Goal: Task Accomplishment & Management: Contribute content

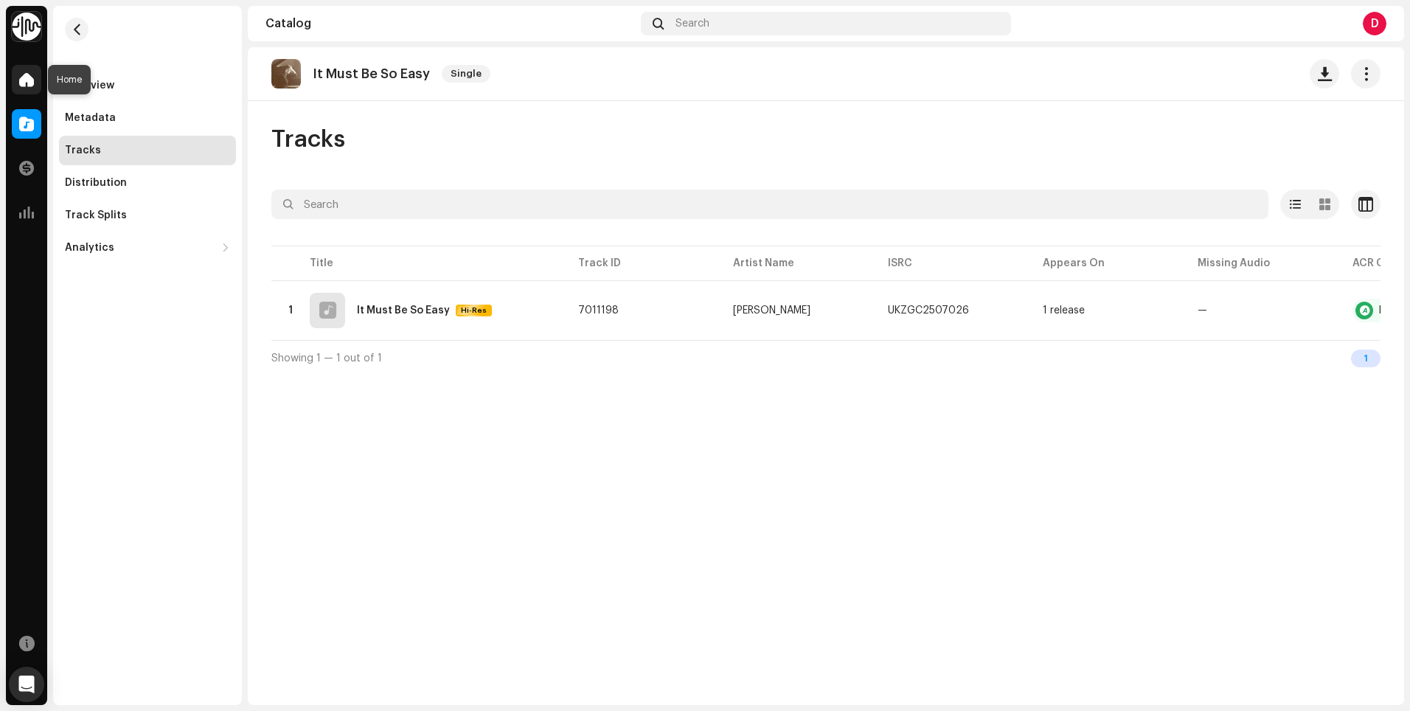
click at [24, 83] on span at bounding box center [26, 80] width 15 height 12
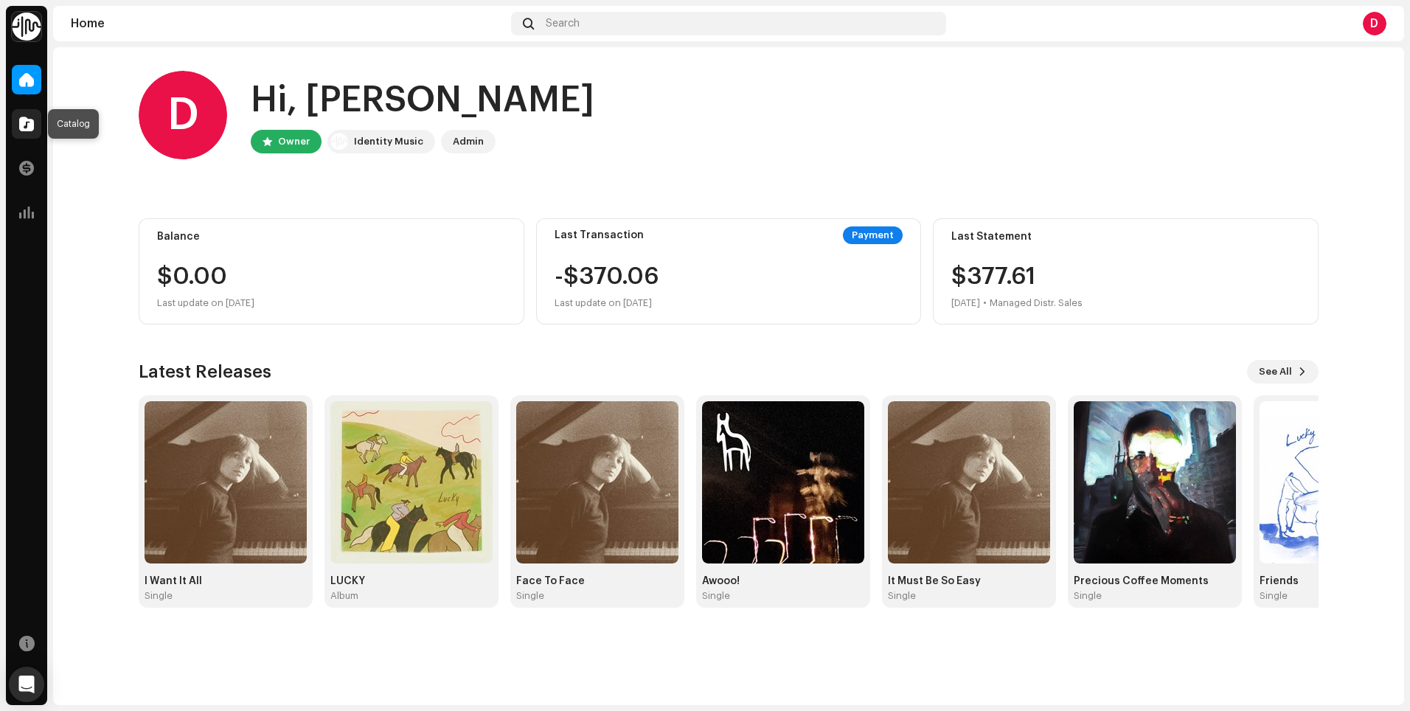
click at [23, 121] on span at bounding box center [26, 124] width 15 height 12
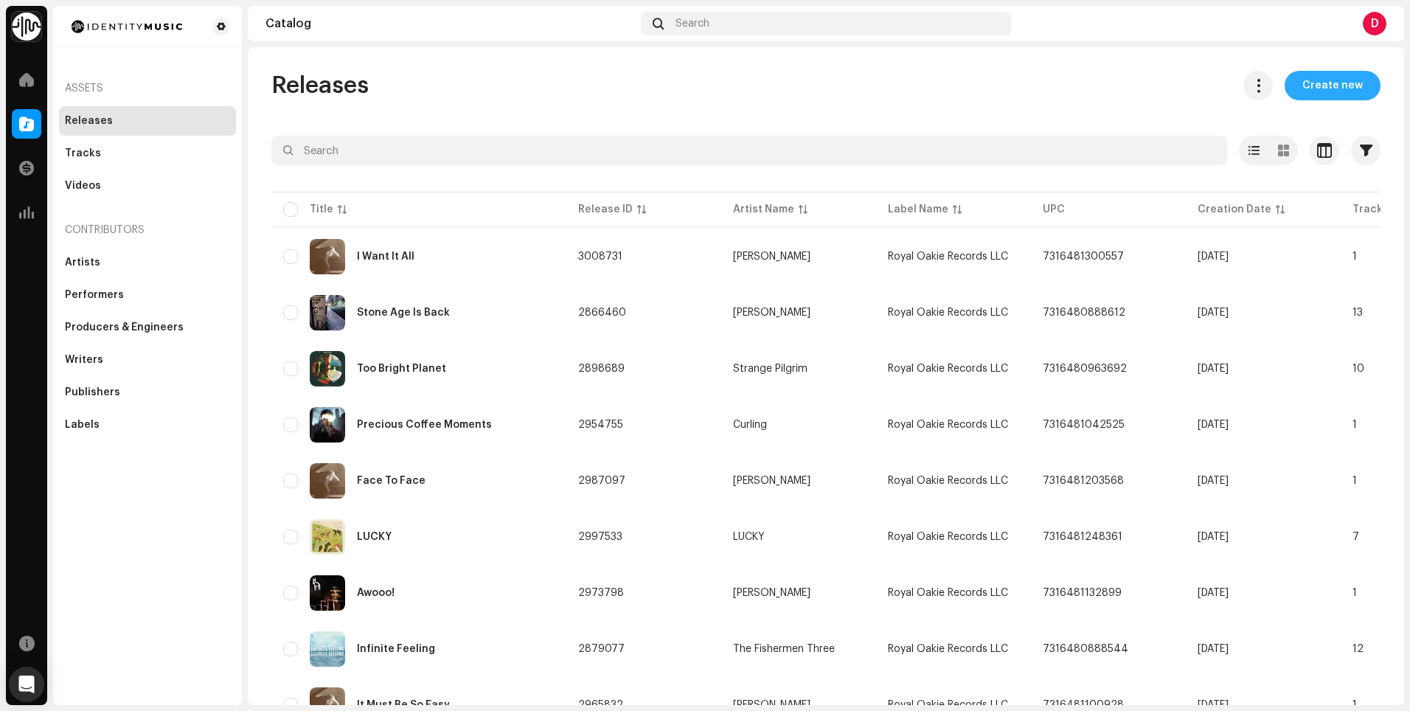
click at [1325, 96] on span "Create new" at bounding box center [1332, 85] width 60 height 29
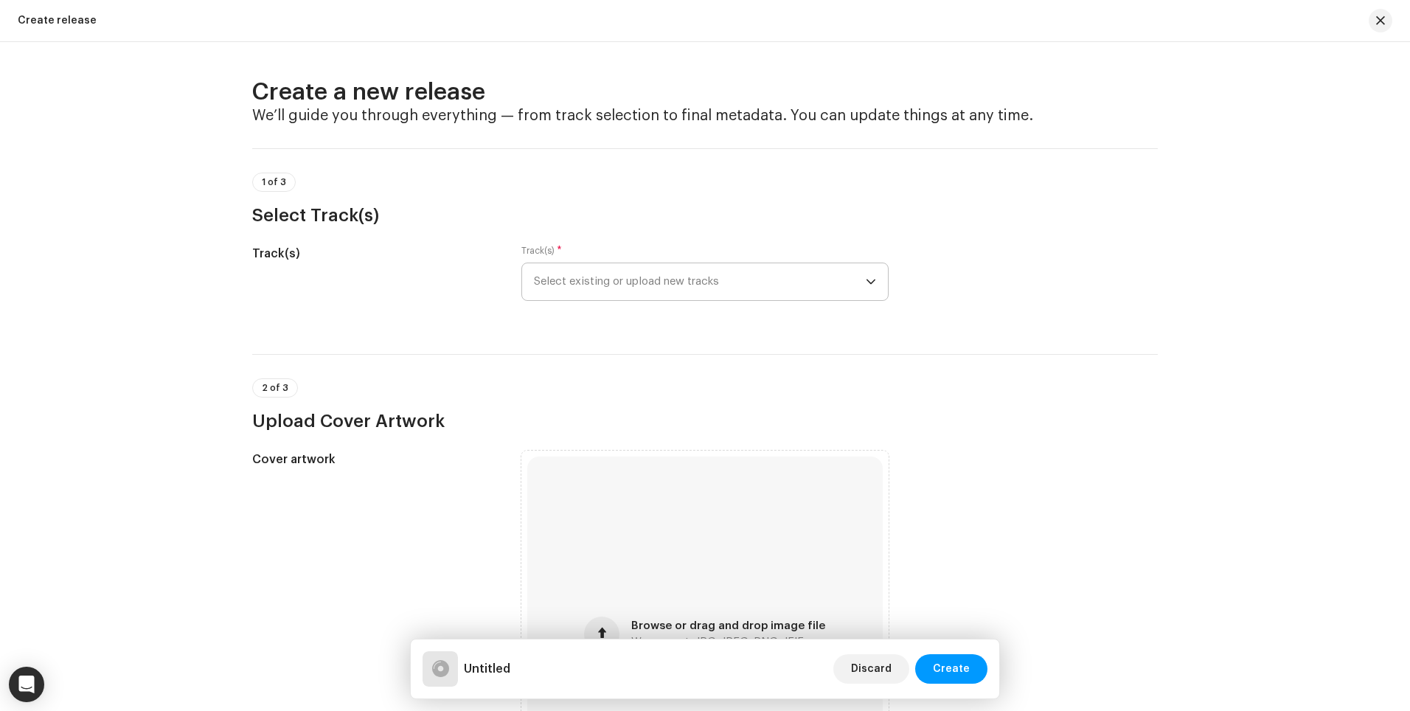
click at [534, 285] on span "Select existing or upload new tracks" at bounding box center [700, 281] width 332 height 37
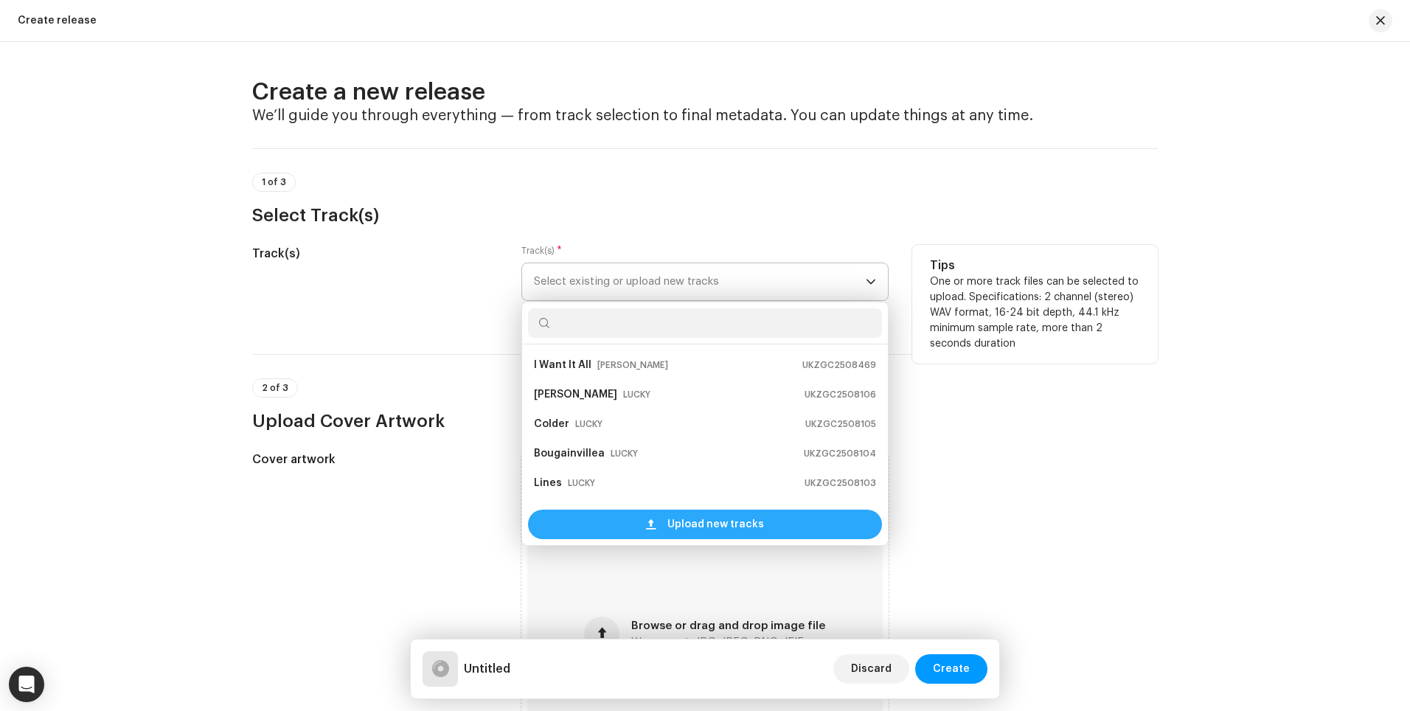
click at [637, 527] on div "Upload new tracks" at bounding box center [705, 523] width 354 height 29
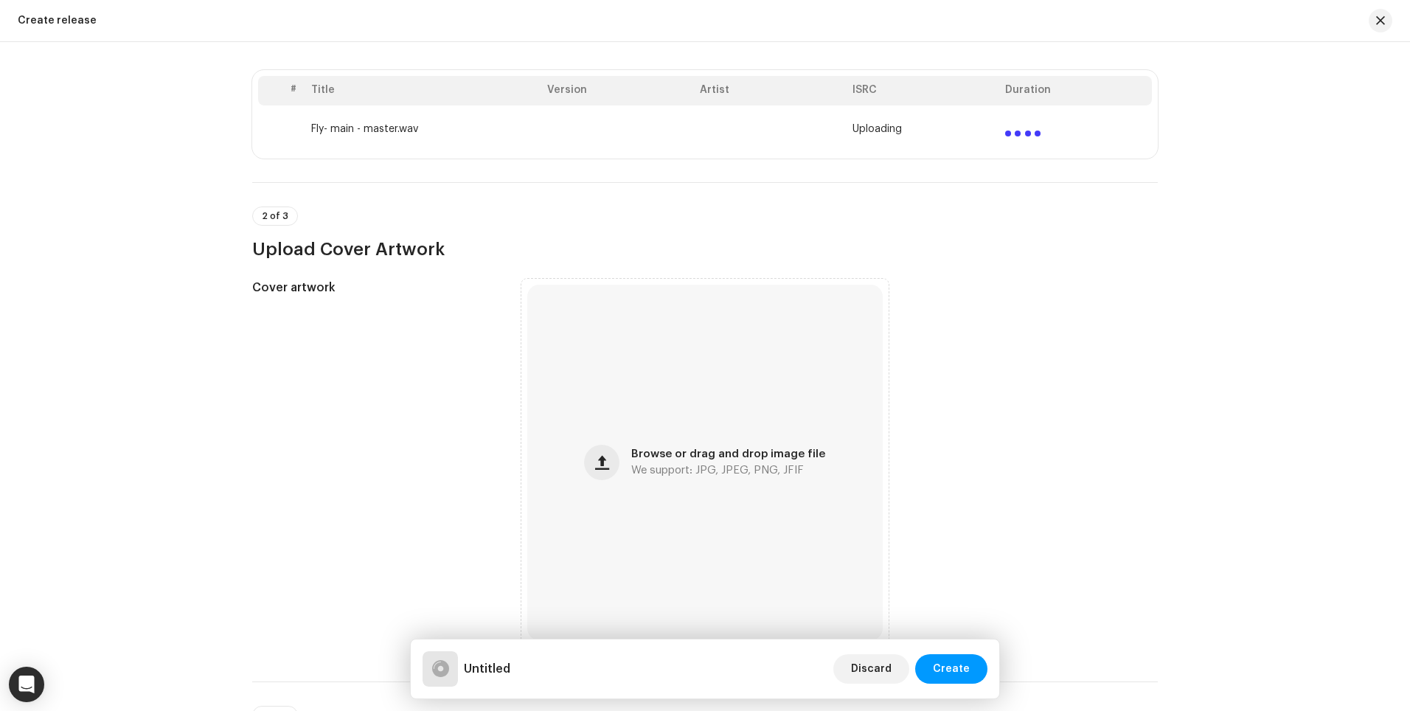
scroll to position [337, 0]
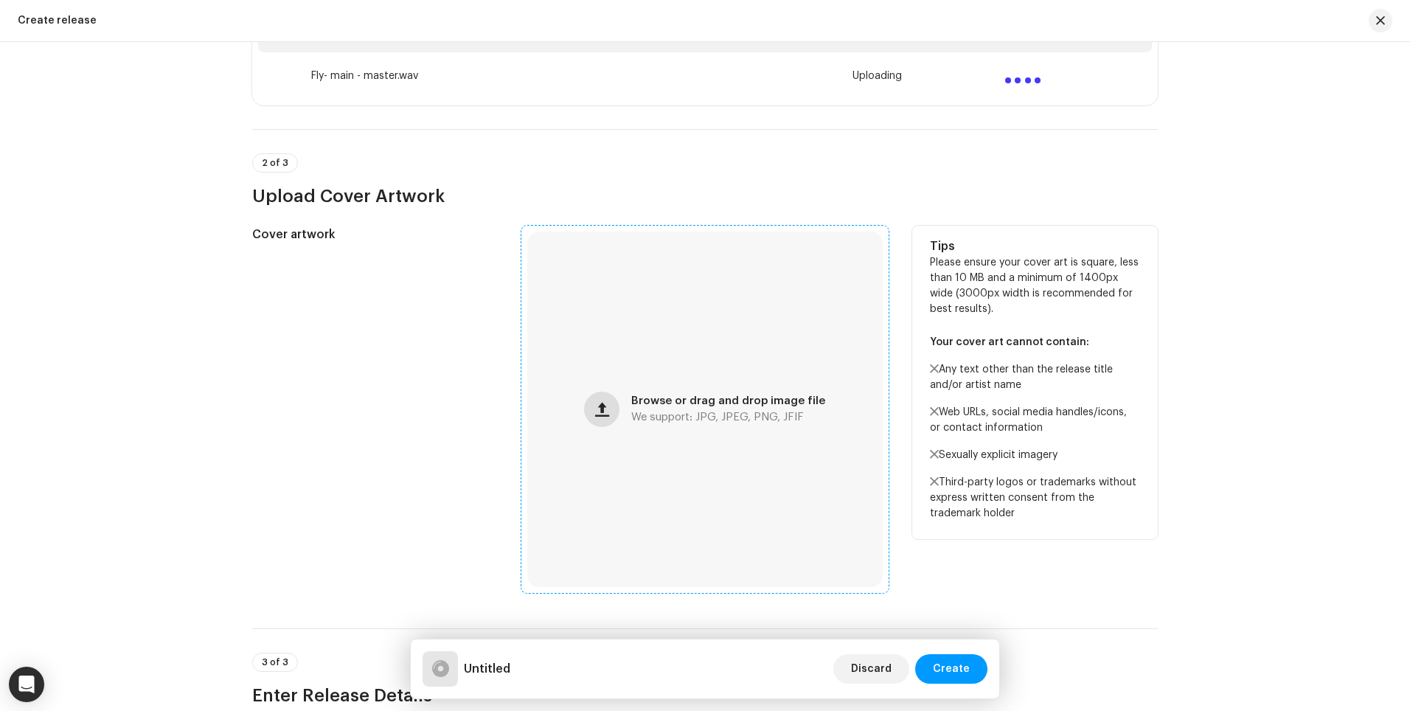
click at [592, 408] on button "button" at bounding box center [601, 408] width 35 height 35
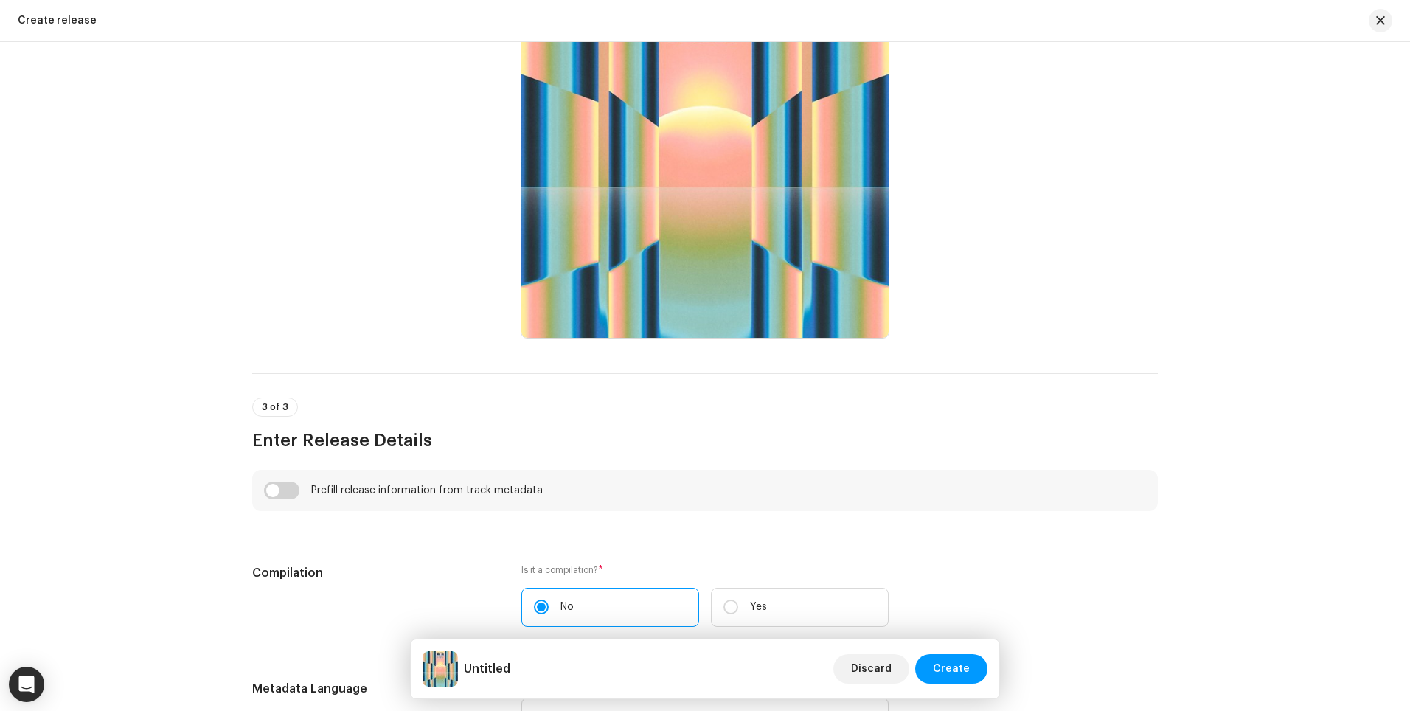
scroll to position [0, 0]
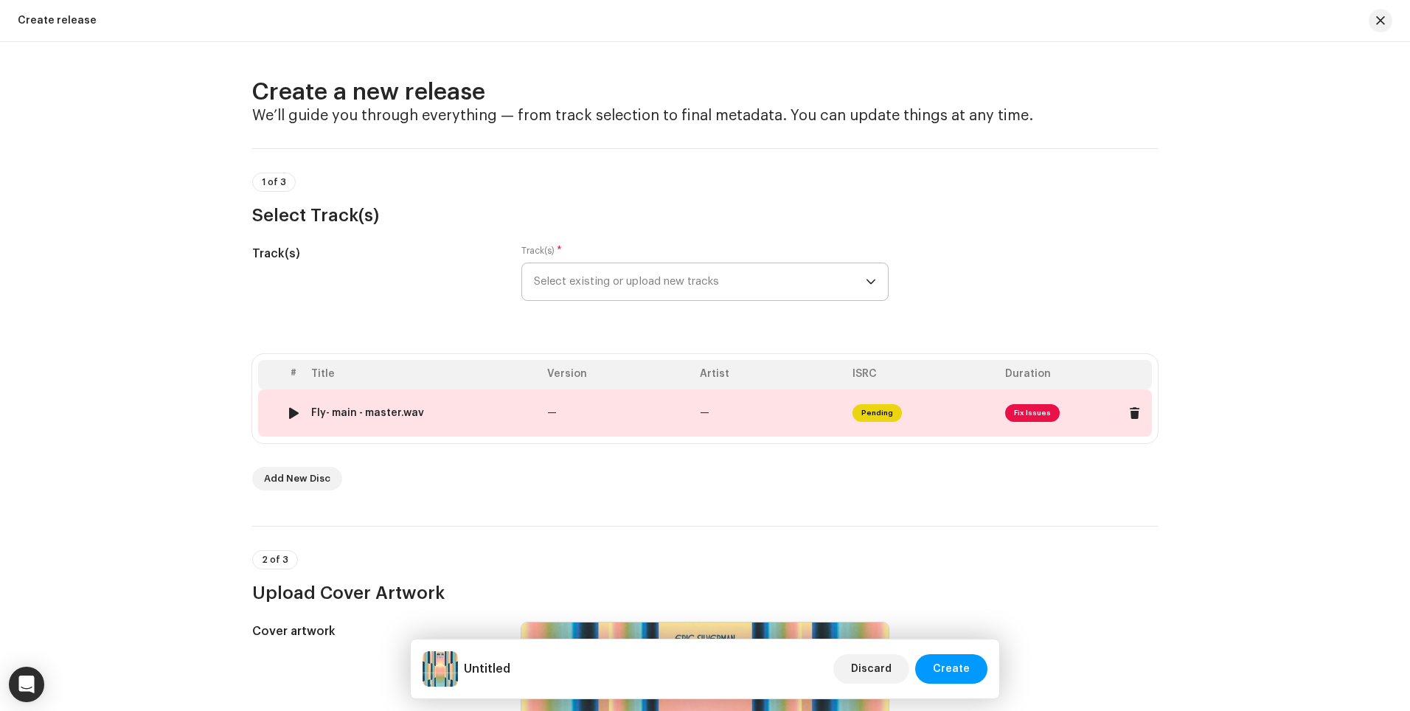
click at [695, 398] on td "—" at bounding box center [770, 412] width 153 height 47
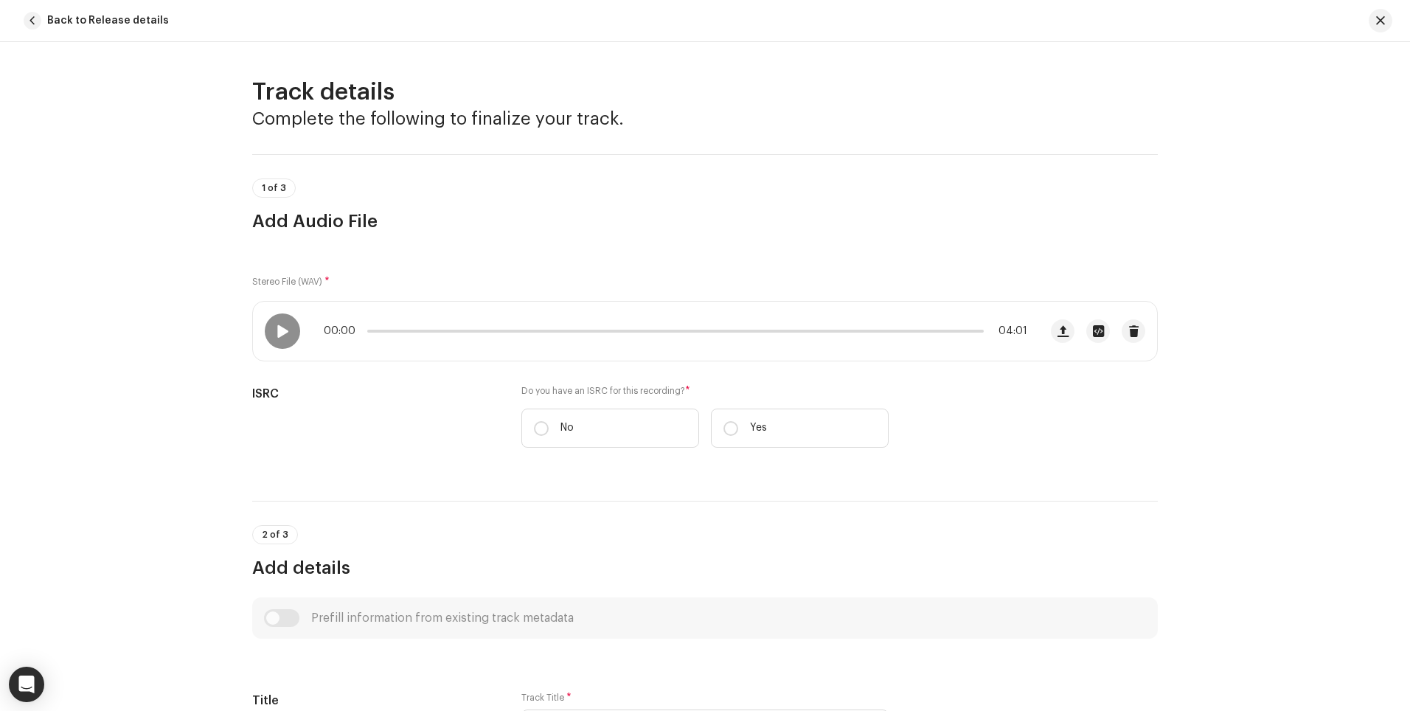
scroll to position [532, 0]
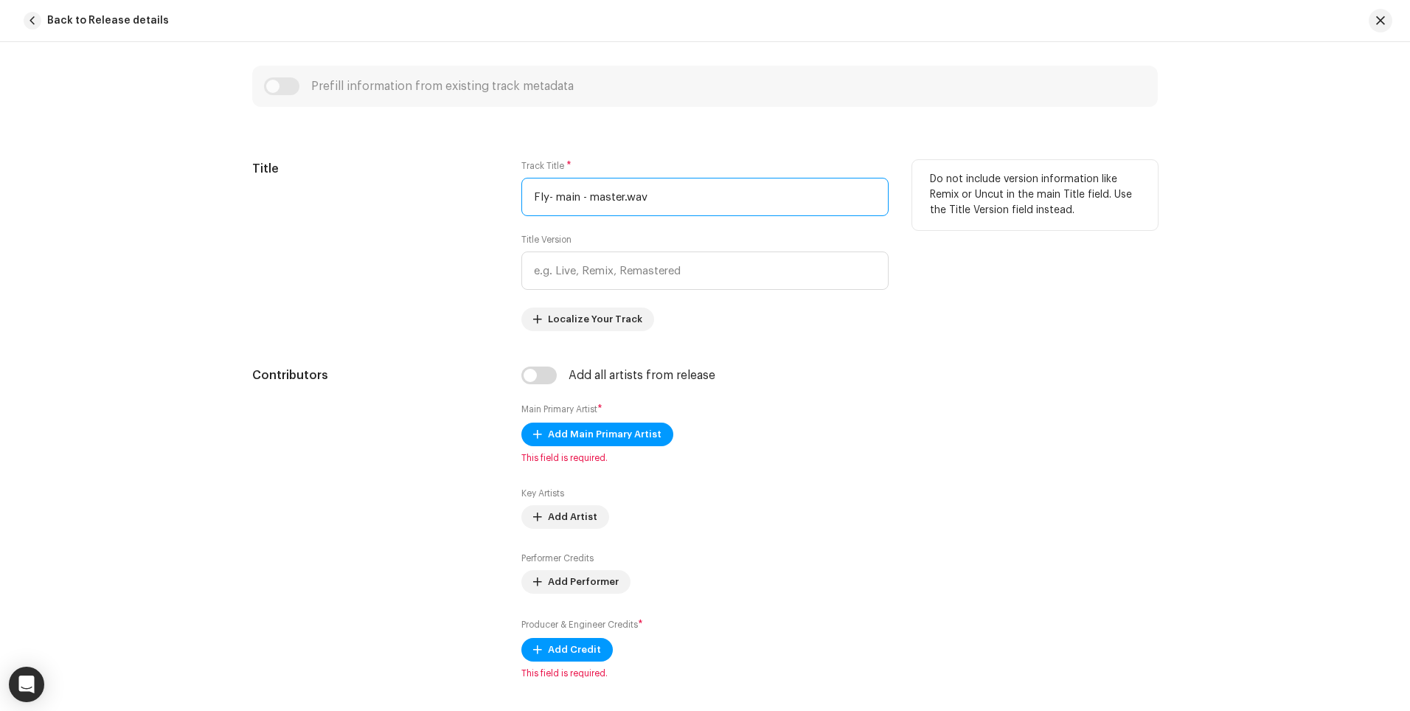
drag, startPoint x: 626, startPoint y: 184, endPoint x: 546, endPoint y: 198, distance: 81.6
click at [546, 198] on input "Fly- main - master.wav" at bounding box center [704, 197] width 367 height 38
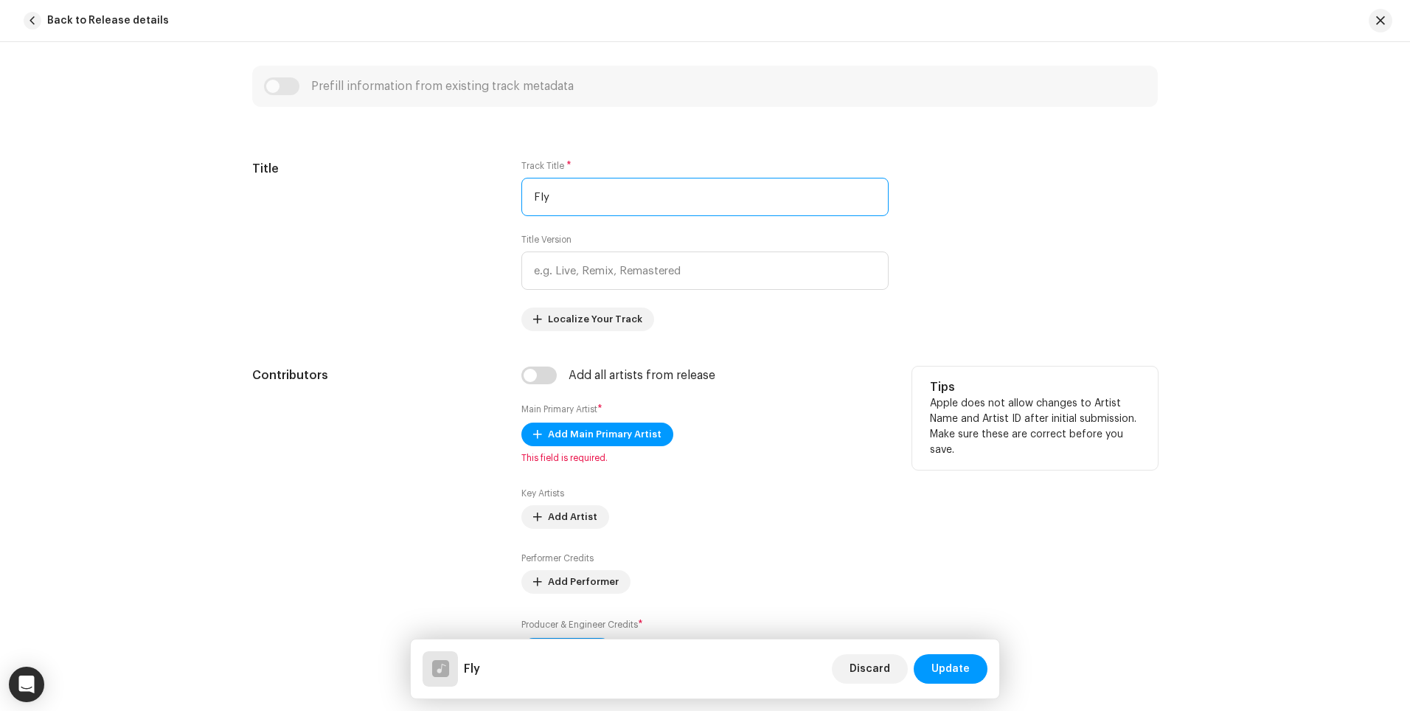
type input "Fly"
click at [675, 388] on div "Add all artists from release Main Primary Artist * Add Main Primary Artist This…" at bounding box center [704, 522] width 367 height 313
click at [648, 428] on span "Add Main Primary Artist" at bounding box center [605, 433] width 114 height 29
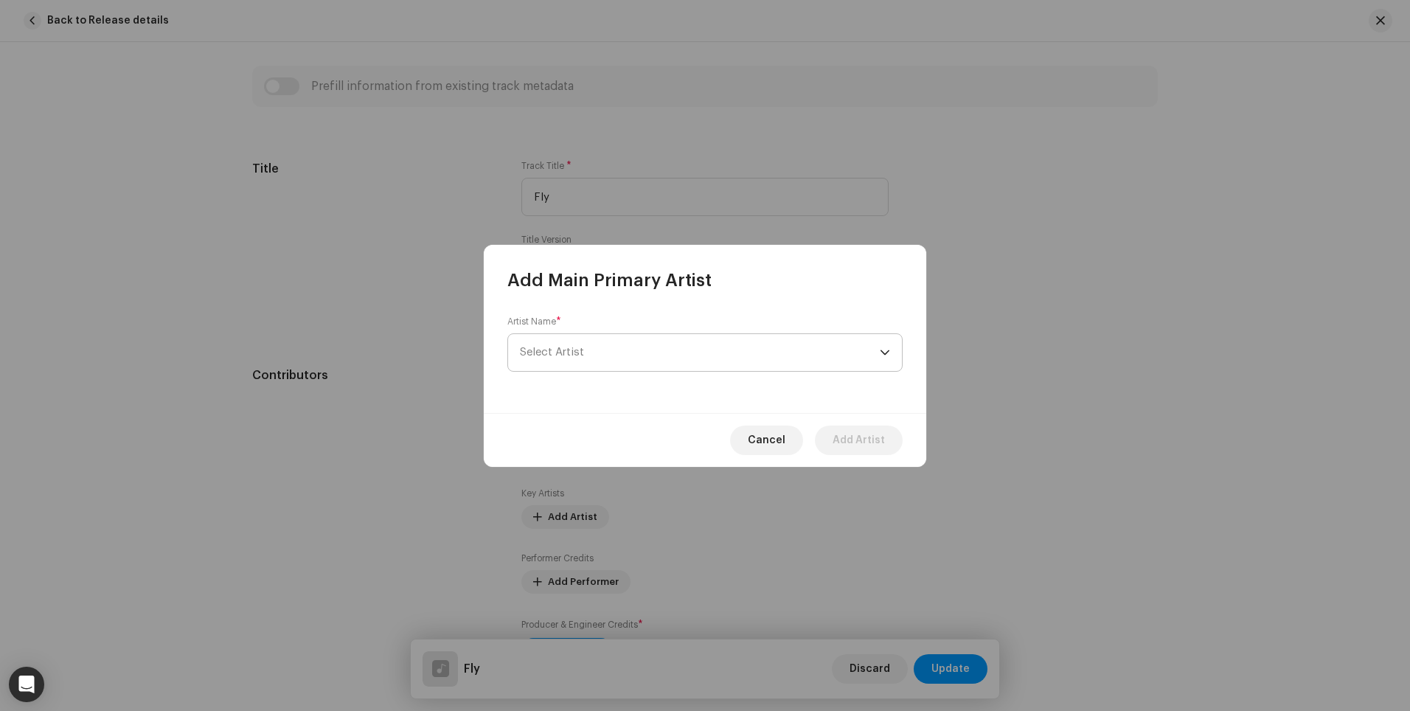
click at [661, 360] on span "Select Artist" at bounding box center [700, 352] width 360 height 37
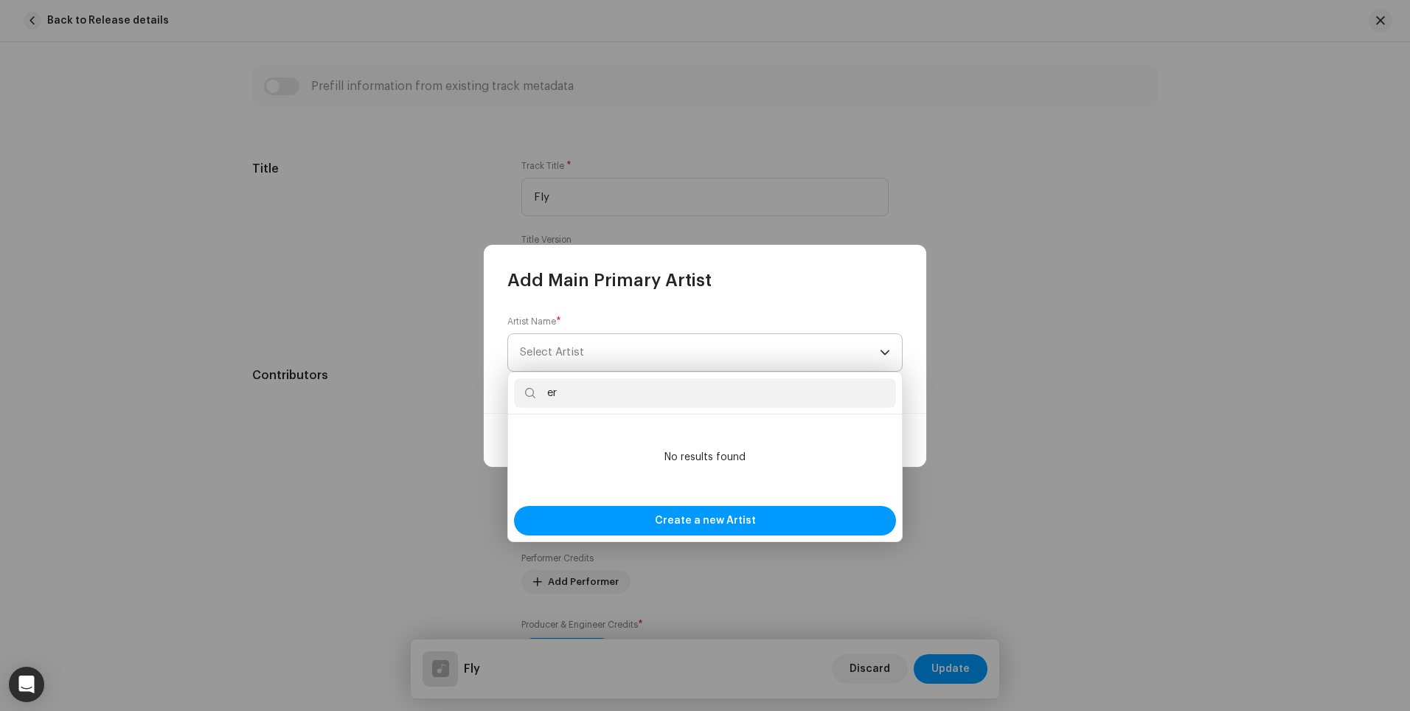
type input "e"
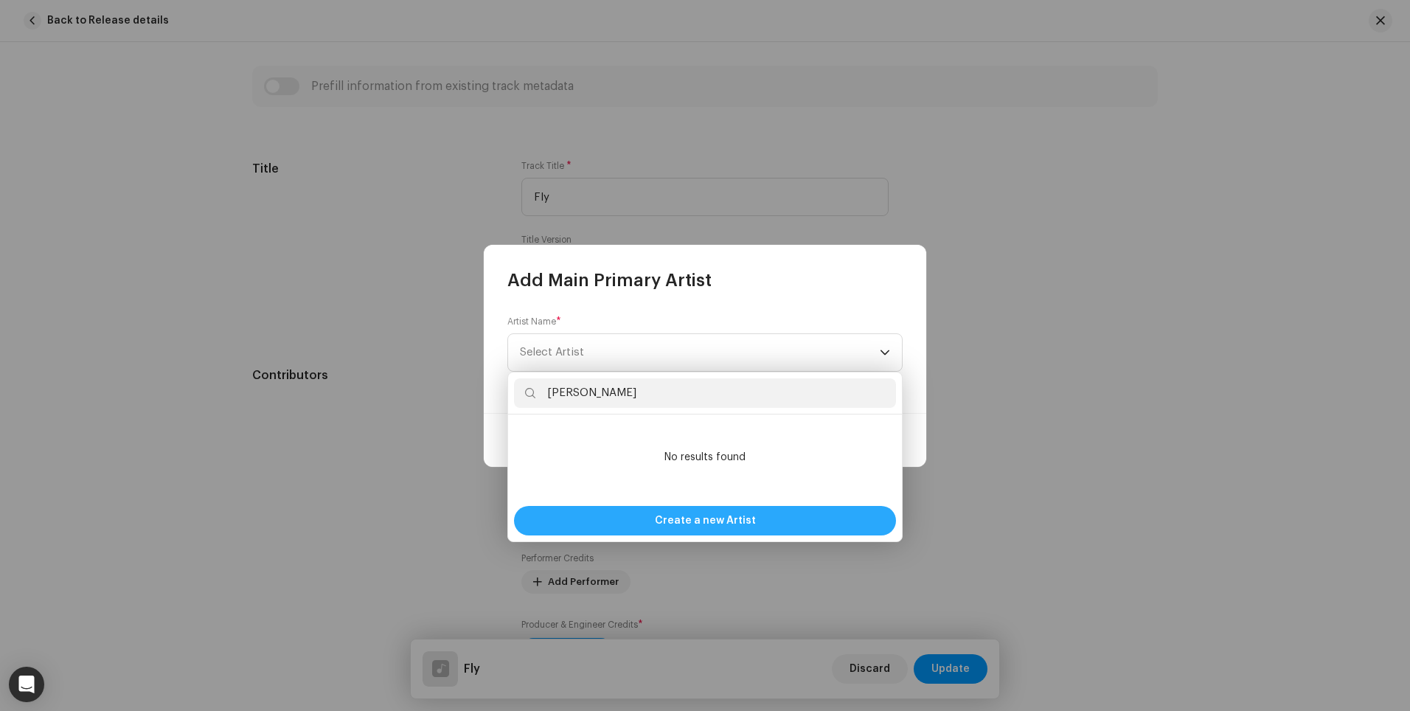
type input "[PERSON_NAME]"
click at [672, 512] on span "Create a new Artist" at bounding box center [705, 520] width 101 height 29
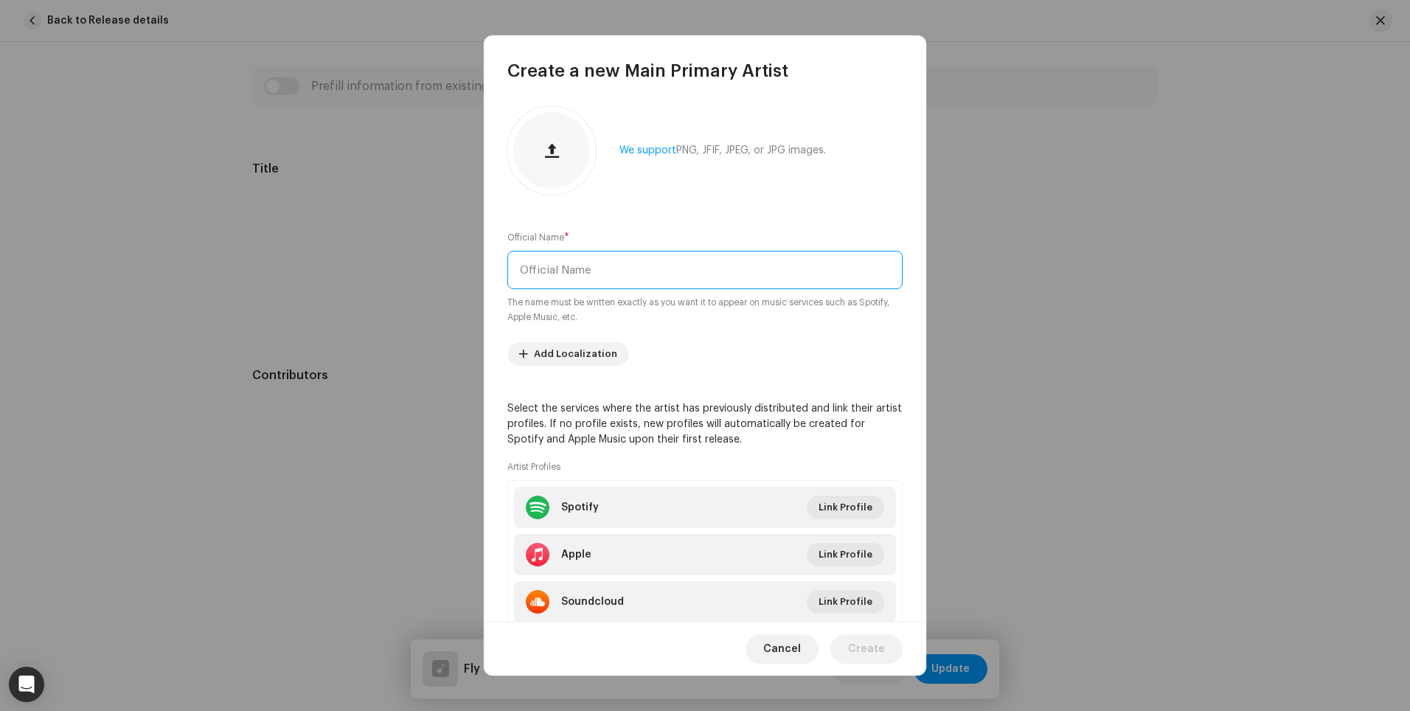
click at [690, 260] on input "text" at bounding box center [704, 270] width 395 height 38
type input "[PERSON_NAME]"
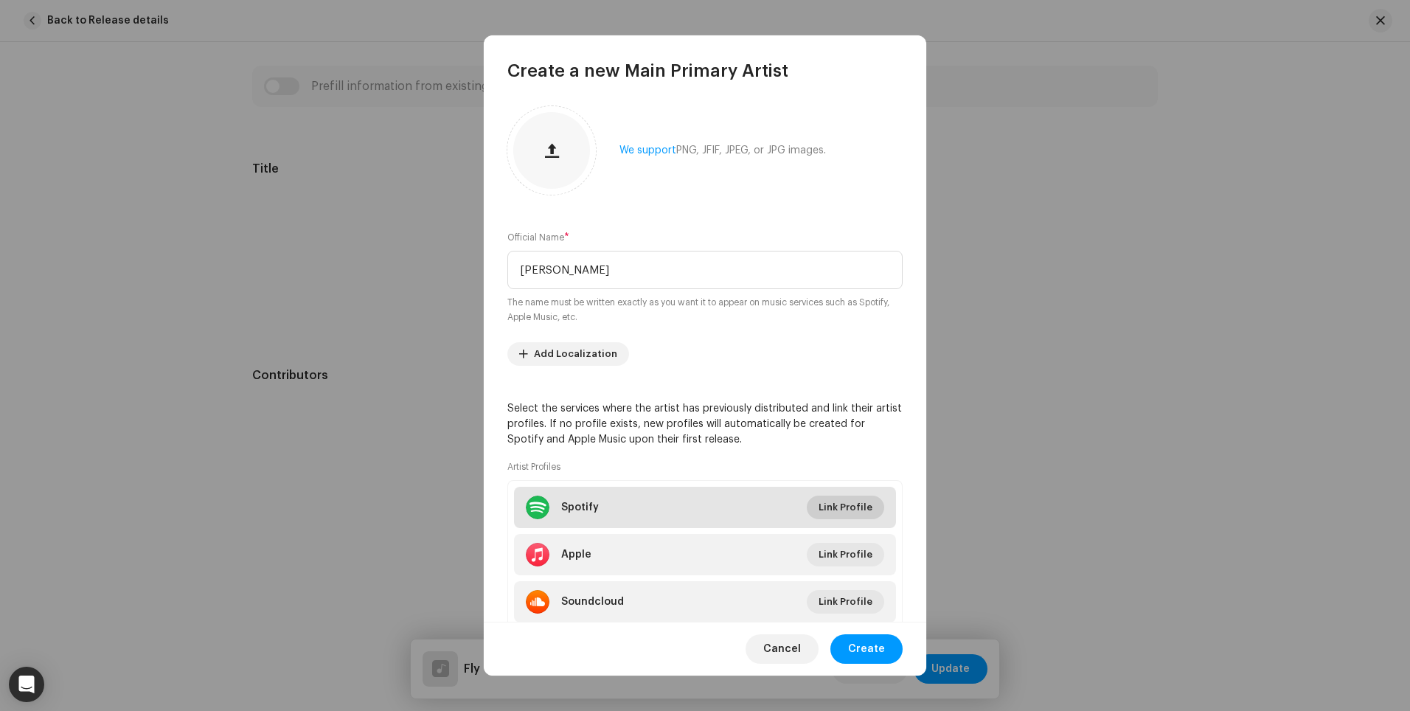
click at [851, 505] on span "Link Profile" at bounding box center [845, 506] width 54 height 29
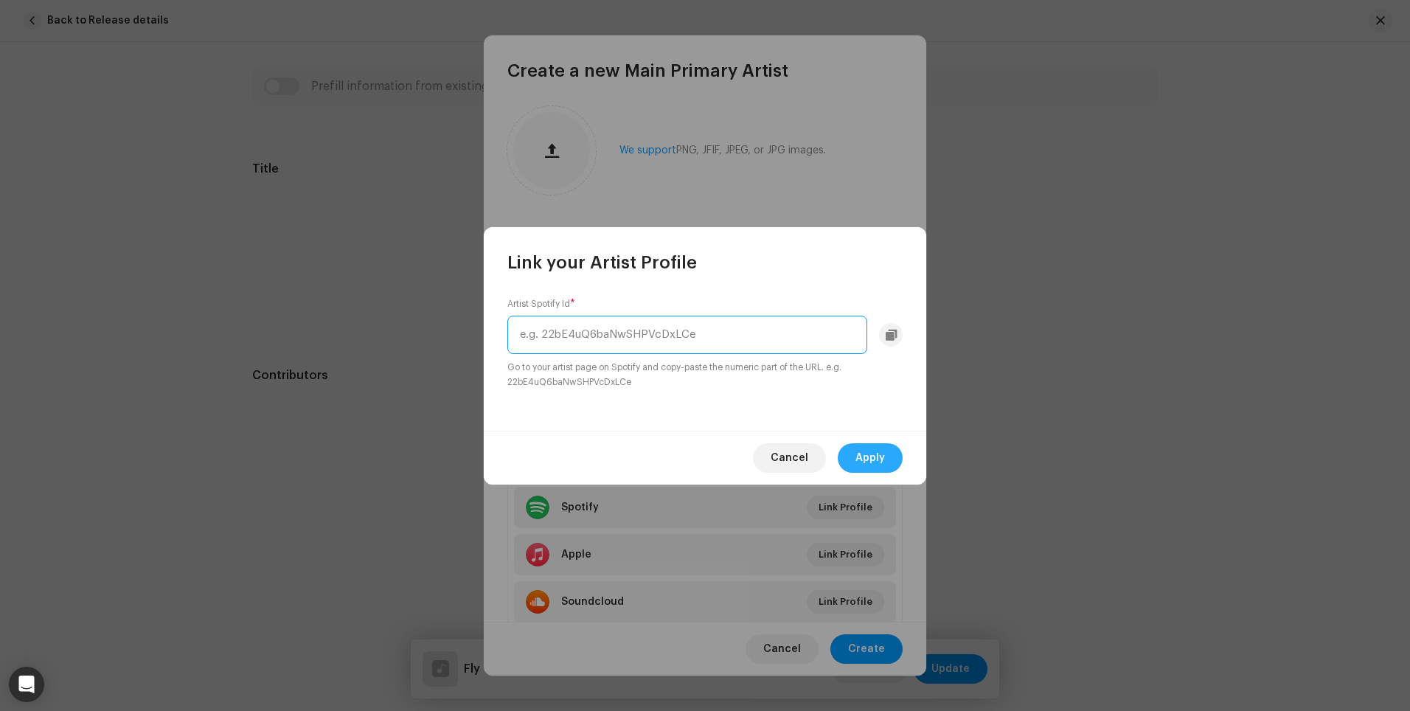
paste input "5O0W8npSrbkfMo7xejLEs9"
type input "5O0W8npSrbkfMo7xejLEs9"
click at [879, 457] on span "Apply" at bounding box center [869, 457] width 29 height 29
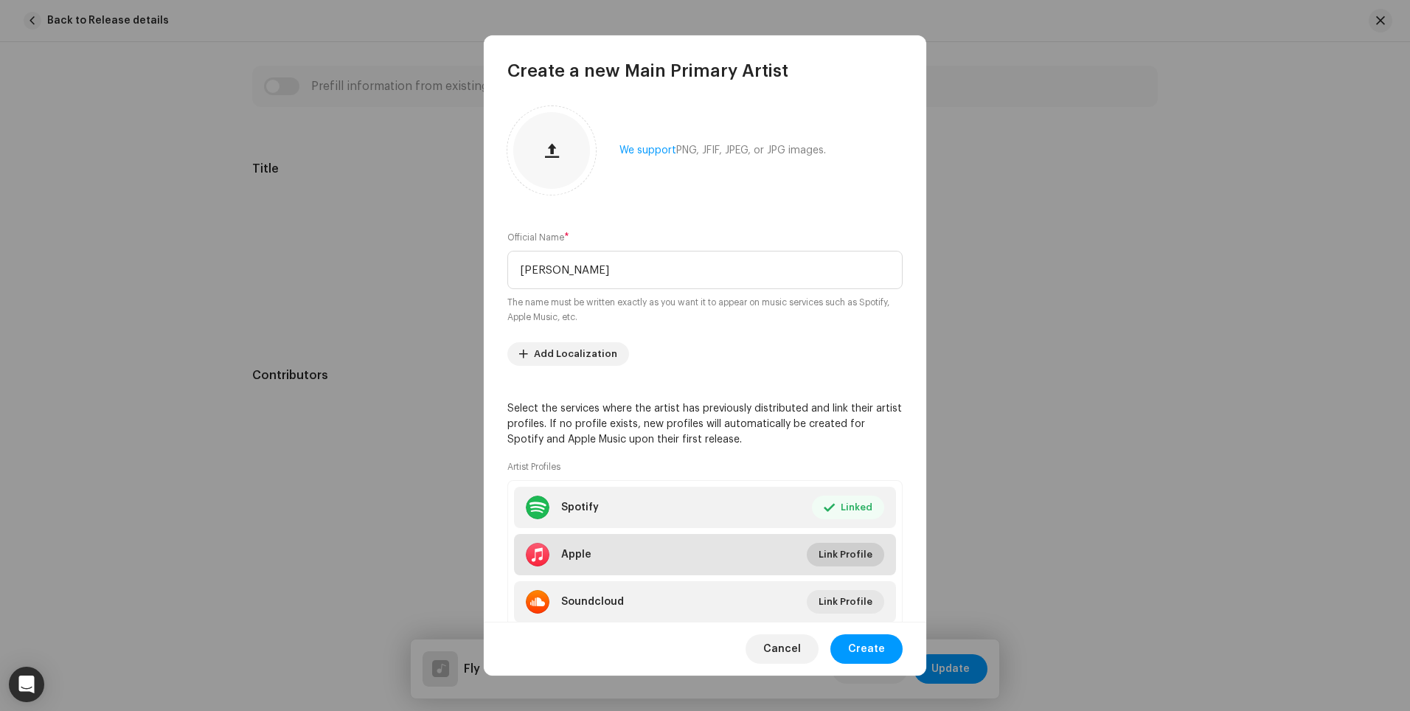
click at [832, 551] on span "Link Profile" at bounding box center [845, 554] width 54 height 29
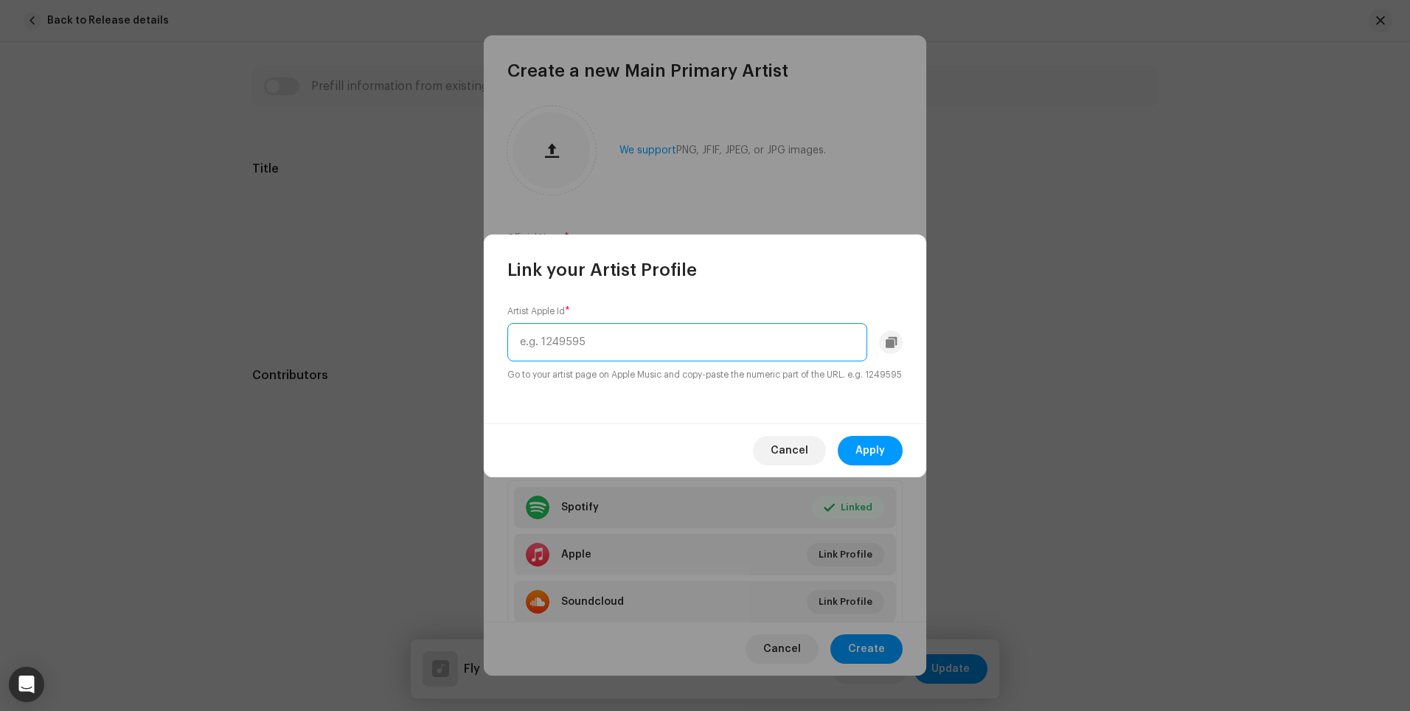
paste input "[URL][DOMAIN_NAME][PERSON_NAME]"
type input "[URL][DOMAIN_NAME][PERSON_NAME]"
paste input "1478985780"
type input "1478985780"
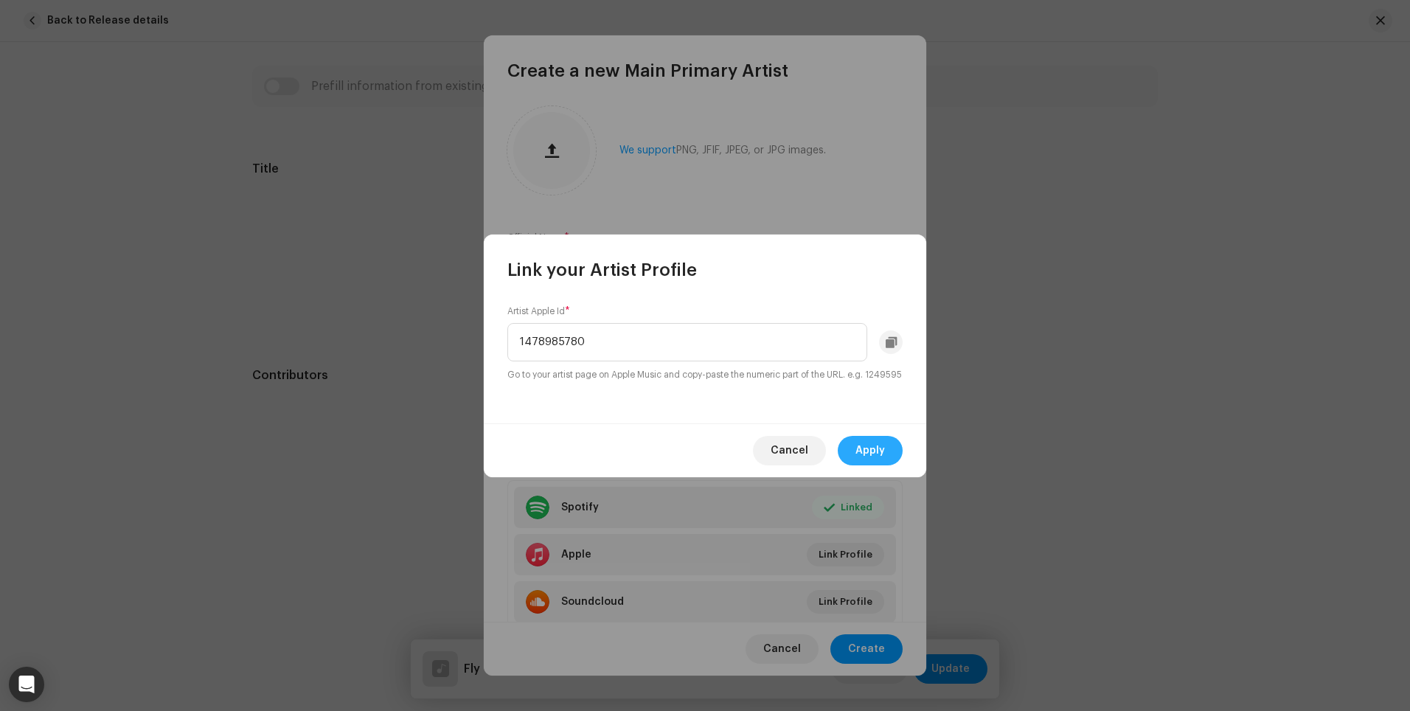
click at [877, 461] on span "Apply" at bounding box center [869, 450] width 29 height 29
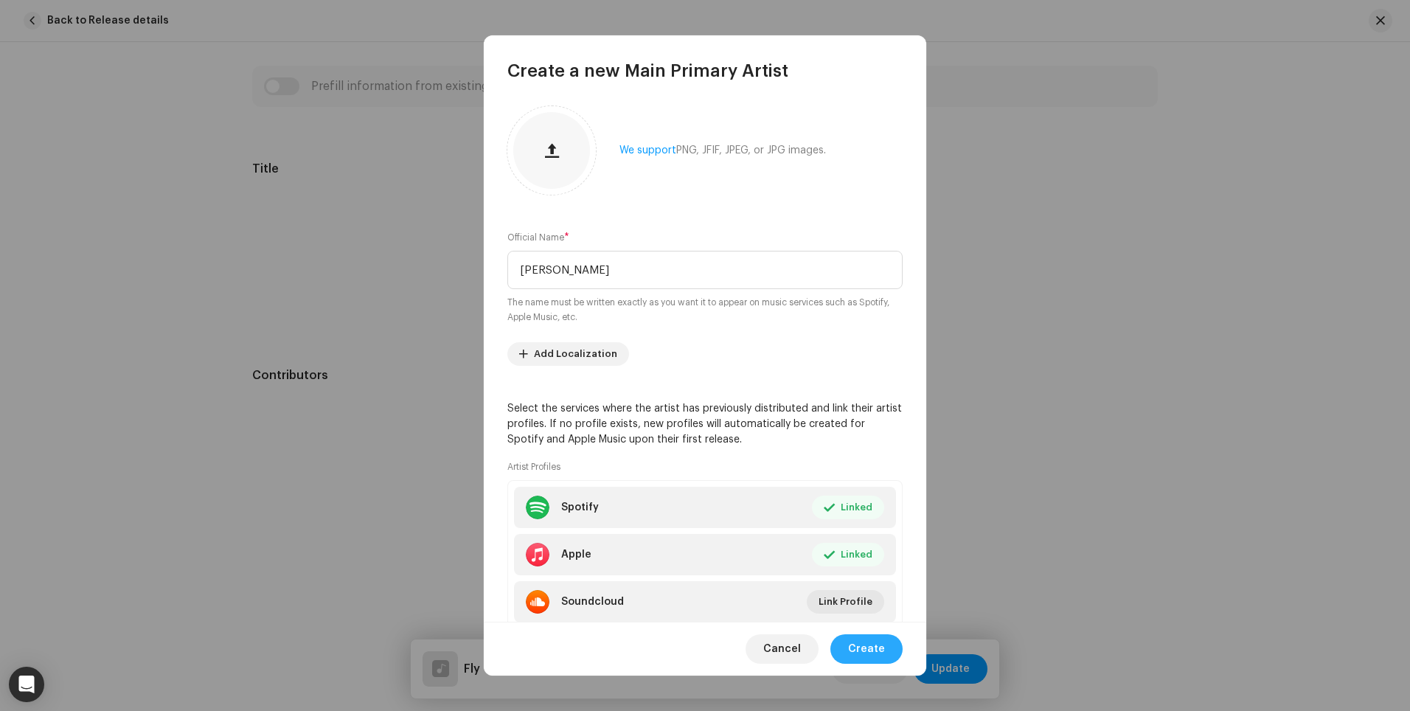
click at [867, 658] on span "Create" at bounding box center [866, 648] width 37 height 29
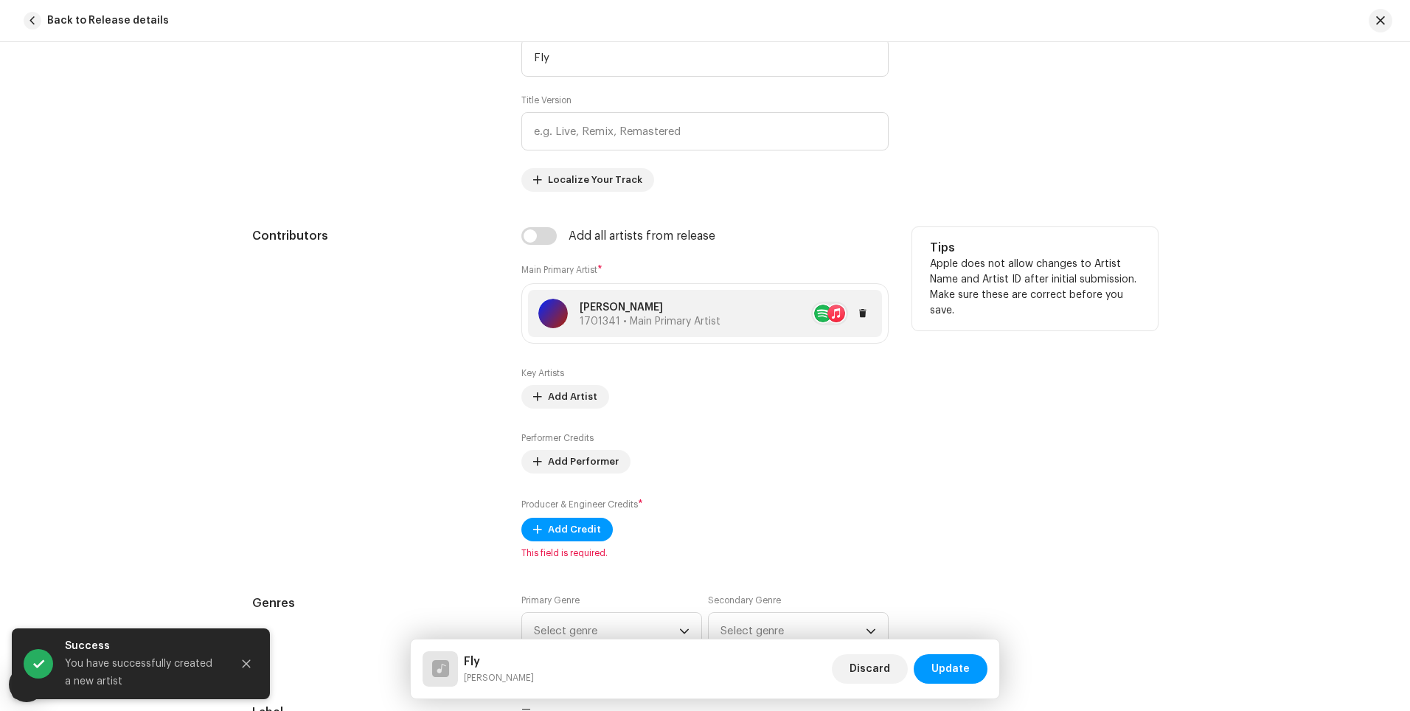
scroll to position [673, 0]
click at [578, 521] on span "Add Credit" at bounding box center [574, 526] width 53 height 29
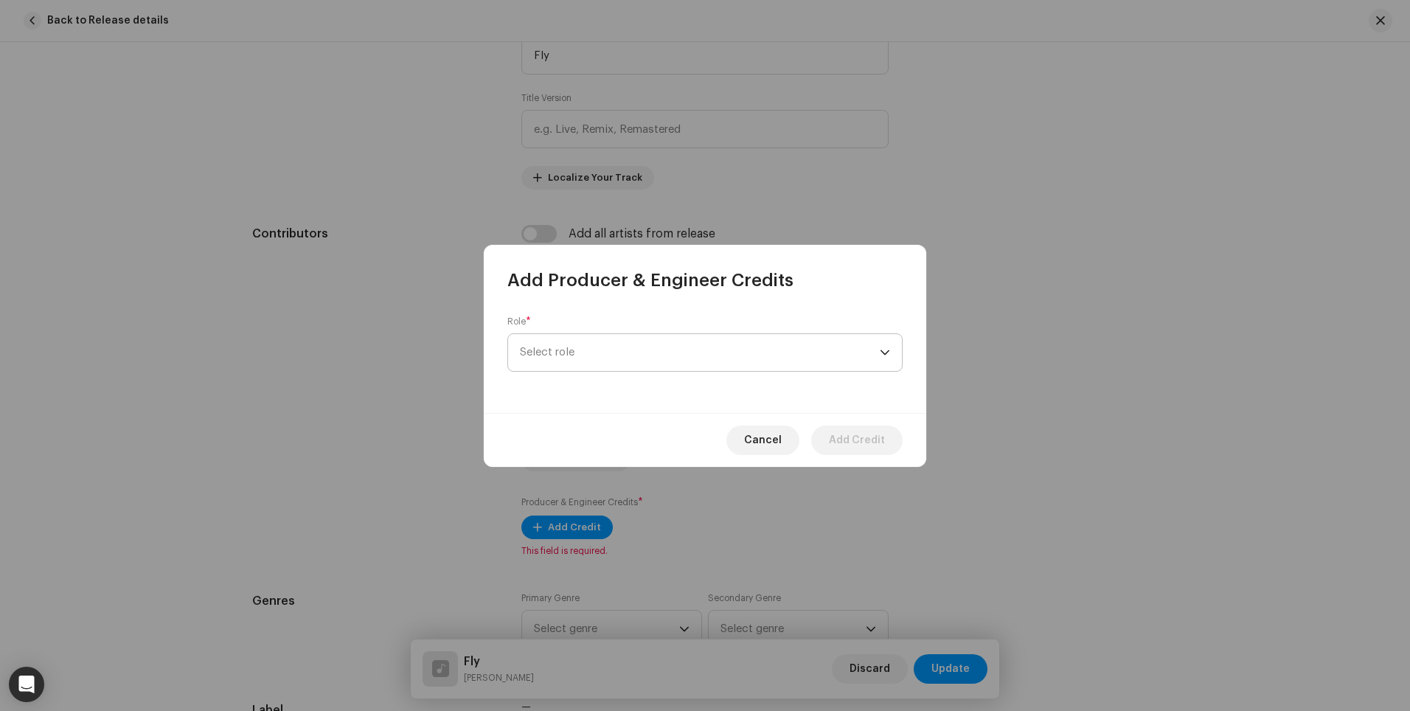
click at [614, 360] on span "Select role" at bounding box center [700, 352] width 360 height 37
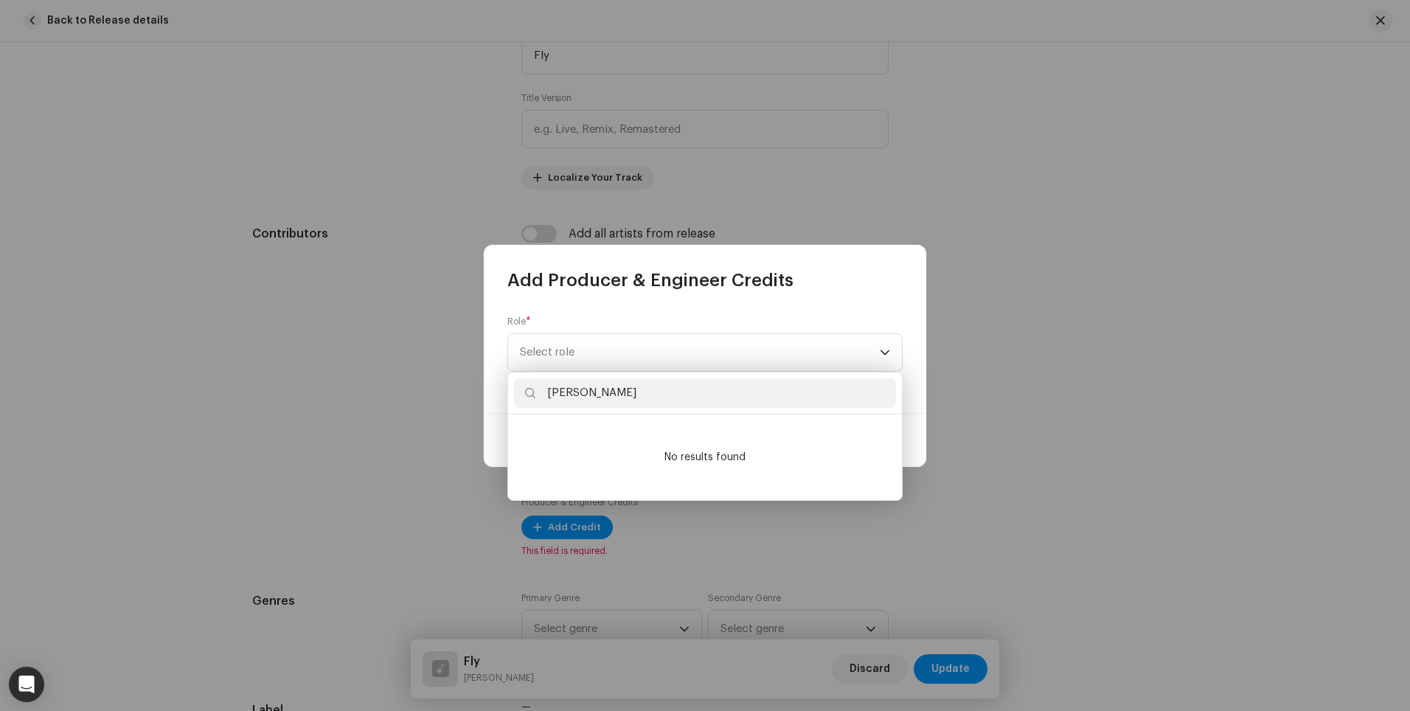
type input "[PERSON_NAME]"
drag, startPoint x: 599, startPoint y: 396, endPoint x: 515, endPoint y: 387, distance: 84.5
click at [515, 387] on input "[PERSON_NAME]" at bounding box center [705, 392] width 382 height 29
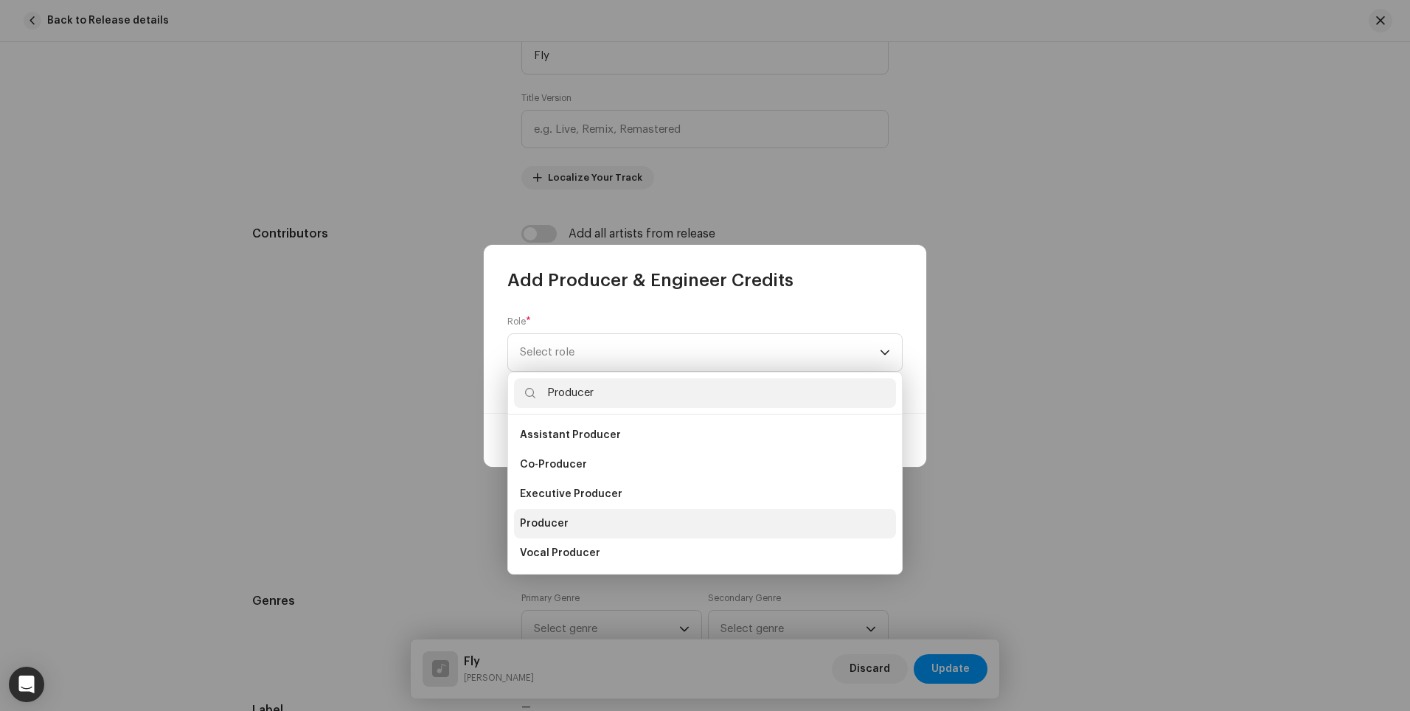
type input "Producer"
click at [571, 518] on li "Producer" at bounding box center [705, 523] width 382 height 29
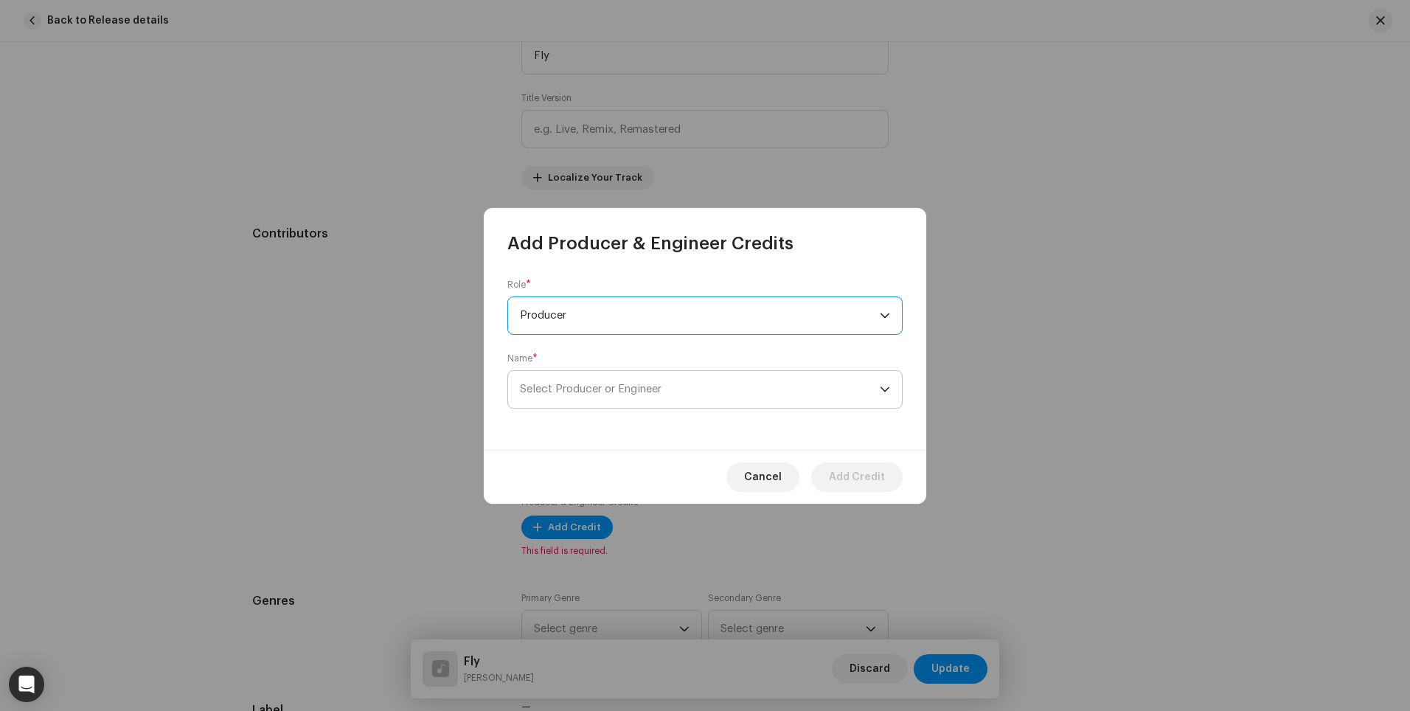
click at [604, 397] on span "Select Producer or Engineer" at bounding box center [700, 389] width 360 height 37
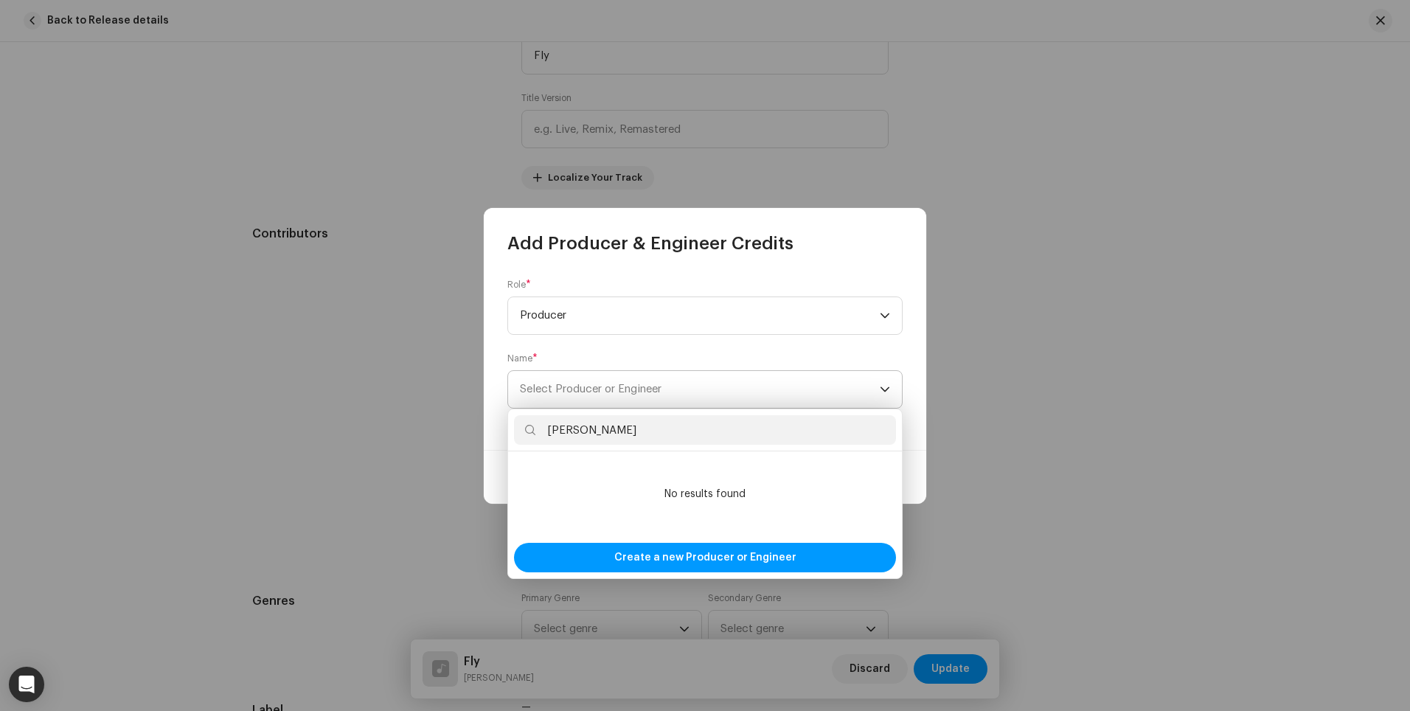
type input "[PERSON_NAME]"
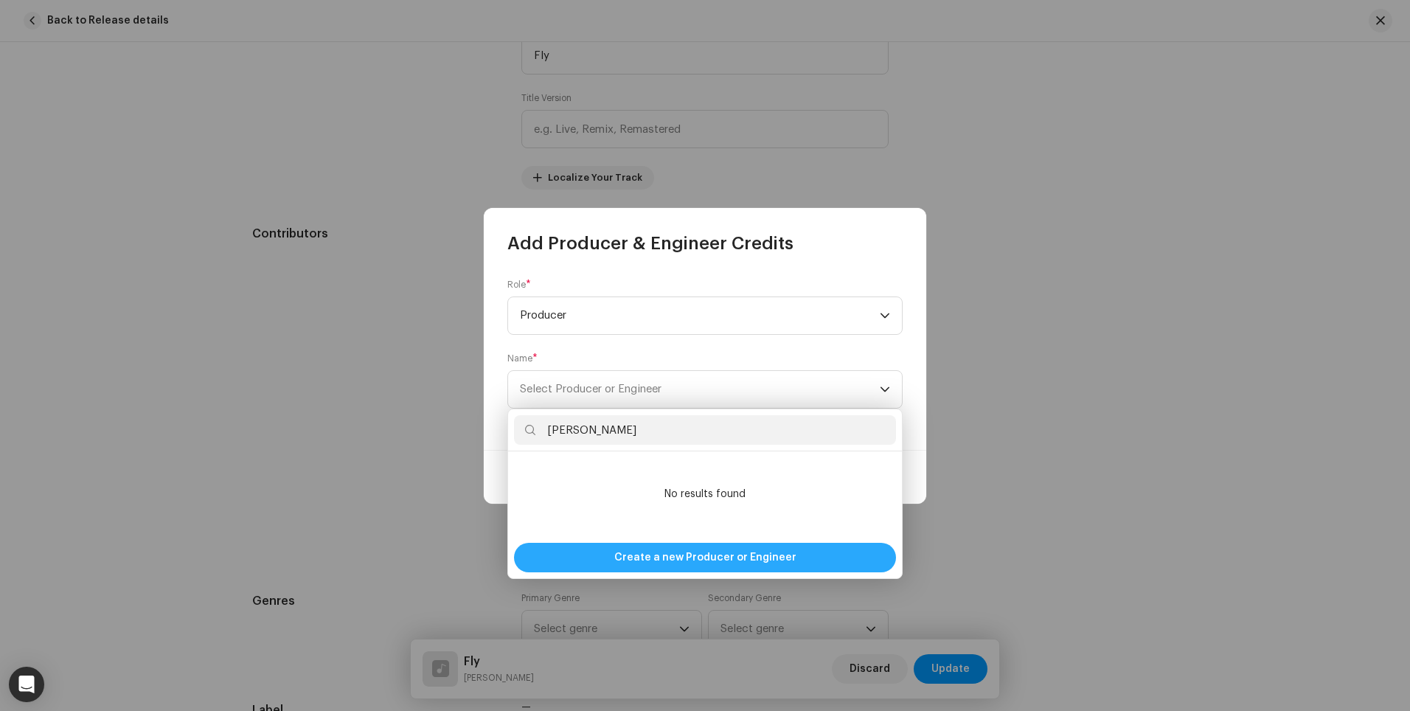
click at [680, 553] on span "Create a new Producer or Engineer" at bounding box center [705, 557] width 182 height 29
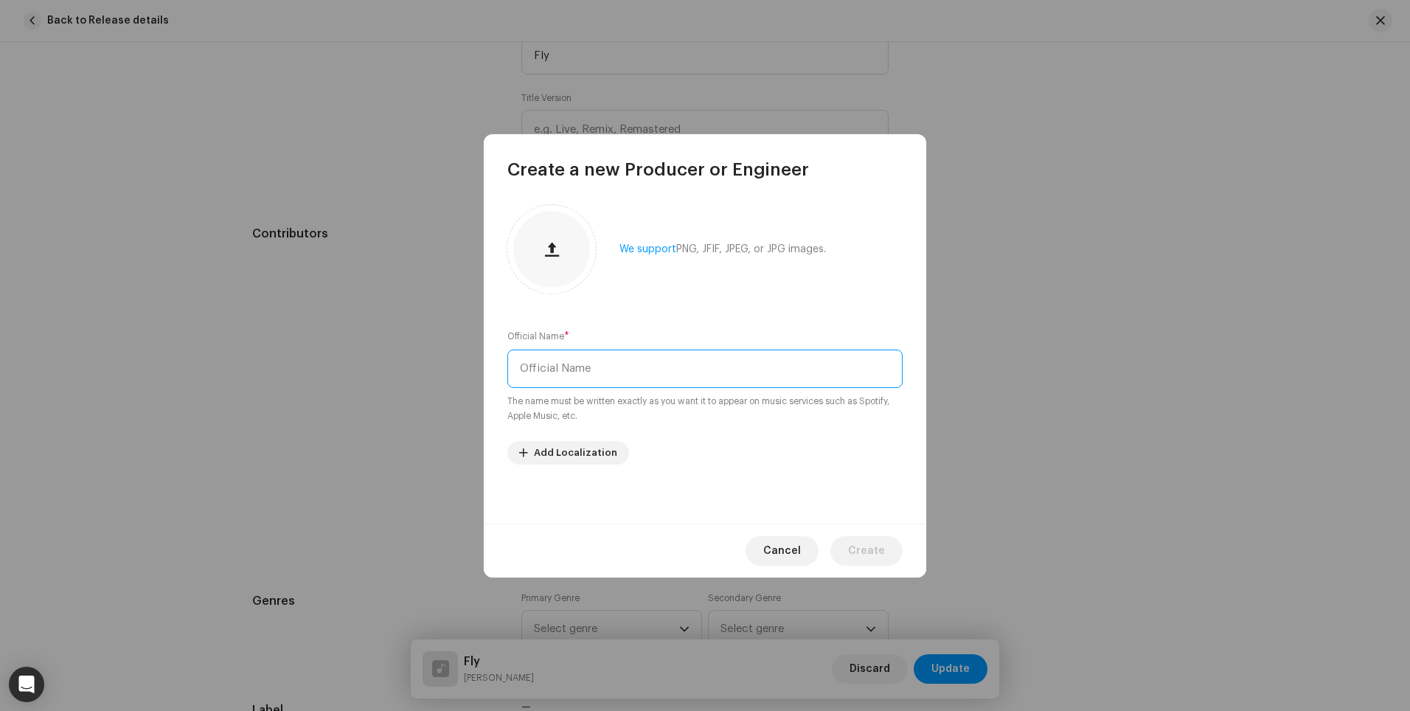
click at [655, 358] on input "text" at bounding box center [704, 368] width 395 height 38
type input "[PERSON_NAME]"
click at [856, 556] on span "Create" at bounding box center [866, 550] width 37 height 29
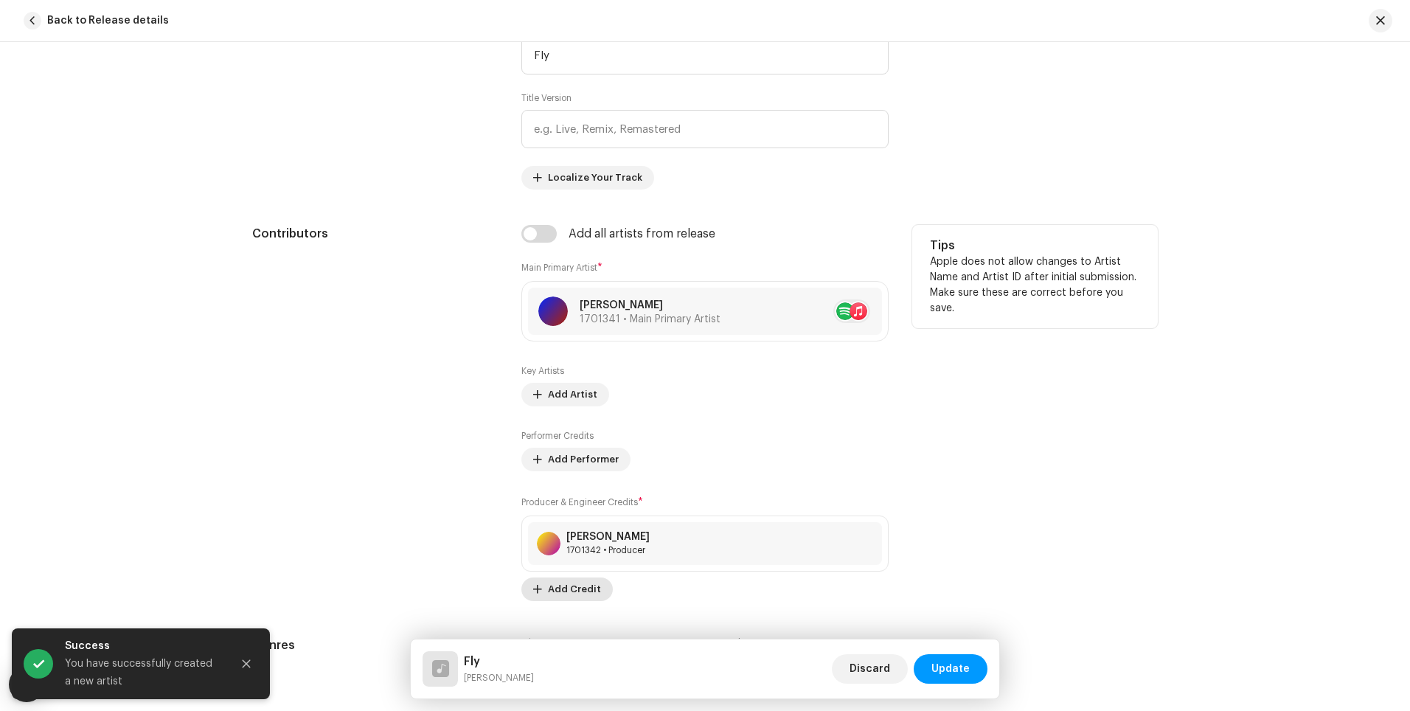
click at [574, 589] on span "Add Credit" at bounding box center [574, 588] width 53 height 29
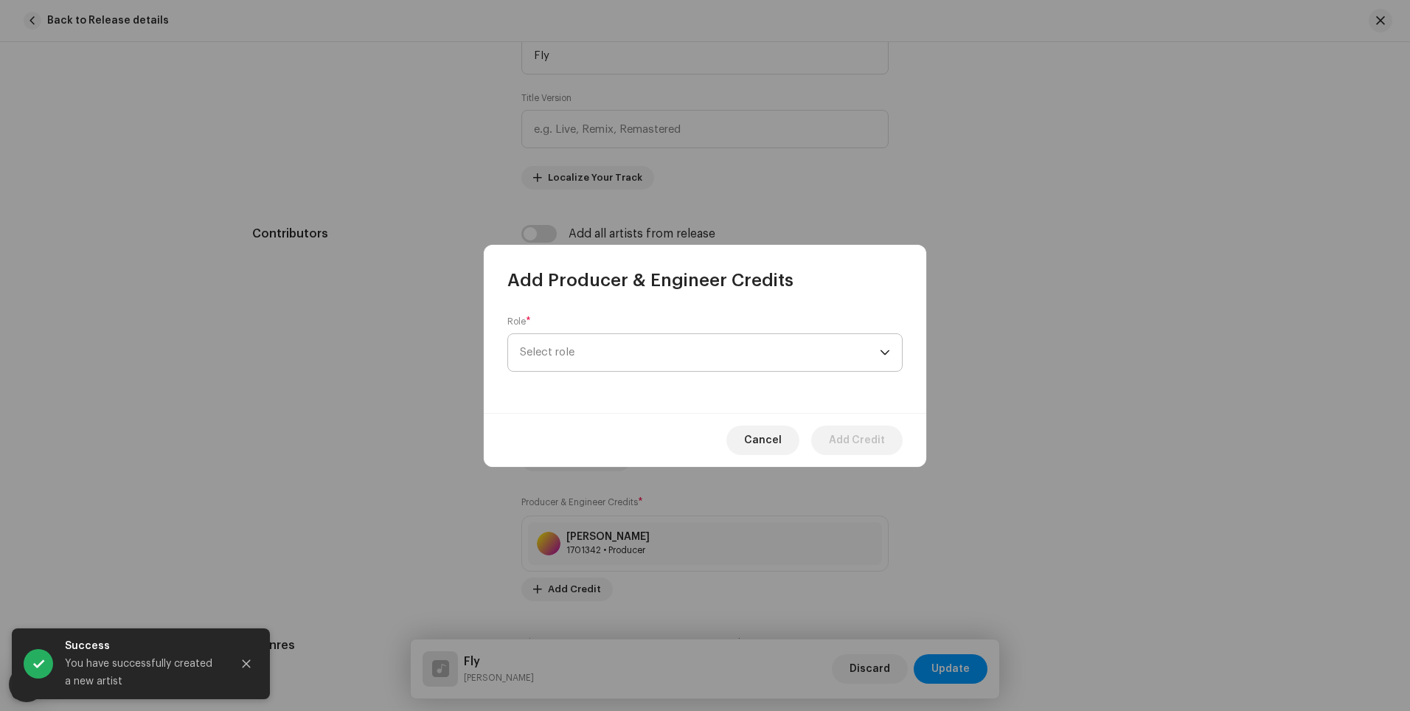
click at [565, 356] on span "Select role" at bounding box center [700, 352] width 360 height 37
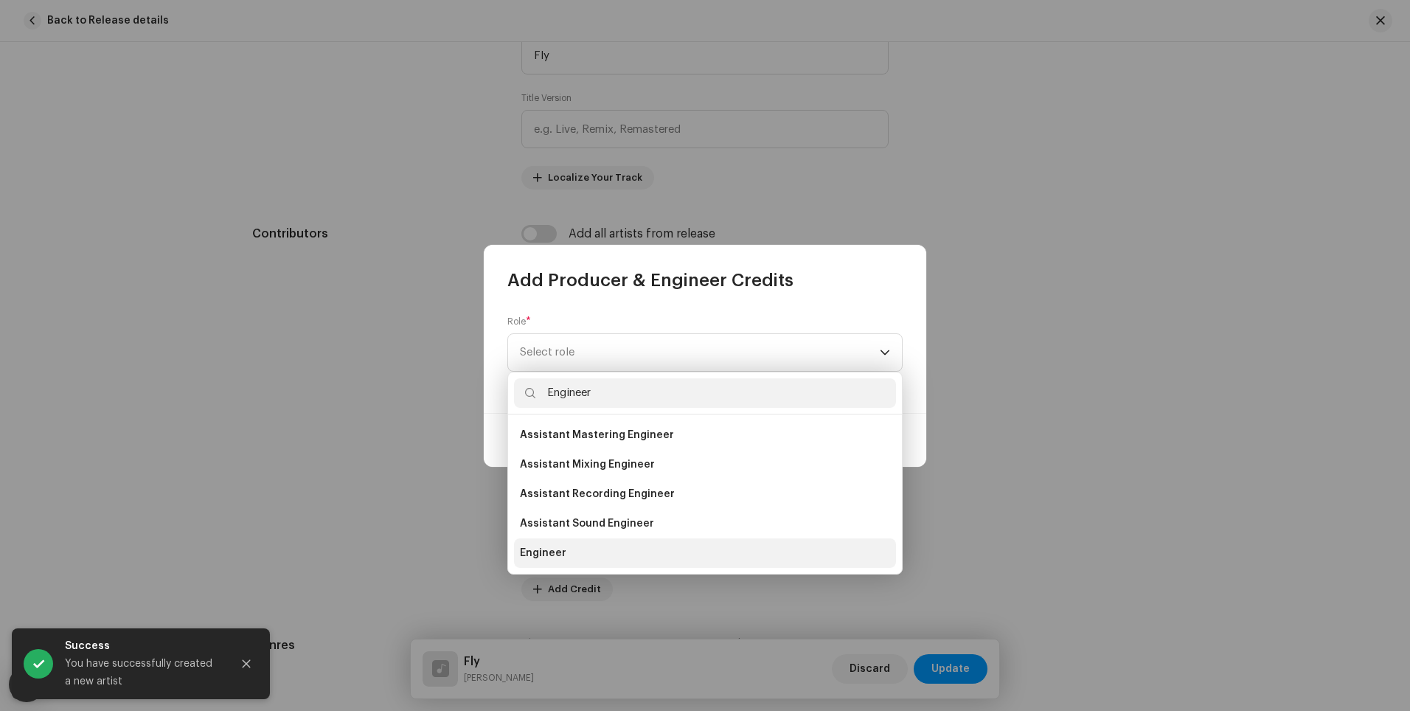
type input "Engineer"
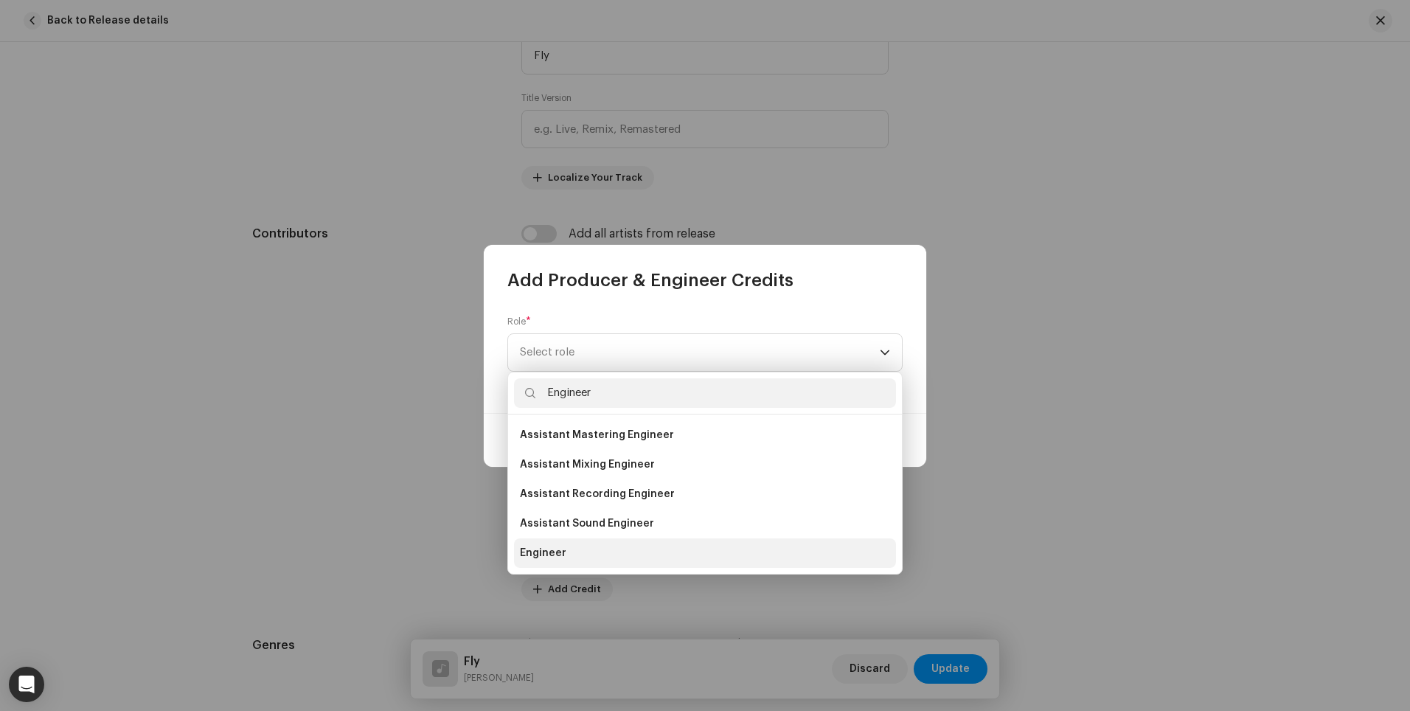
click at [547, 557] on span "Engineer" at bounding box center [543, 553] width 46 height 15
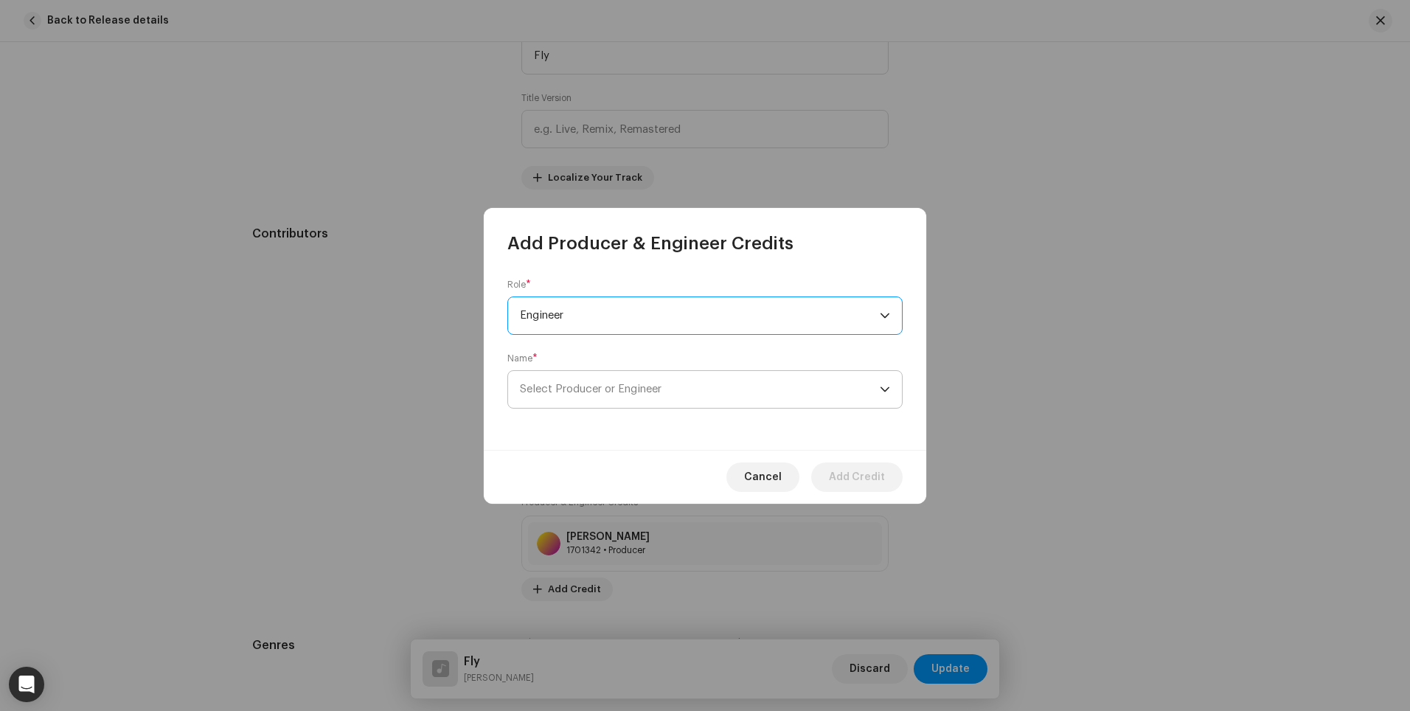
click at [669, 384] on span "Select Producer or Engineer" at bounding box center [700, 389] width 360 height 37
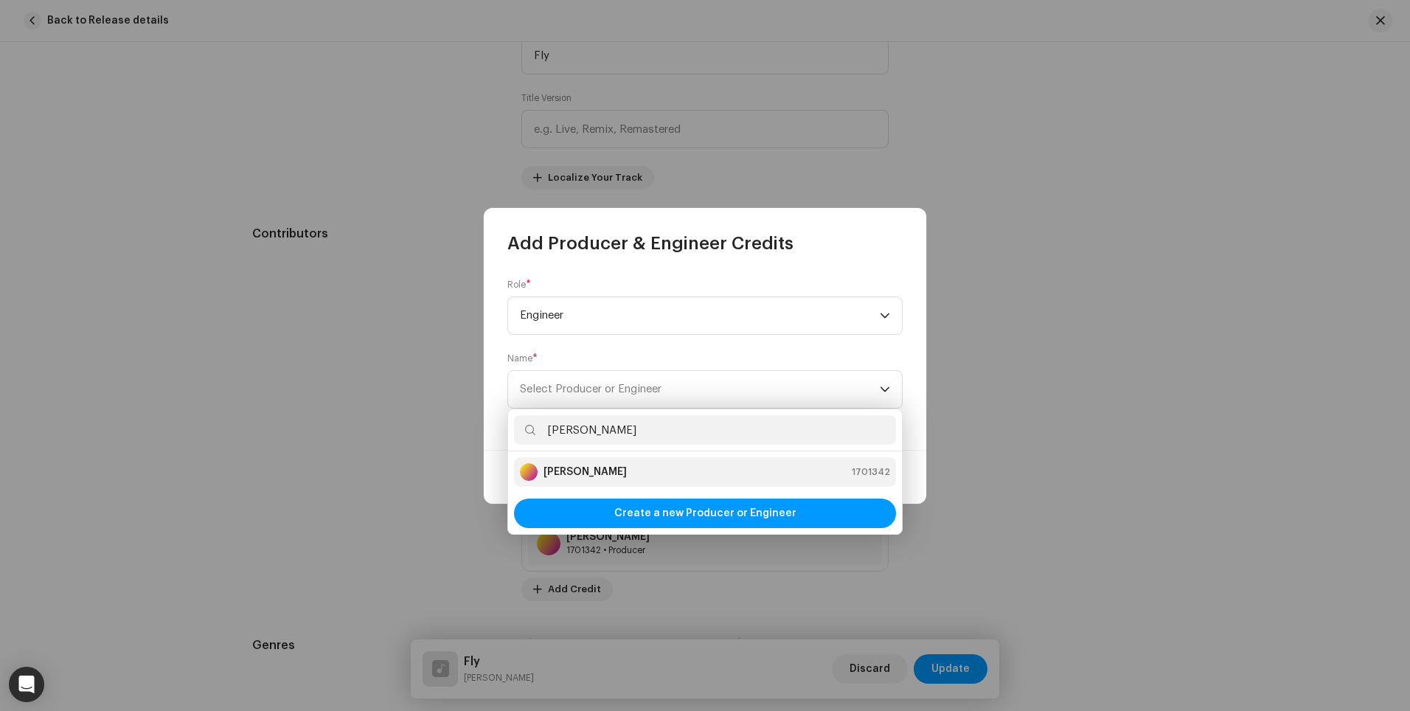
type input "[PERSON_NAME]"
click at [675, 471] on div "[PERSON_NAME] 1701342" at bounding box center [705, 472] width 370 height 18
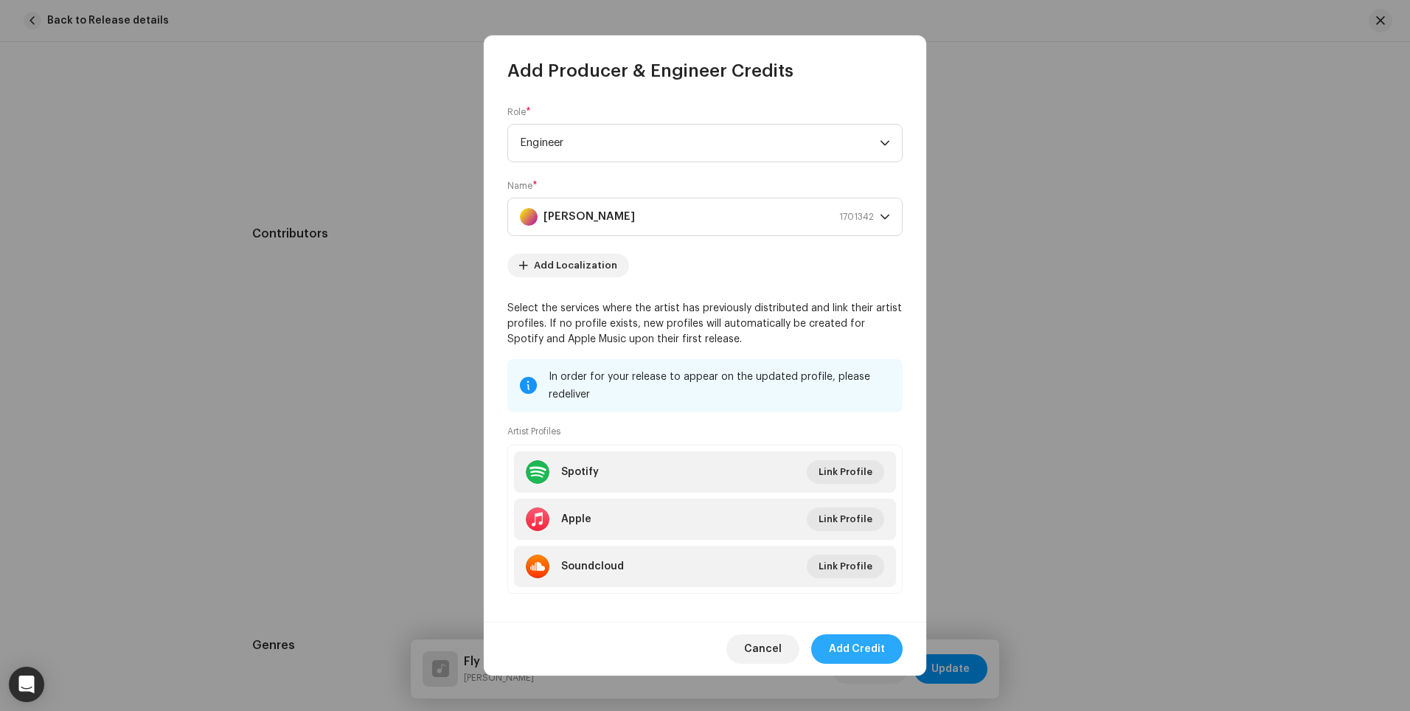
click at [857, 661] on span "Add Credit" at bounding box center [857, 648] width 56 height 29
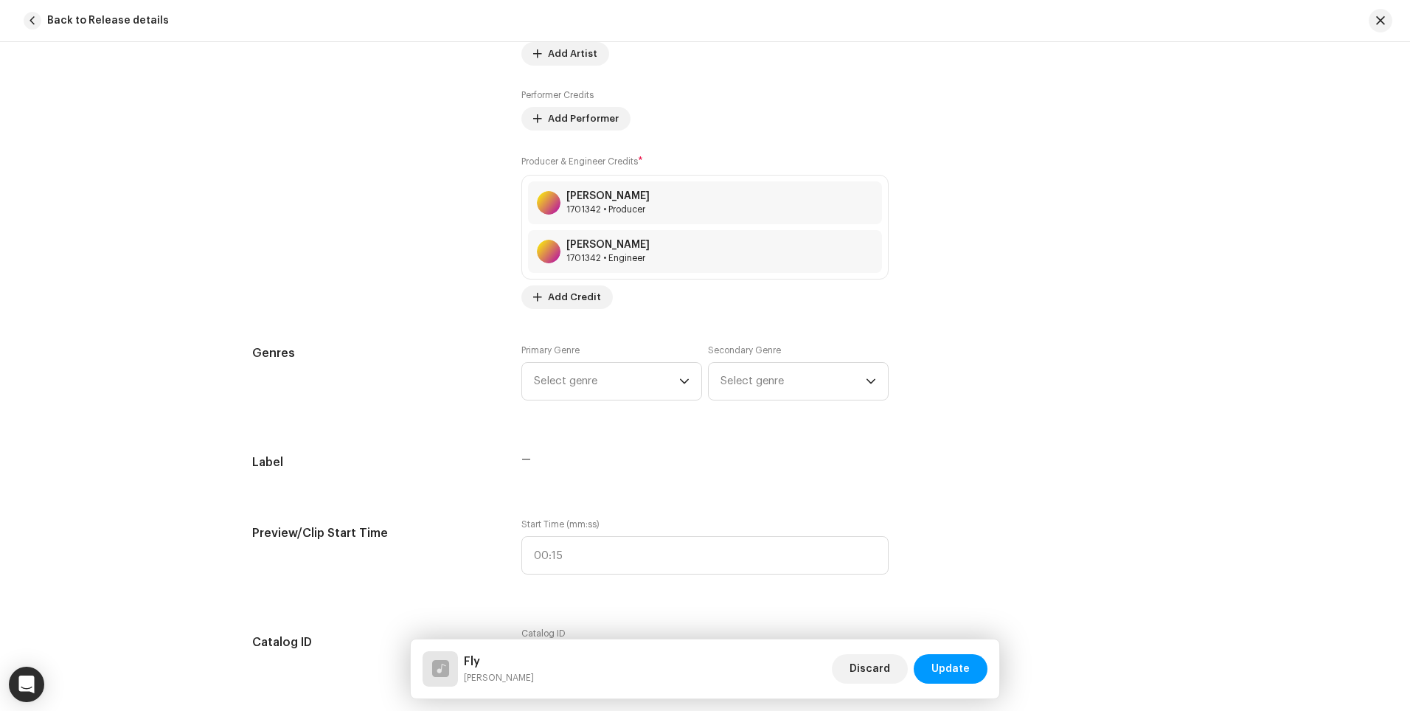
scroll to position [1021, 0]
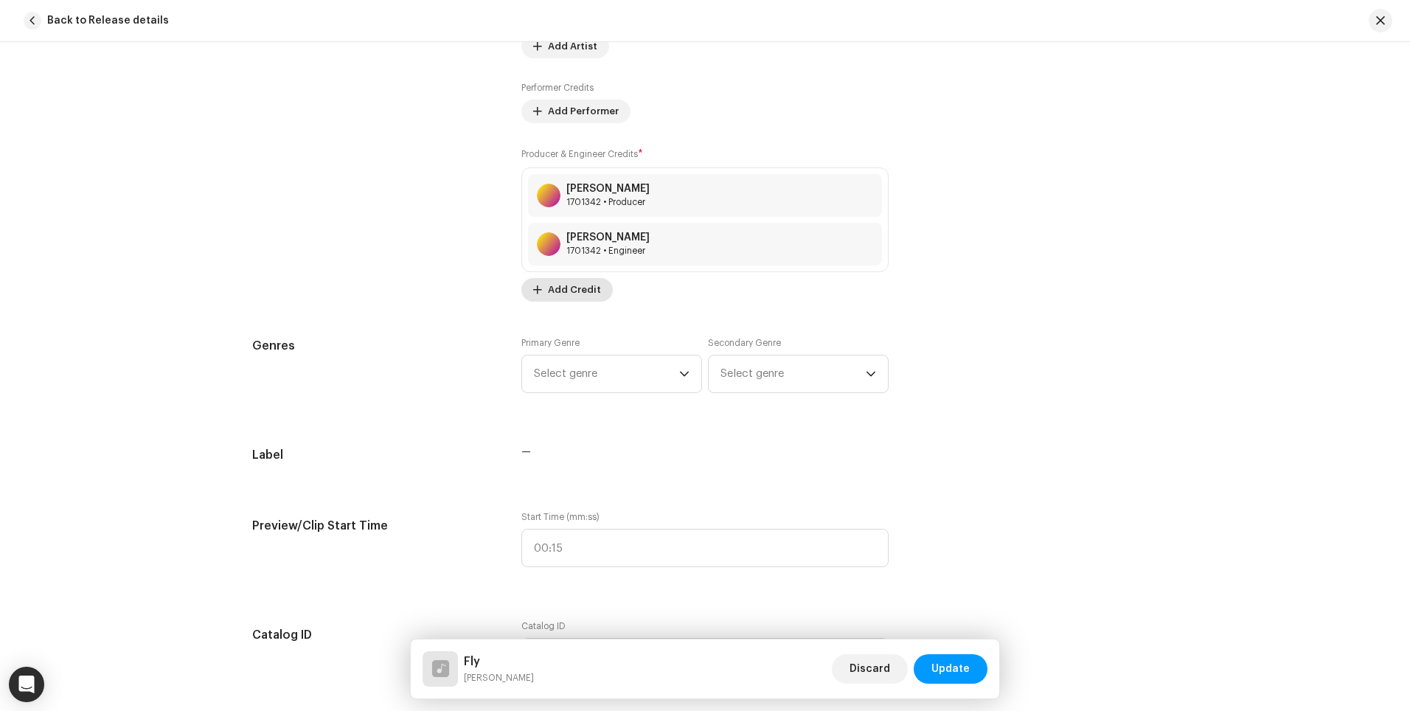
click at [572, 282] on span "Add Credit" at bounding box center [574, 289] width 53 height 29
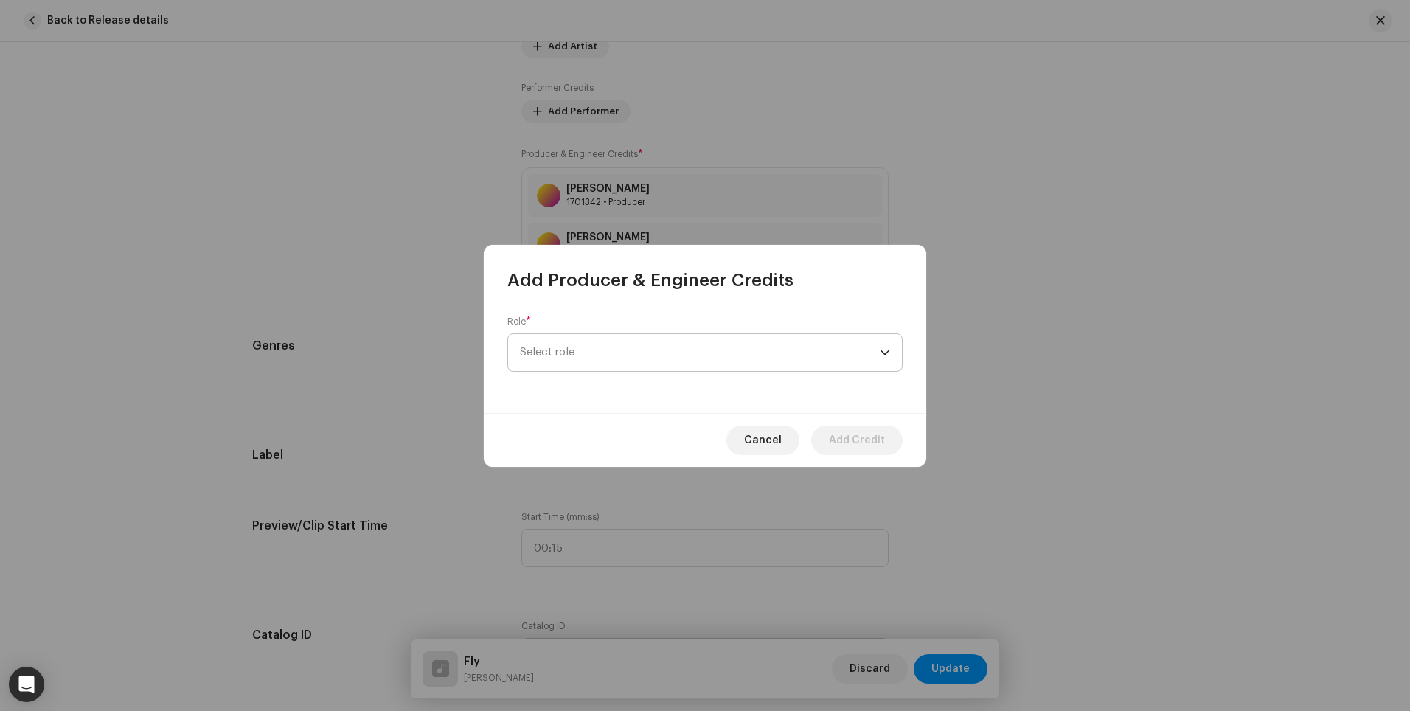
click at [640, 360] on span "Select role" at bounding box center [700, 352] width 360 height 37
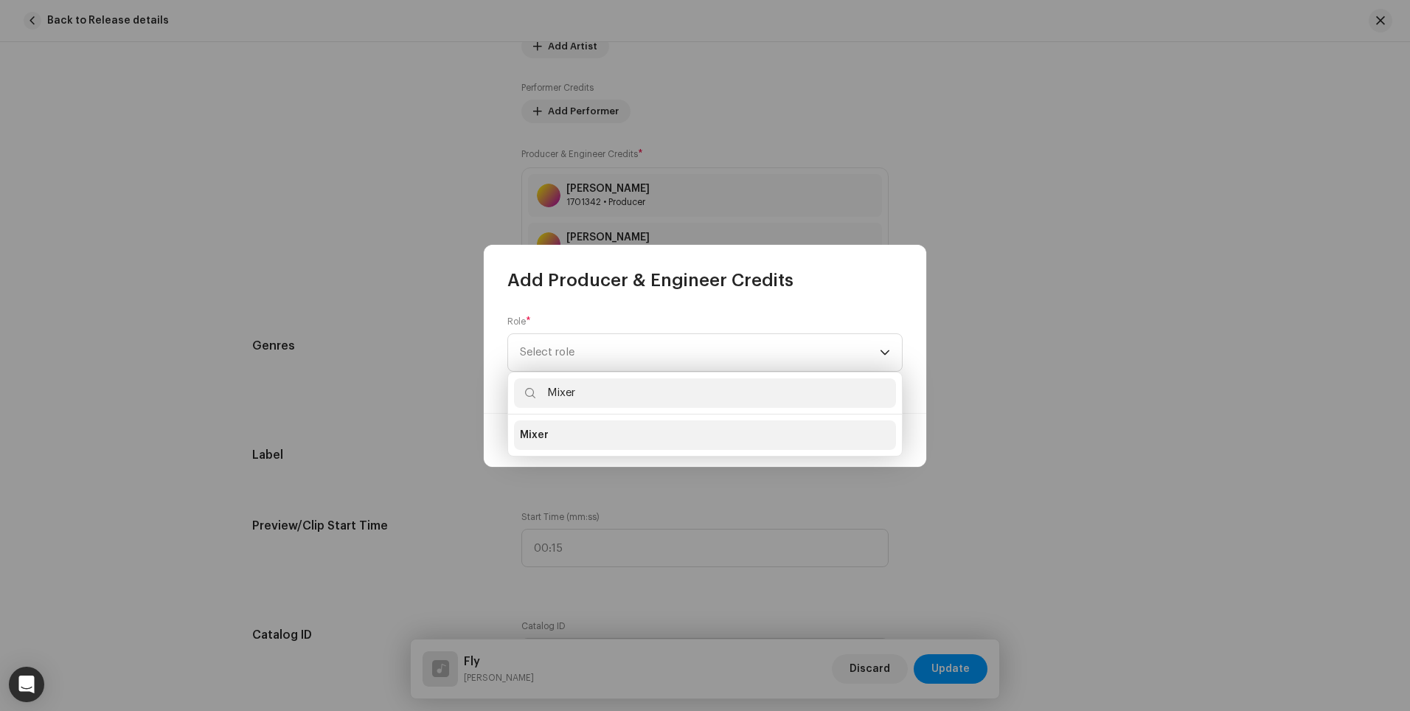
type input "Mixer"
click at [630, 431] on li "Mixer" at bounding box center [705, 434] width 382 height 29
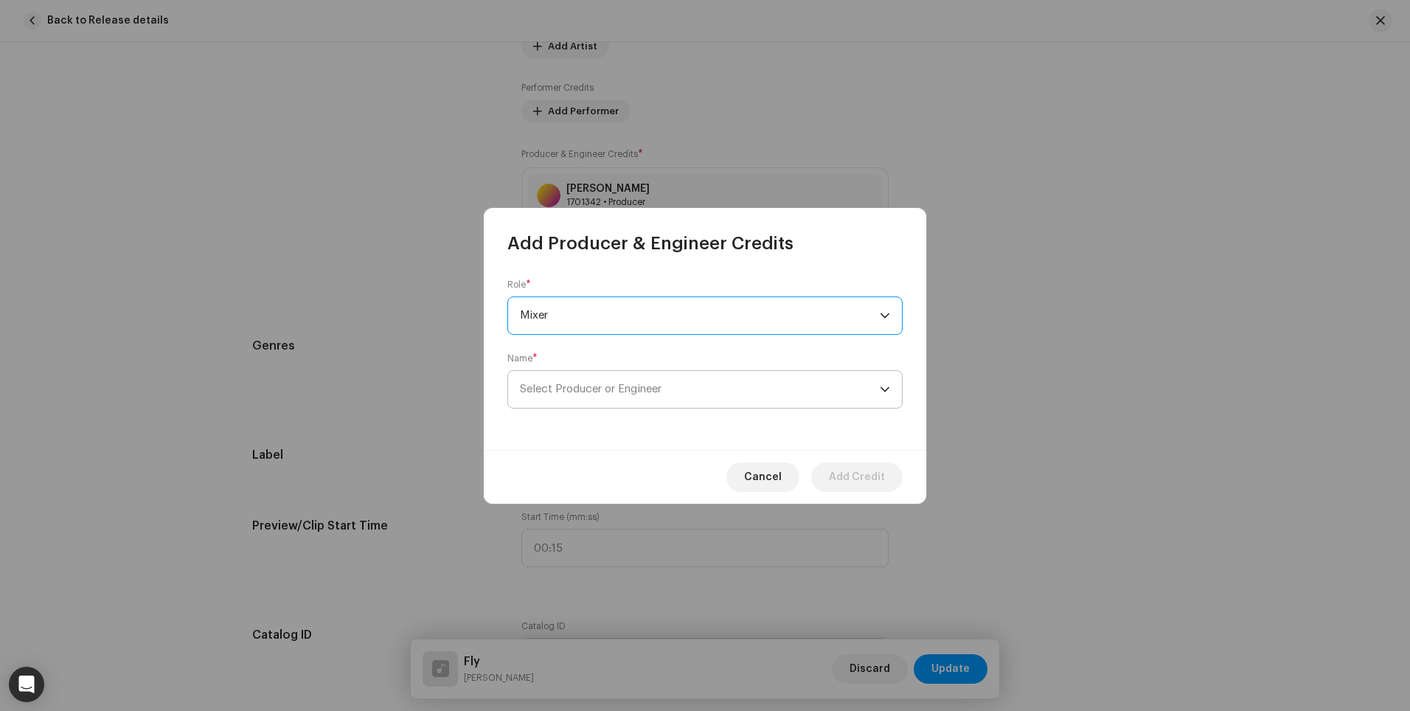
click at [648, 397] on span "Select Producer or Engineer" at bounding box center [700, 389] width 360 height 37
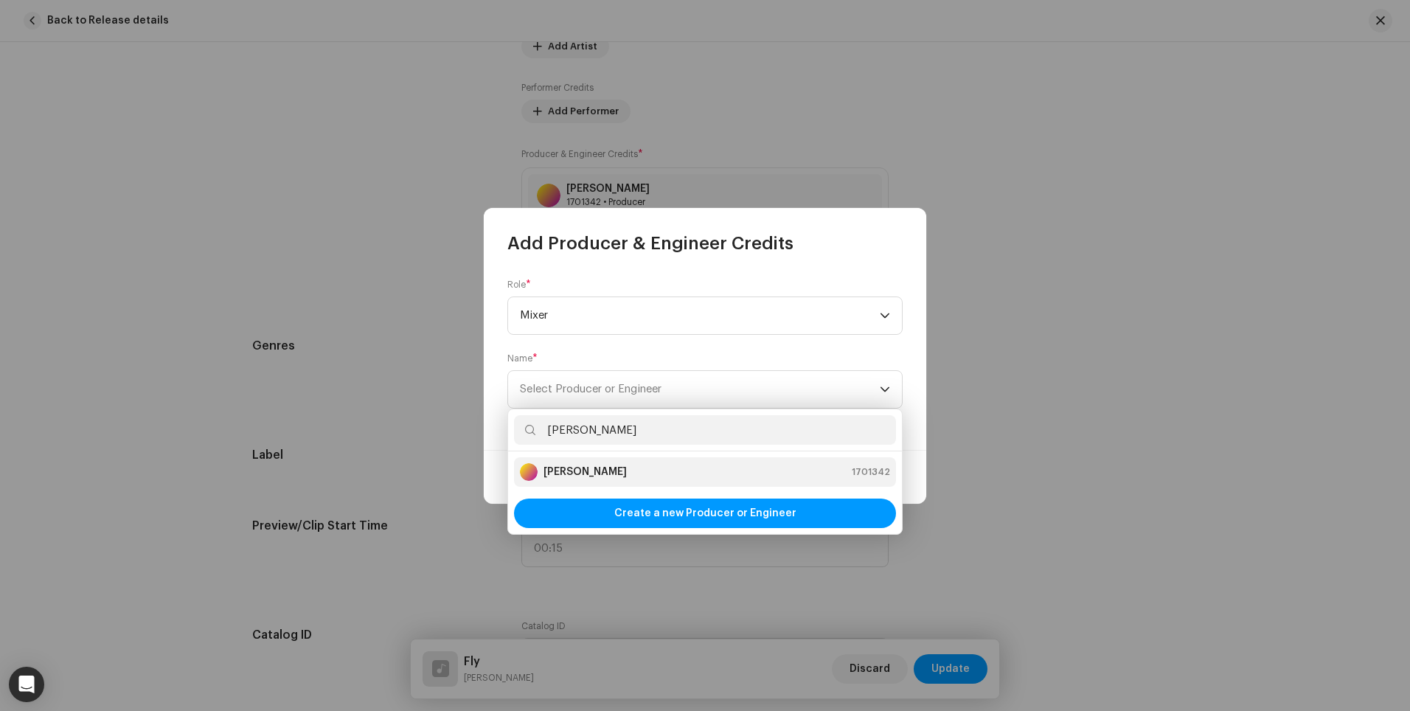
type input "[PERSON_NAME]"
click at [624, 477] on div "[PERSON_NAME] 1701342" at bounding box center [705, 472] width 370 height 18
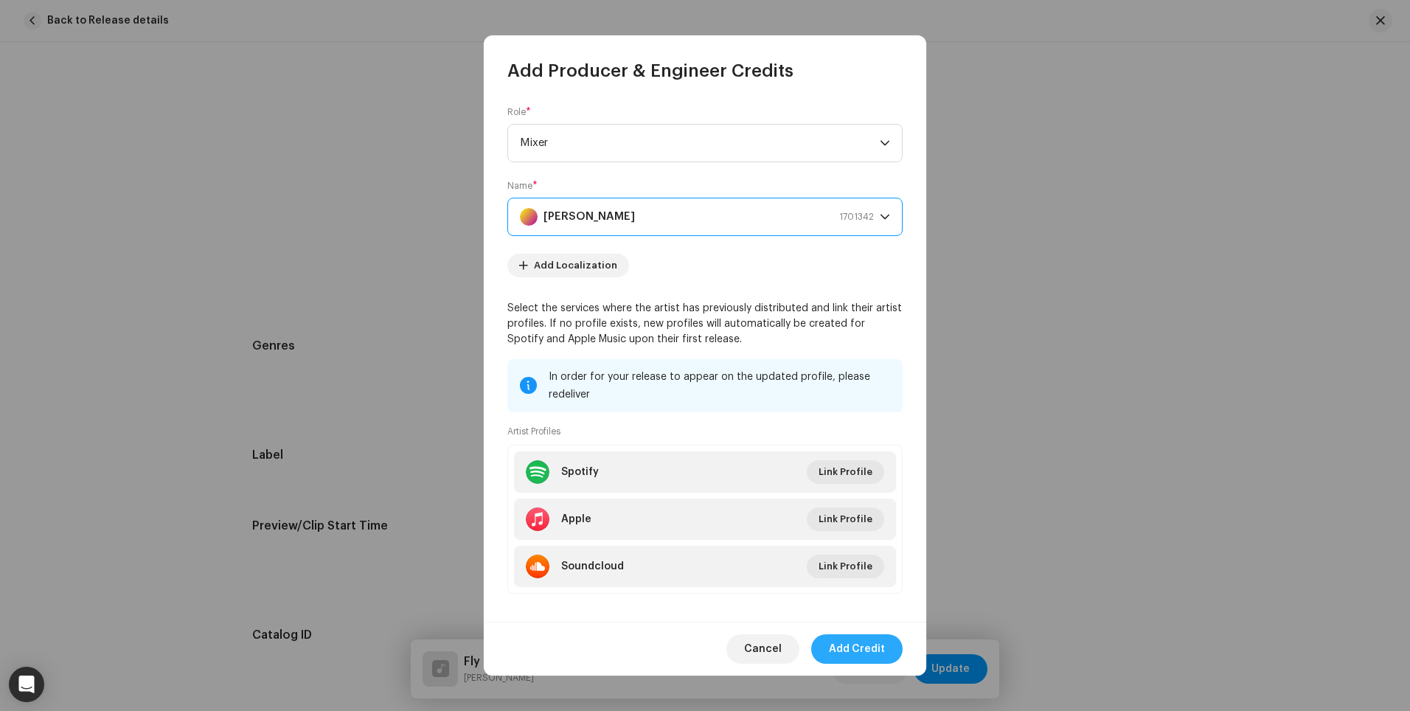
click at [872, 652] on span "Add Credit" at bounding box center [857, 648] width 56 height 29
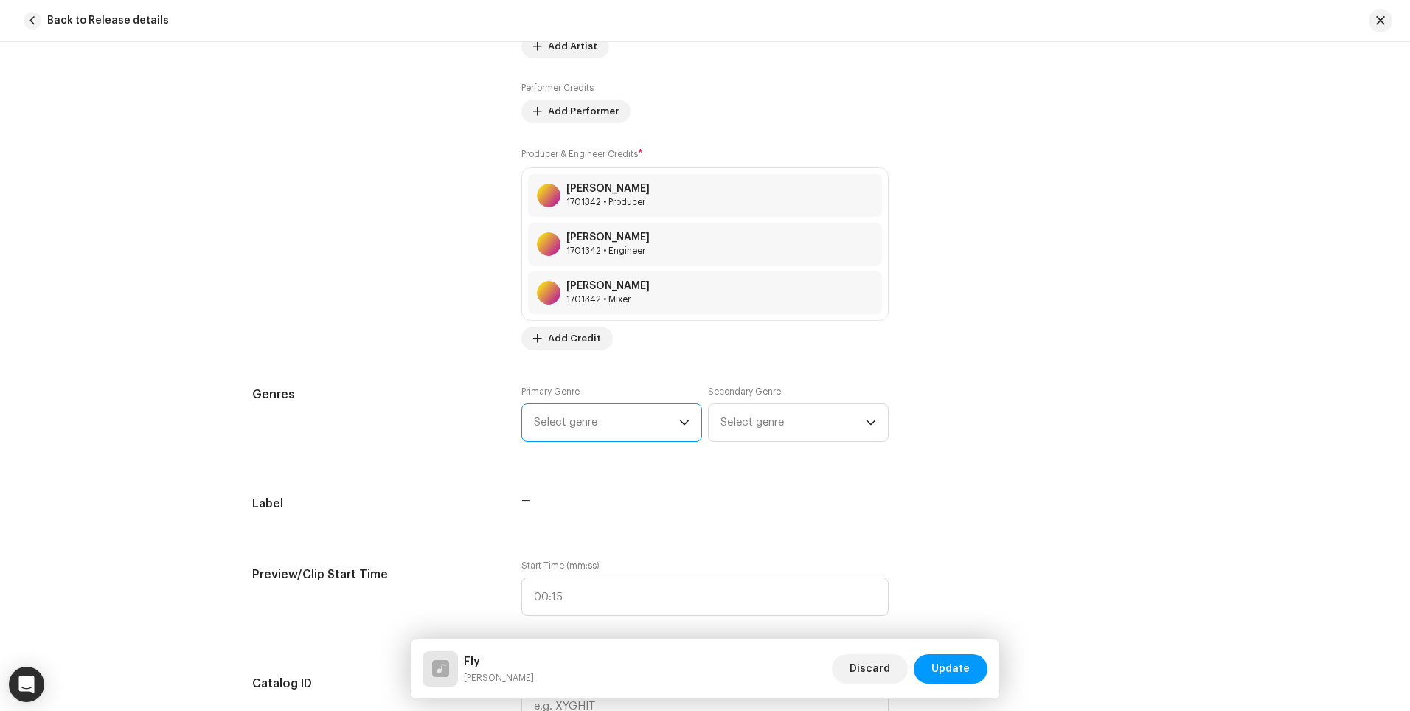
click at [593, 411] on span "Select genre" at bounding box center [606, 422] width 145 height 37
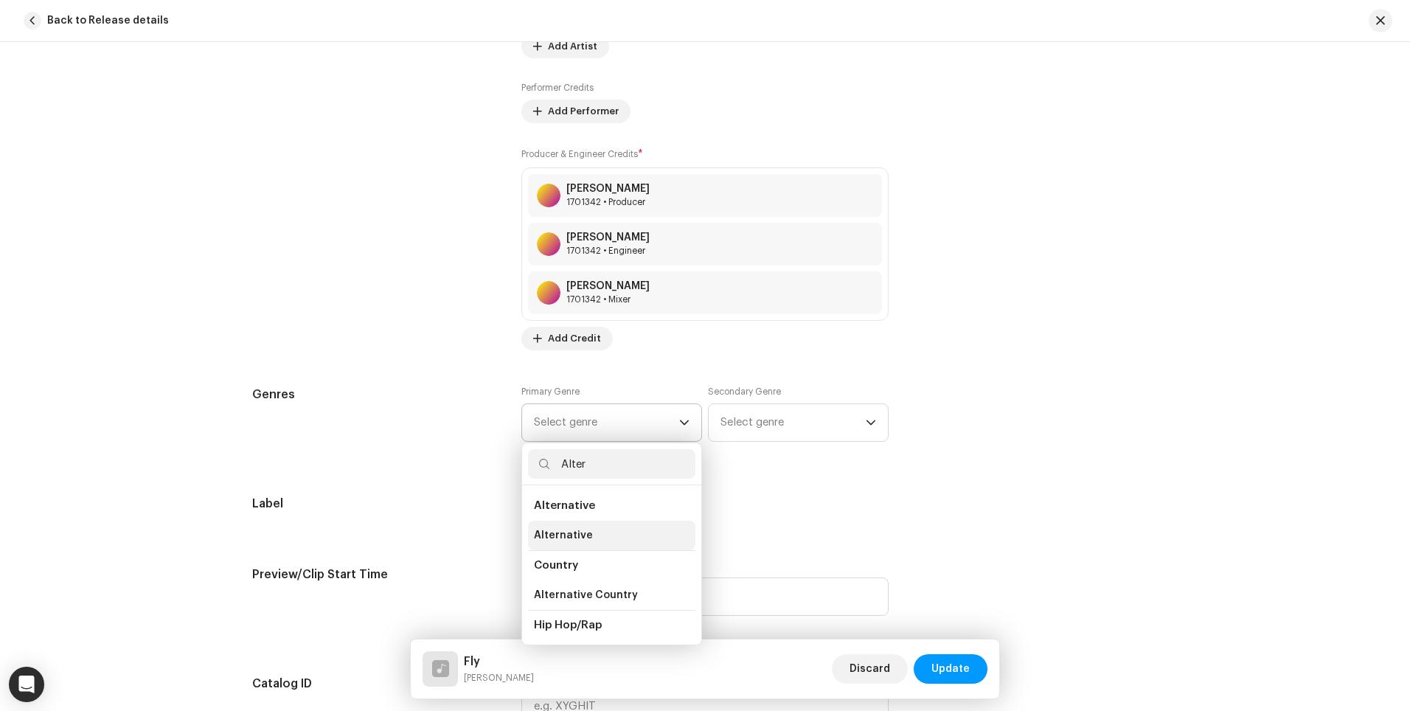
type input "Alter"
click at [582, 534] on span "Alternative" at bounding box center [563, 535] width 59 height 15
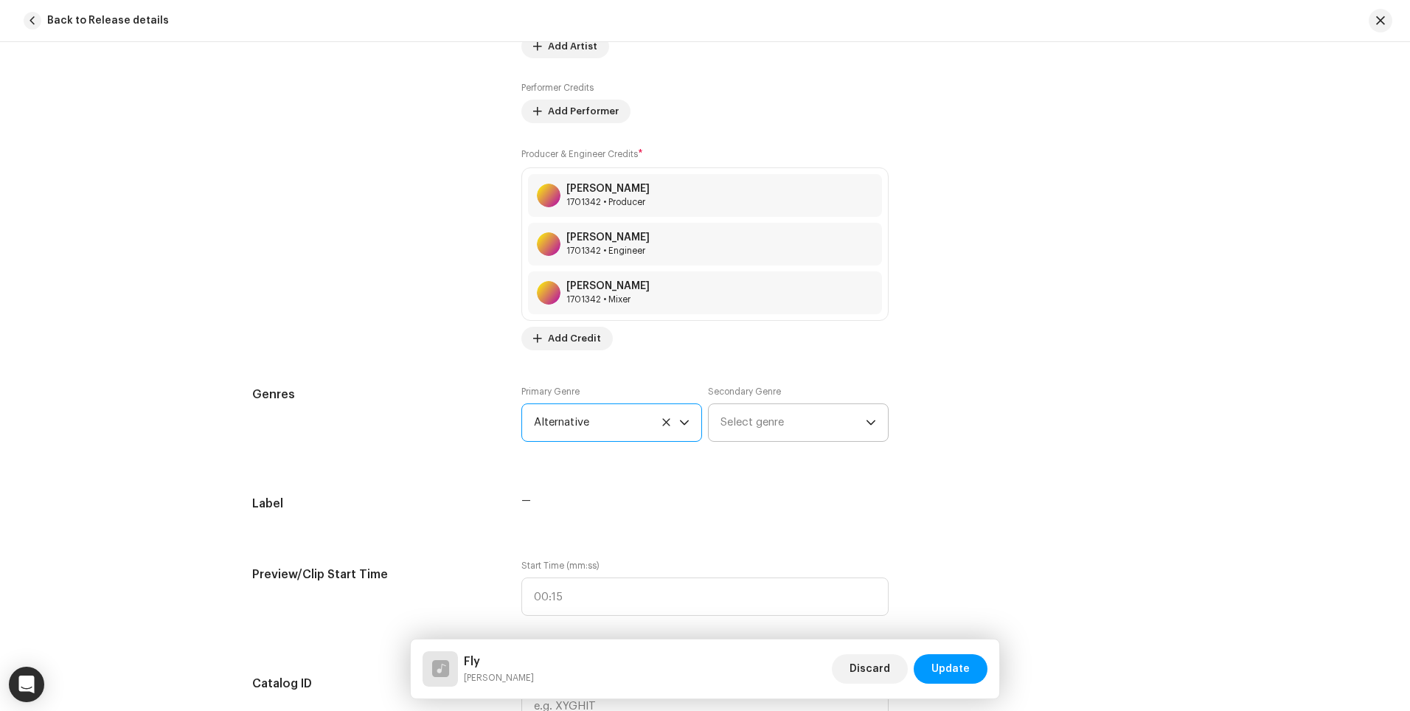
click at [756, 427] on span "Select genre" at bounding box center [792, 422] width 145 height 37
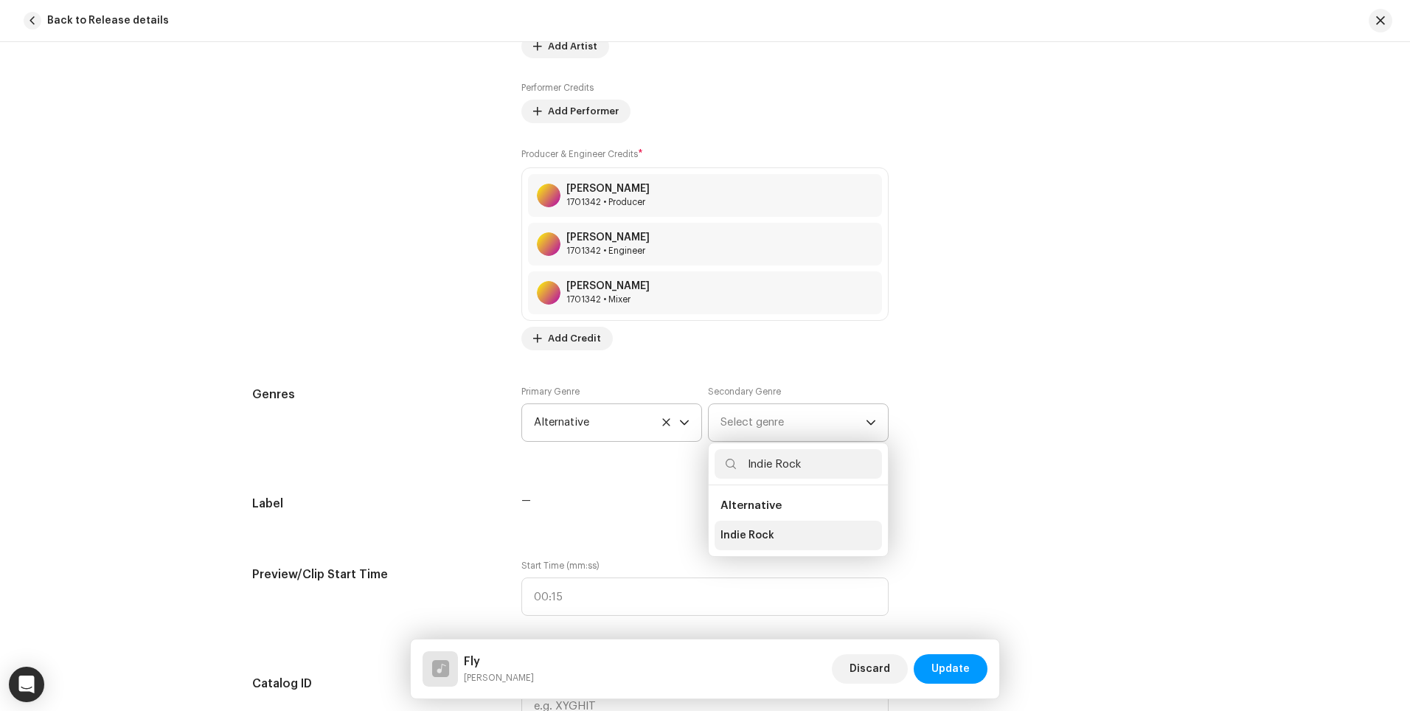
type input "Indie Rock"
click at [753, 542] on span "Indie Rock" at bounding box center [747, 535] width 54 height 15
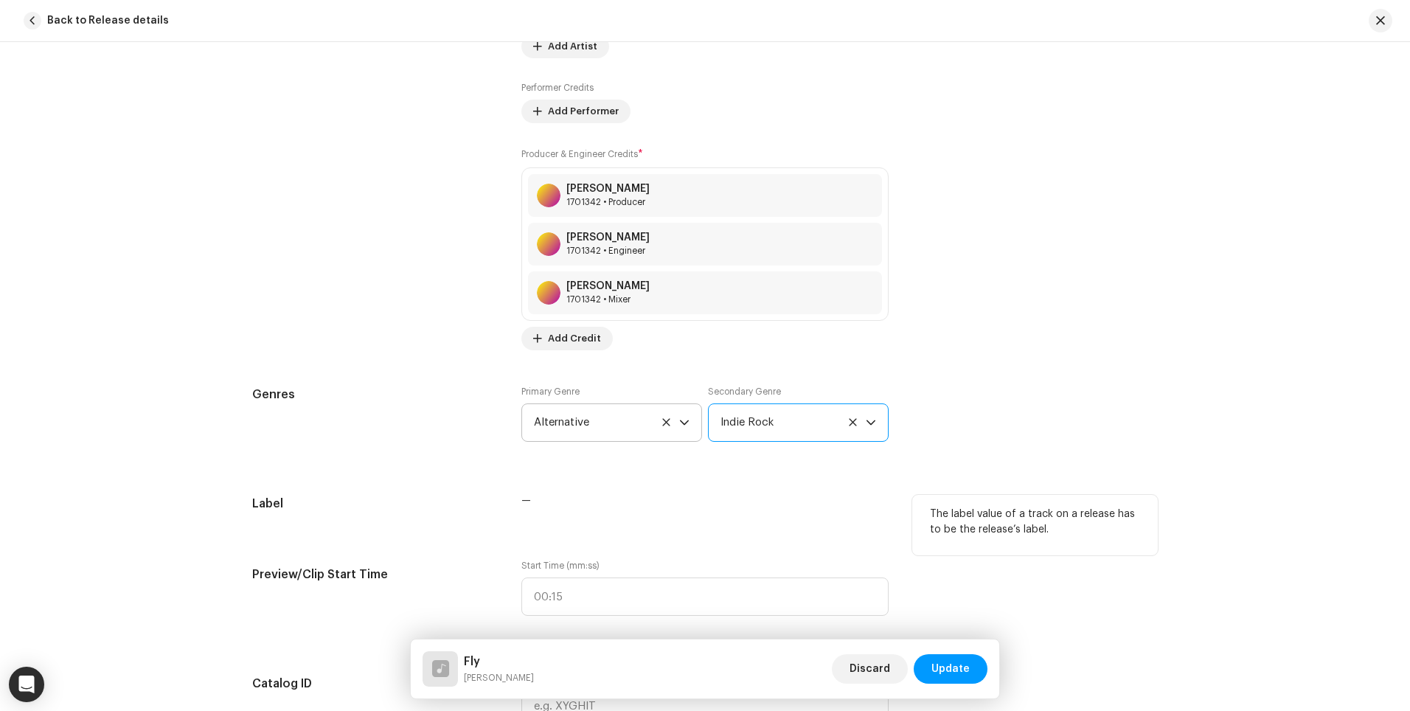
click at [988, 518] on p "The label value of a track on a release has to be the release’s label." at bounding box center [1035, 521] width 210 height 31
click at [1023, 395] on div "Genres Primary Genre Alternative Secondary Genre Indie Rock" at bounding box center [704, 423] width 905 height 74
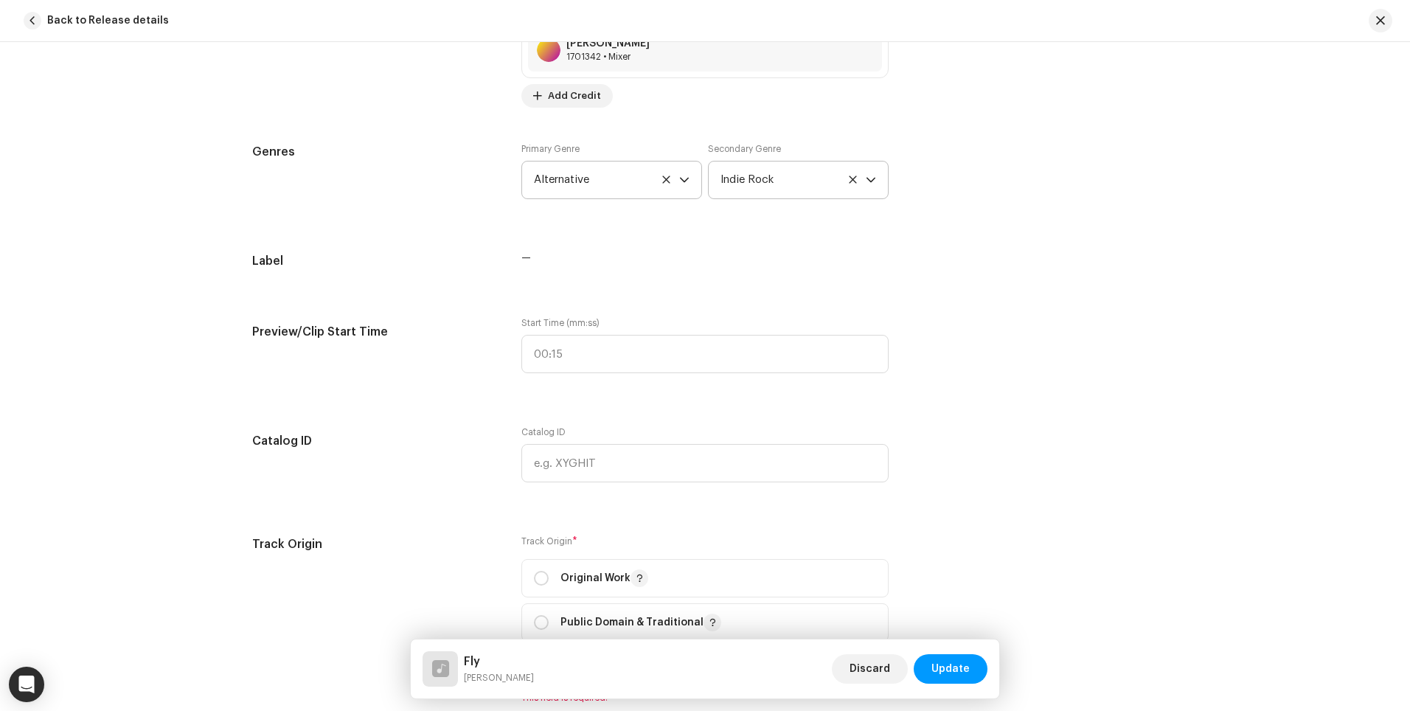
scroll to position [1463, 0]
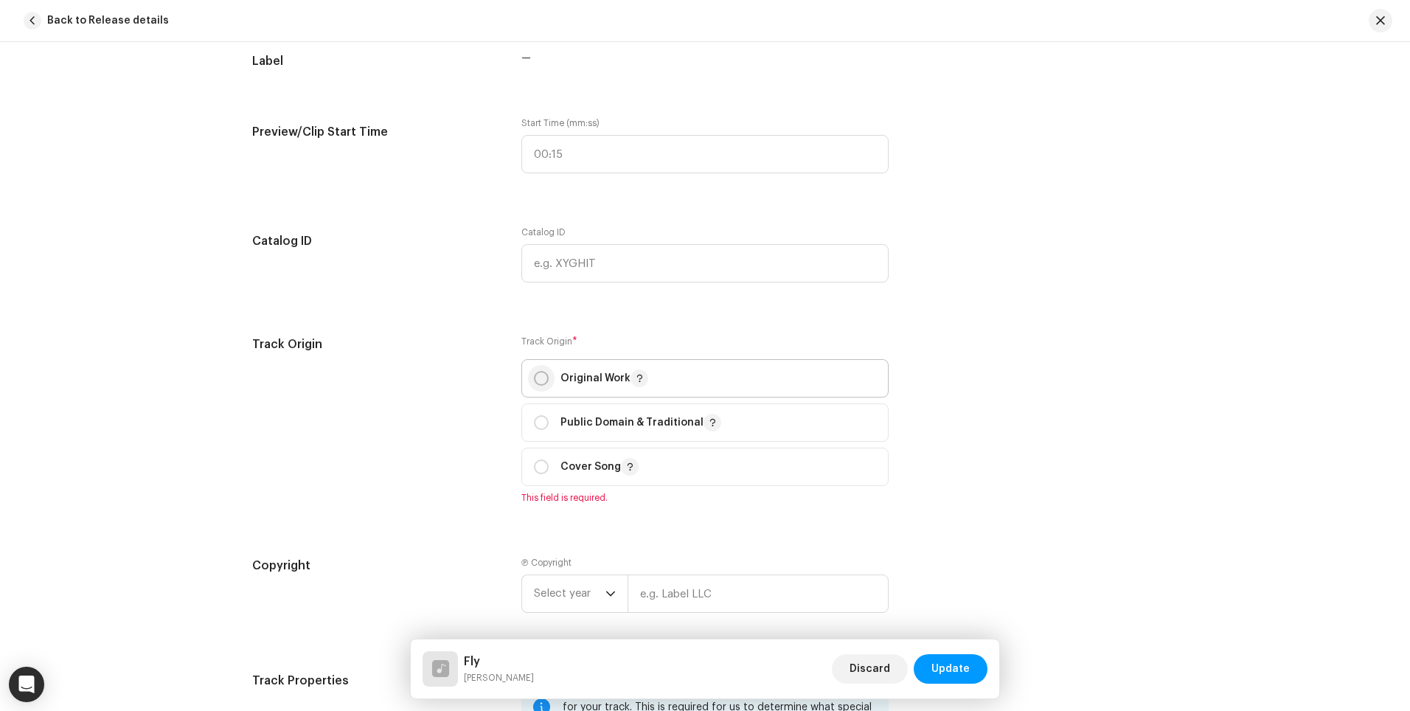
click at [534, 376] on input "radio" at bounding box center [541, 378] width 15 height 15
radio input "true"
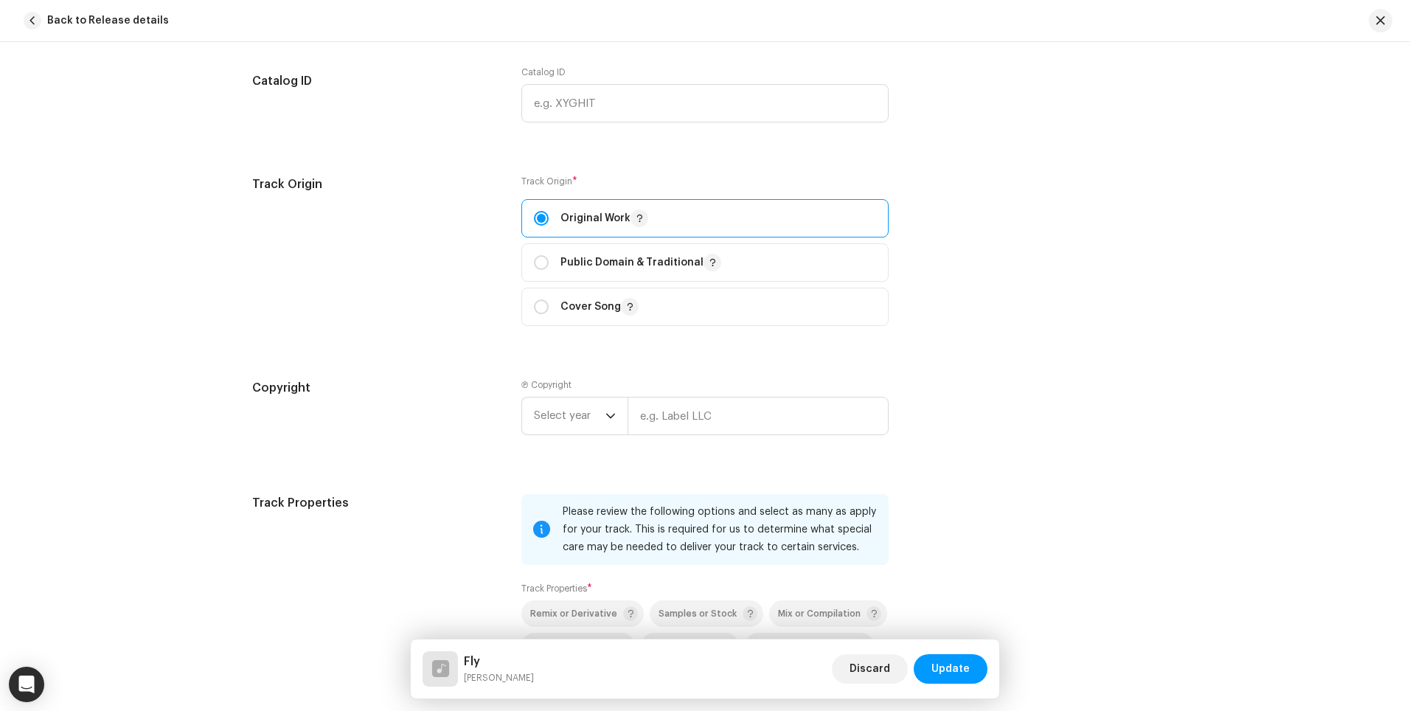
scroll to position [1633, 0]
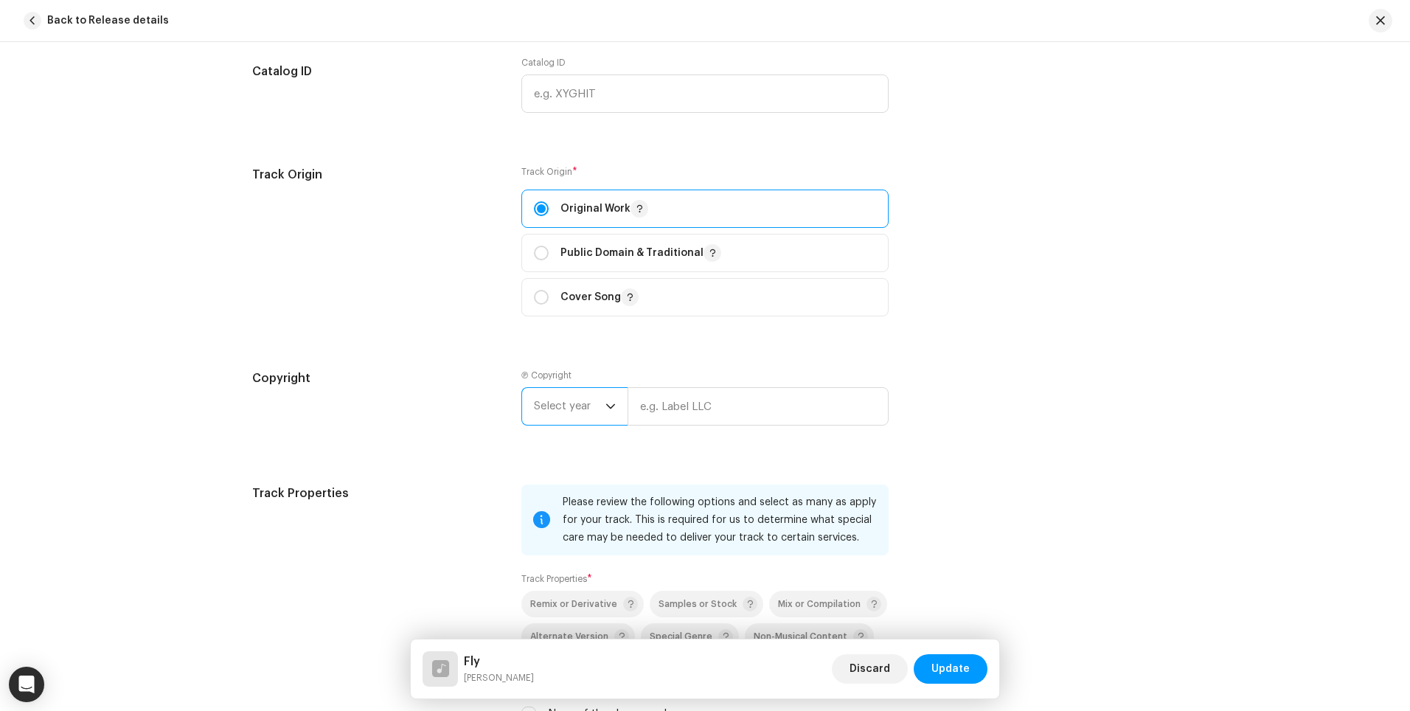
click at [551, 411] on span "Select year" at bounding box center [570, 406] width 72 height 37
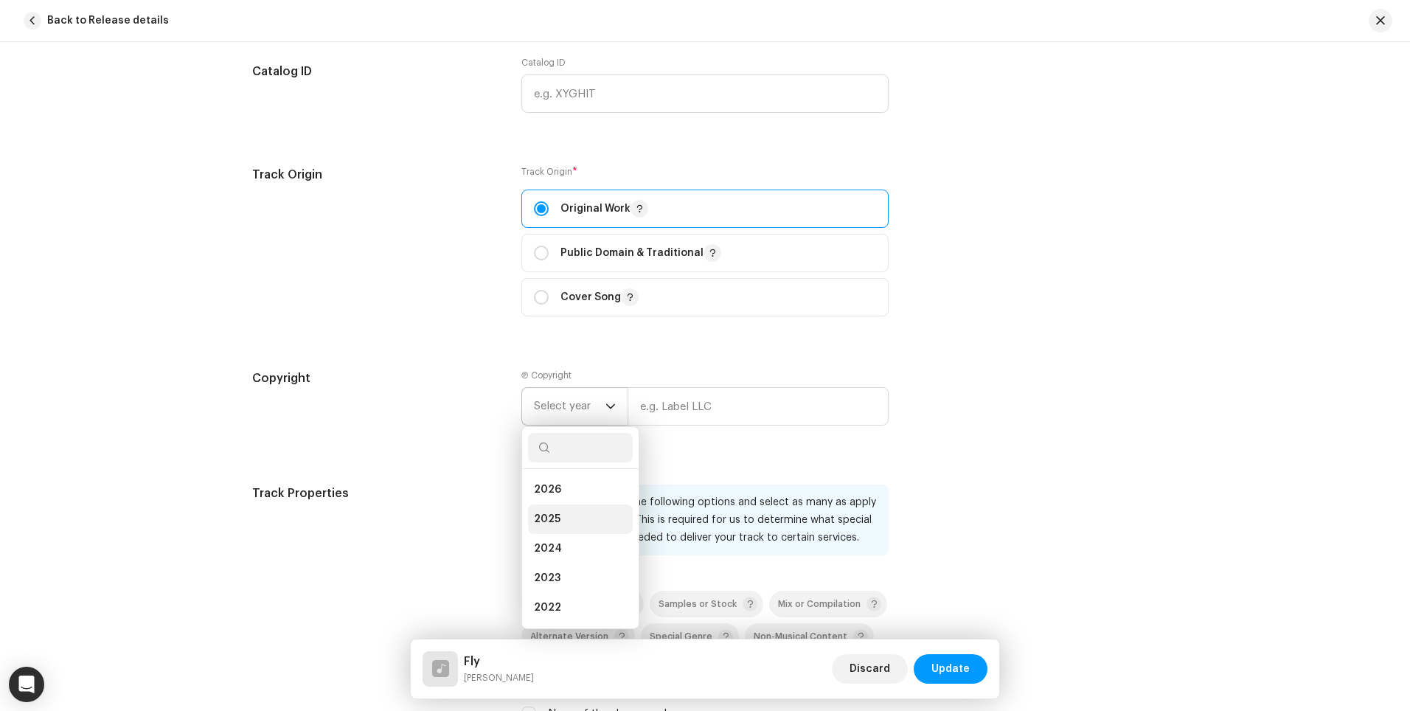
click at [564, 518] on li "2025" at bounding box center [580, 518] width 105 height 29
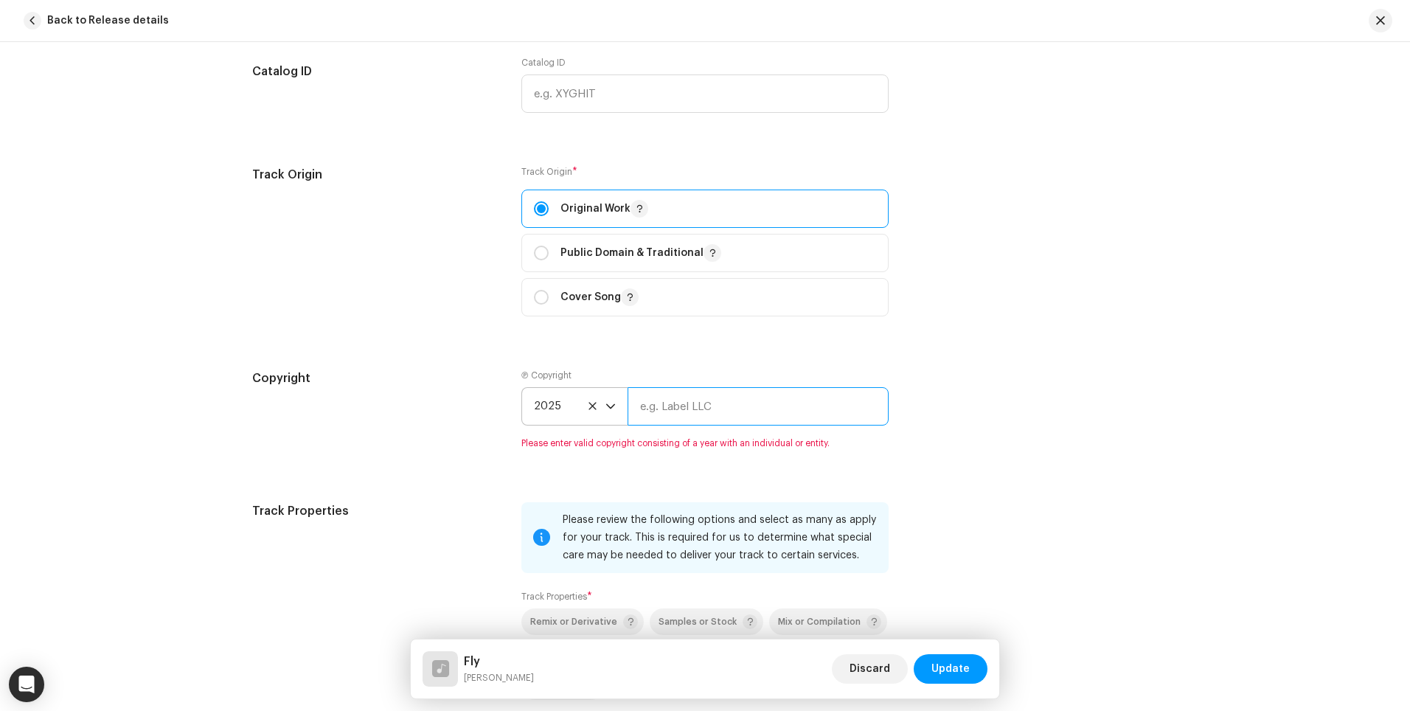
click at [691, 411] on input "text" at bounding box center [757, 406] width 261 height 38
type input "Royal Oakie Records LLC"
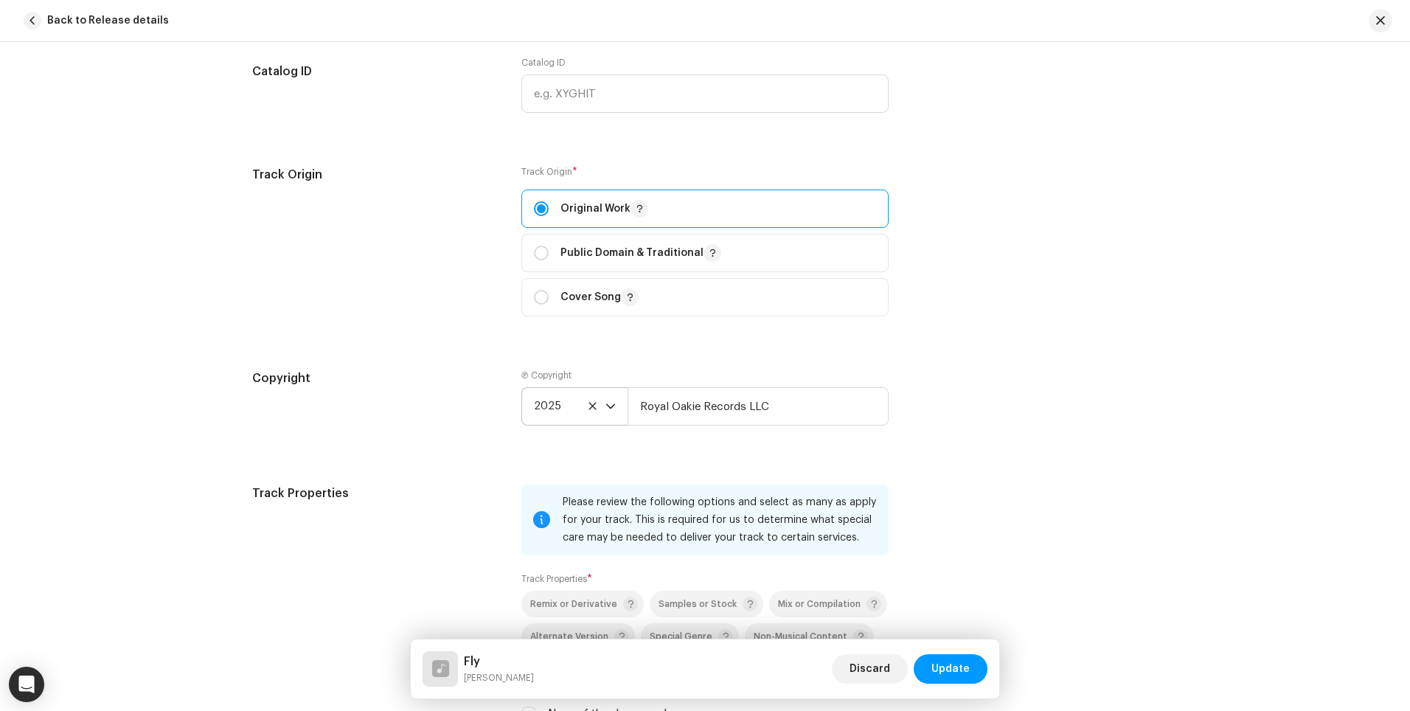
click at [884, 520] on div "Please review the following options and select as many as apply for your track.…" at bounding box center [704, 519] width 367 height 71
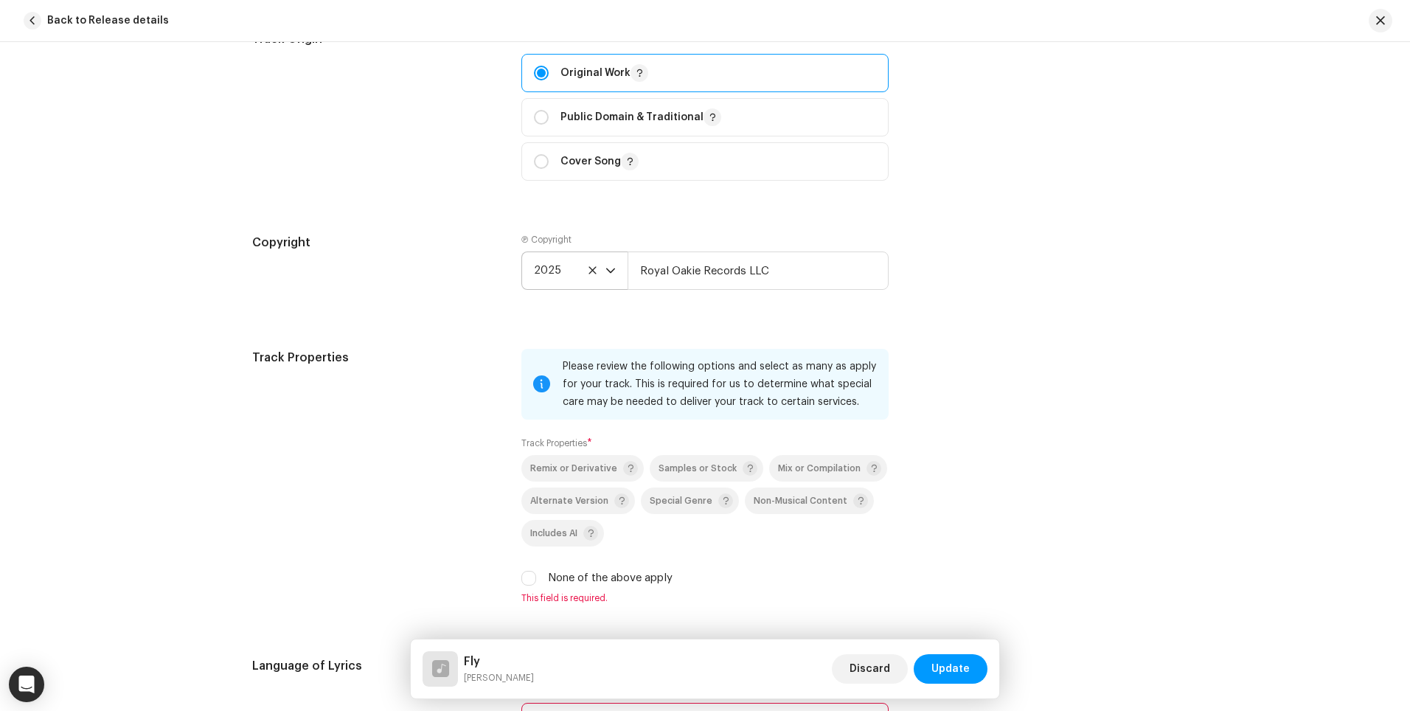
scroll to position [1796, 0]
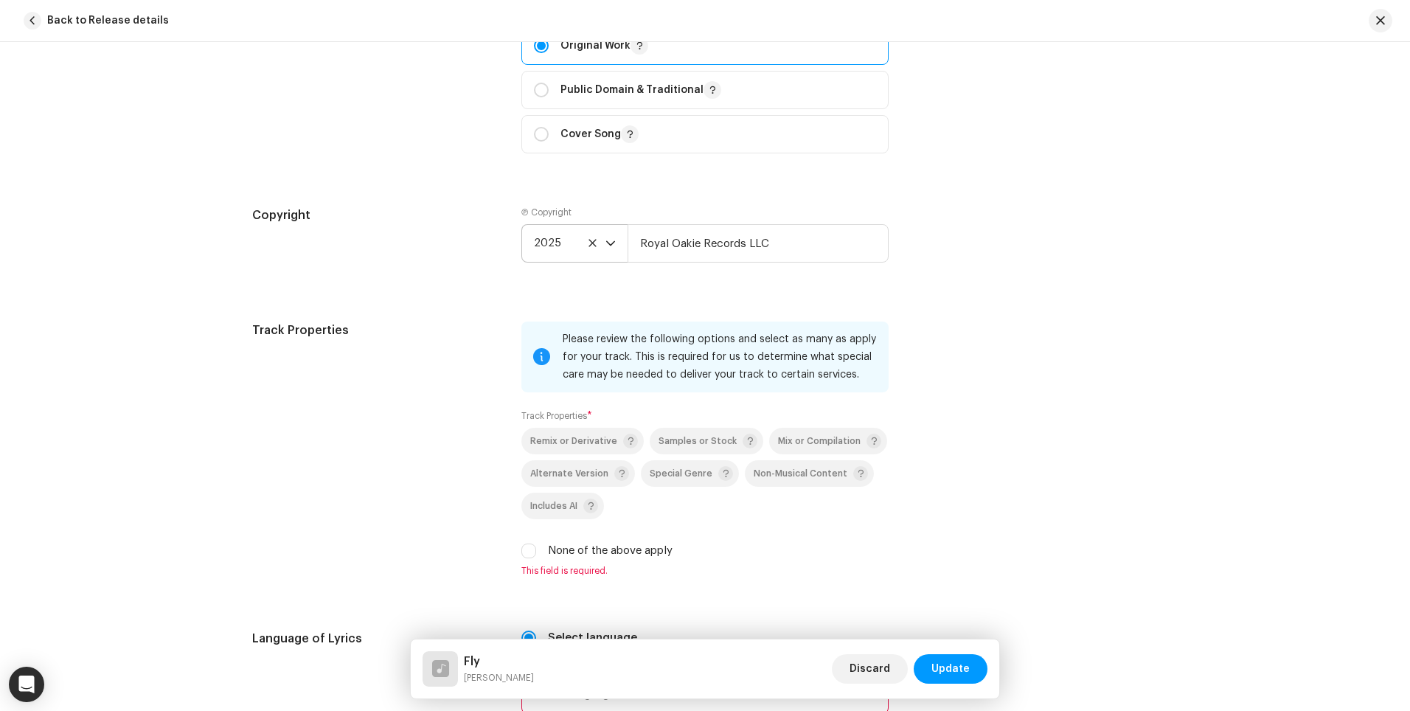
click at [534, 558] on div "None of the above apply" at bounding box center [704, 551] width 367 height 16
click at [528, 557] on input "None of the above apply" at bounding box center [528, 550] width 15 height 15
checkbox input "true"
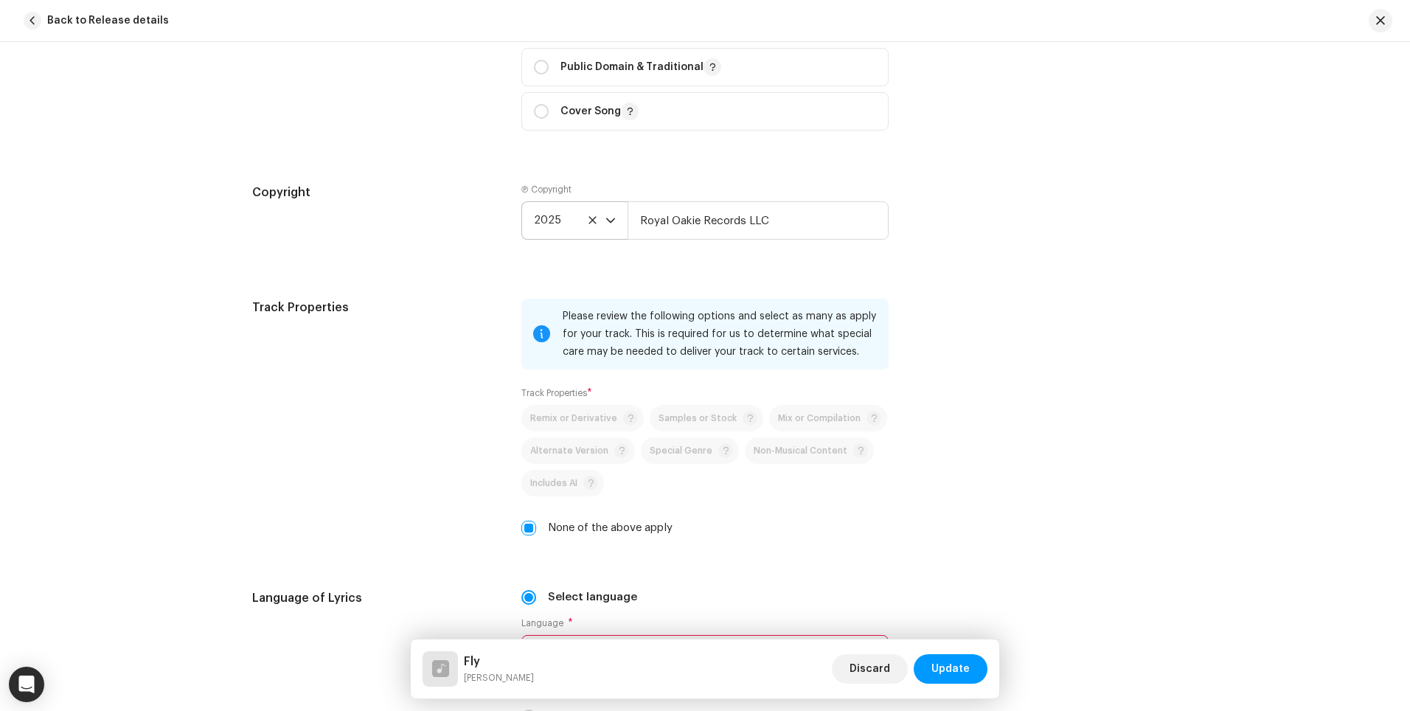
scroll to position [1993, 0]
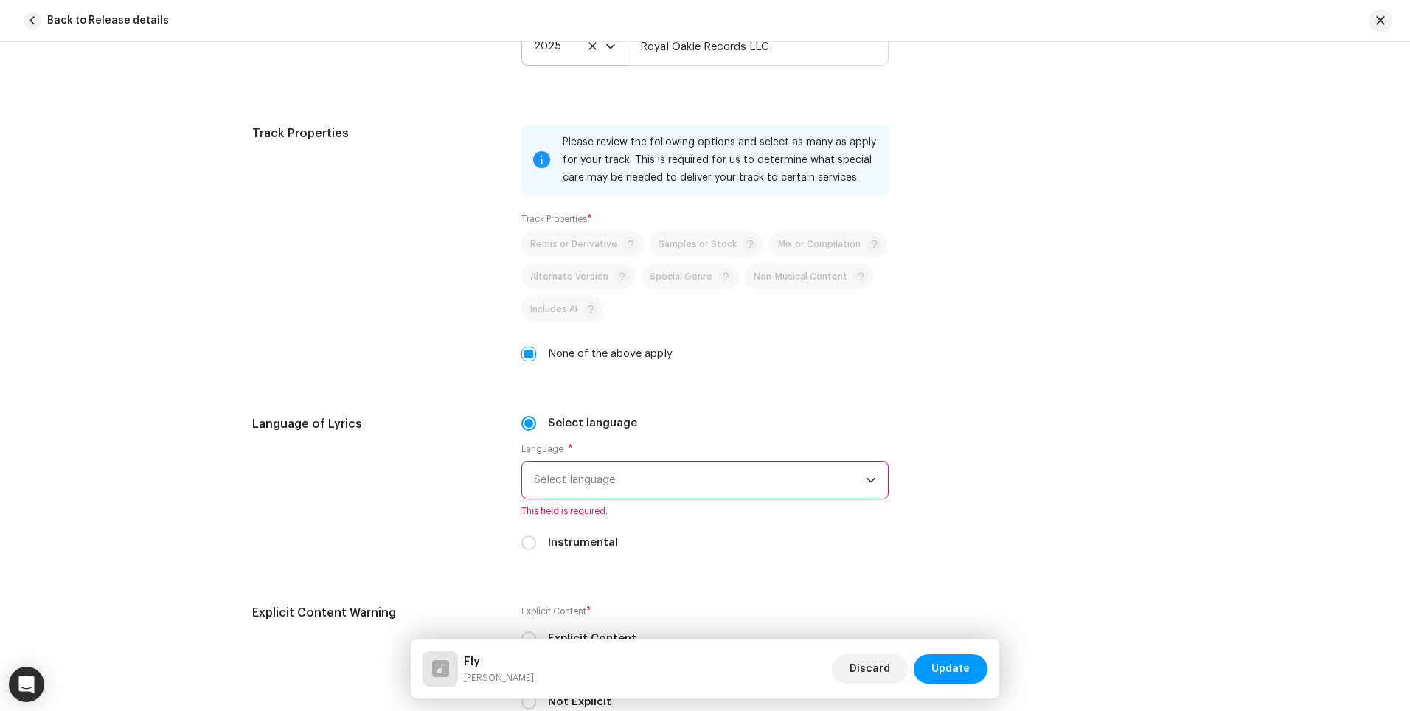
click at [723, 484] on span "Select language" at bounding box center [700, 479] width 332 height 37
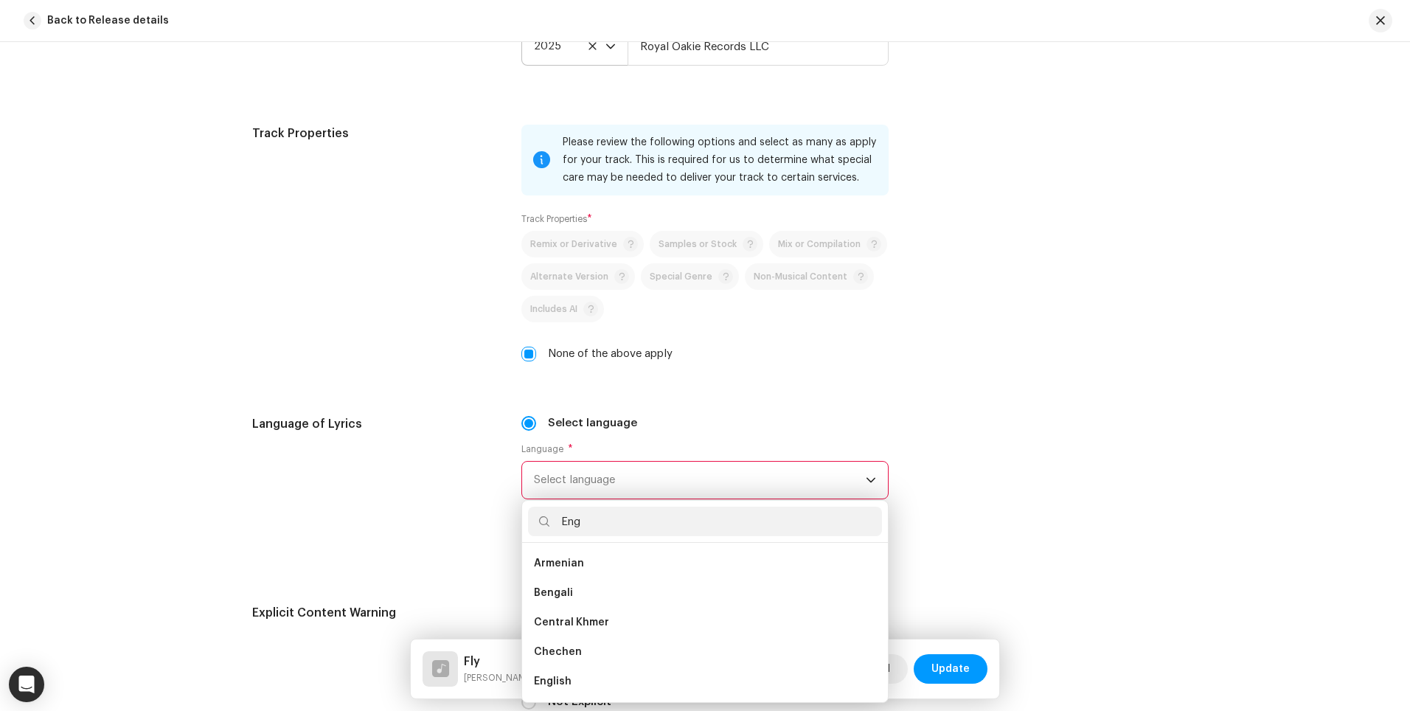
scroll to position [0, 0]
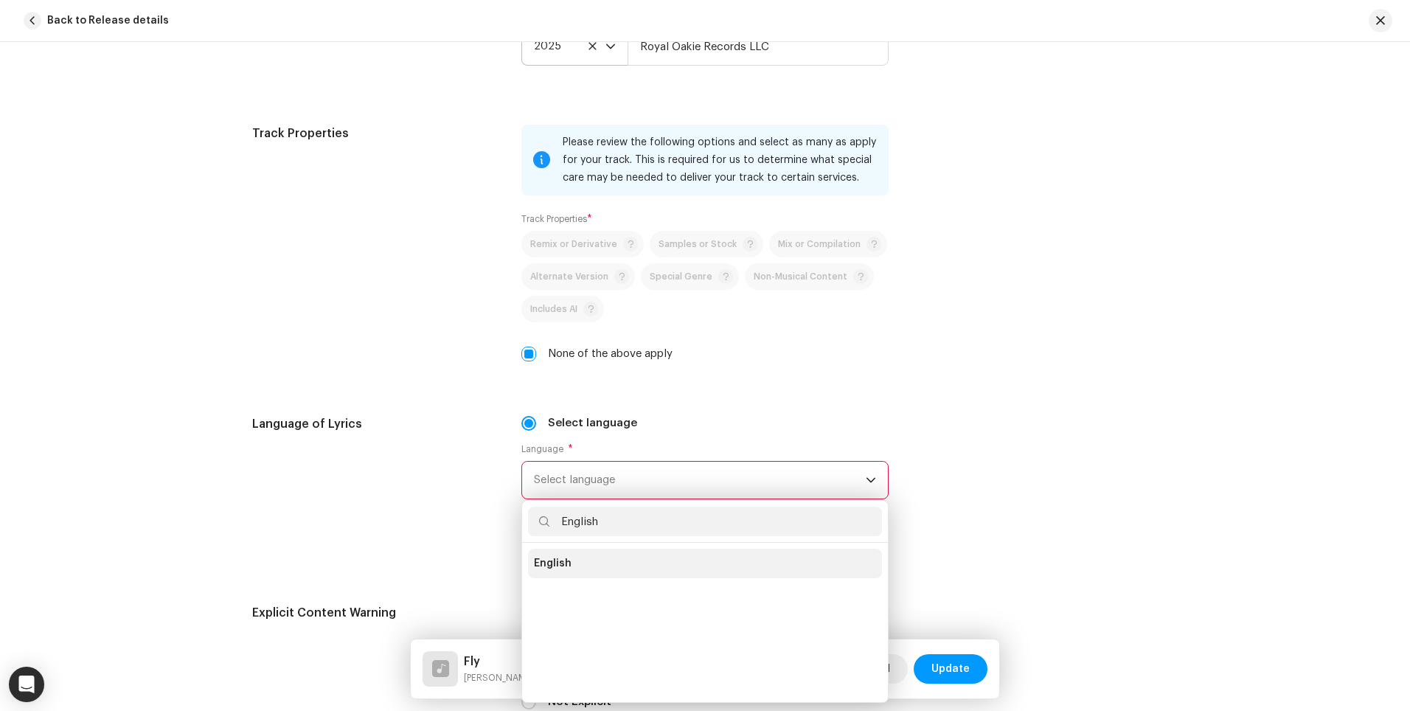
type input "English"
click at [684, 571] on li "English" at bounding box center [705, 562] width 354 height 29
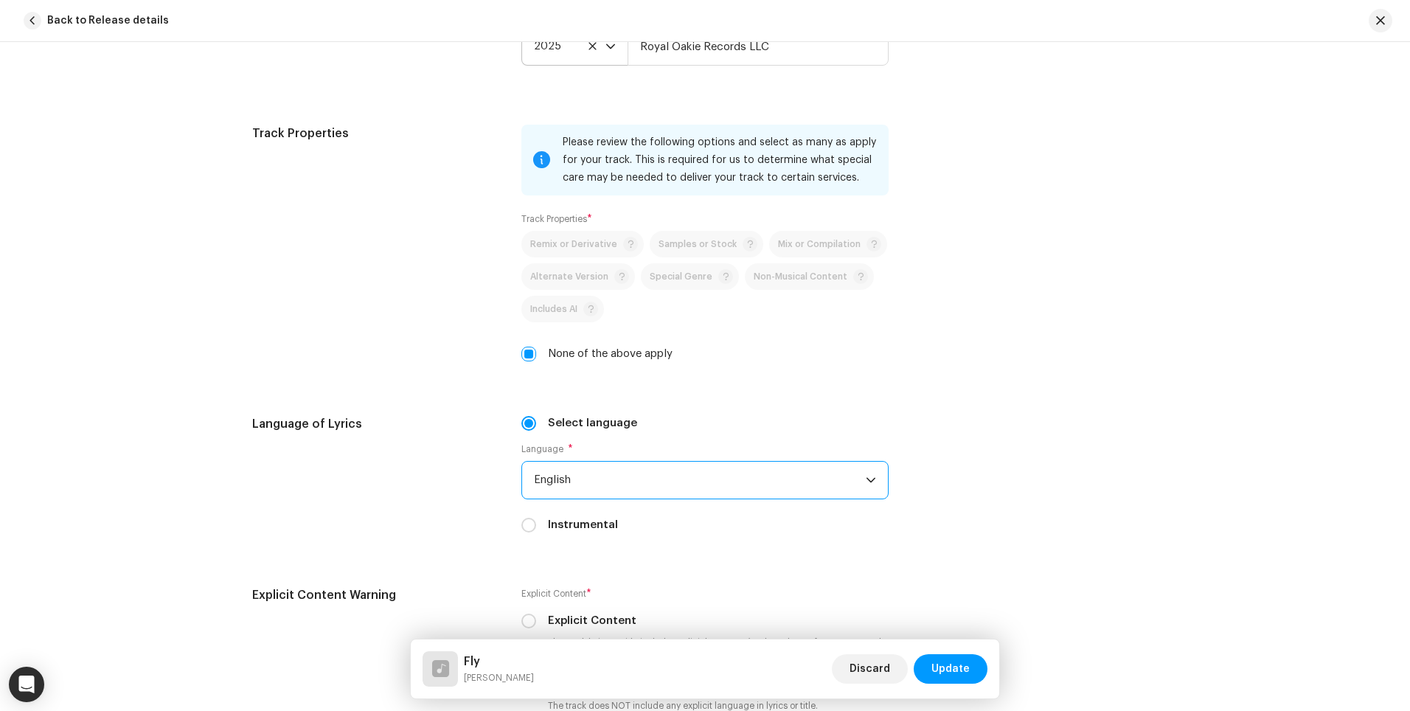
click at [774, 417] on div "Select language" at bounding box center [704, 423] width 367 height 16
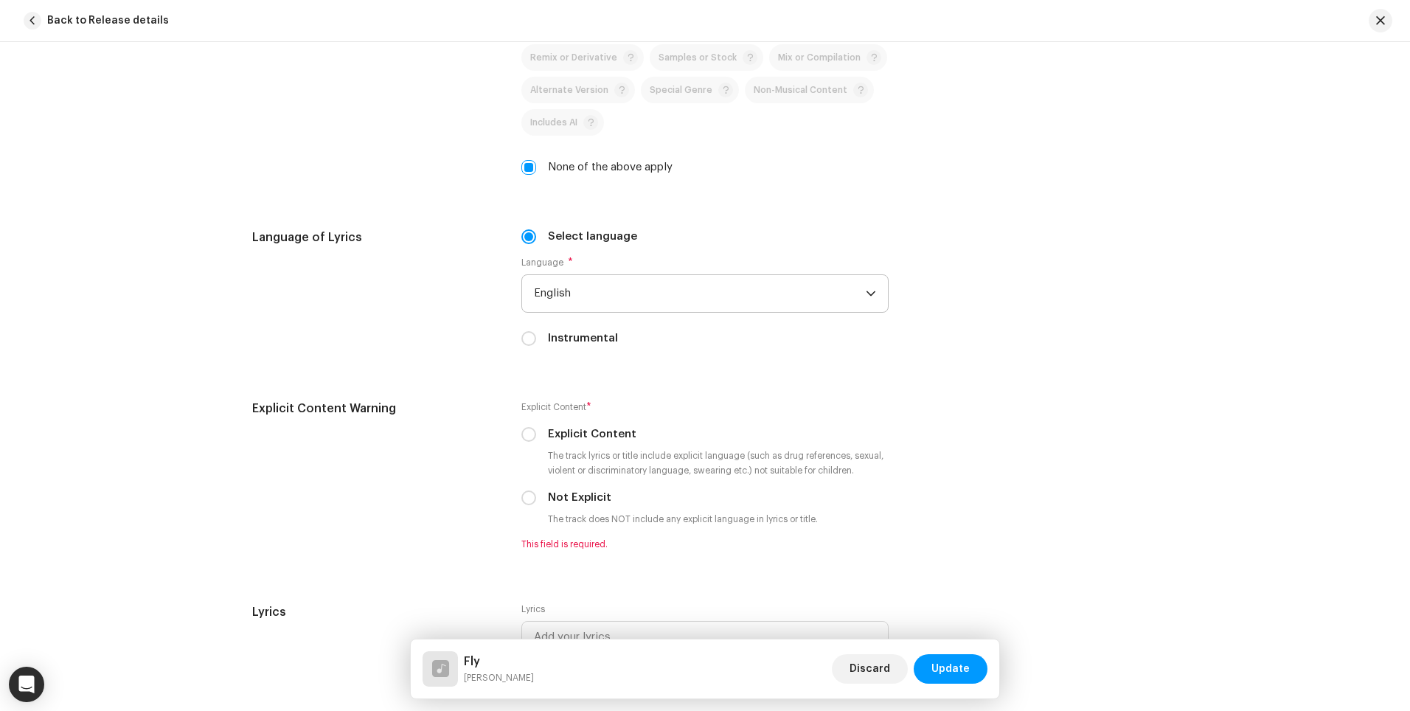
scroll to position [2261, 0]
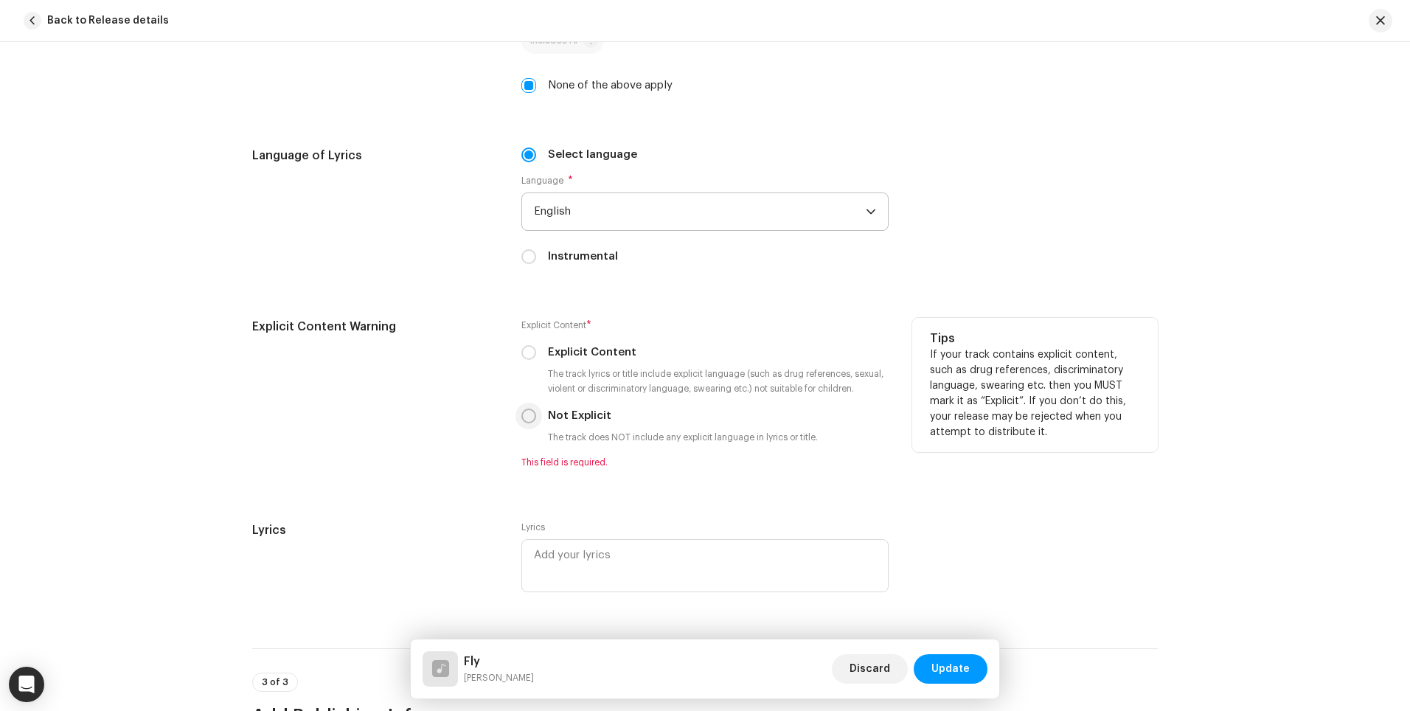
click at [528, 419] on input "Not Explicit" at bounding box center [528, 415] width 15 height 15
radio input "true"
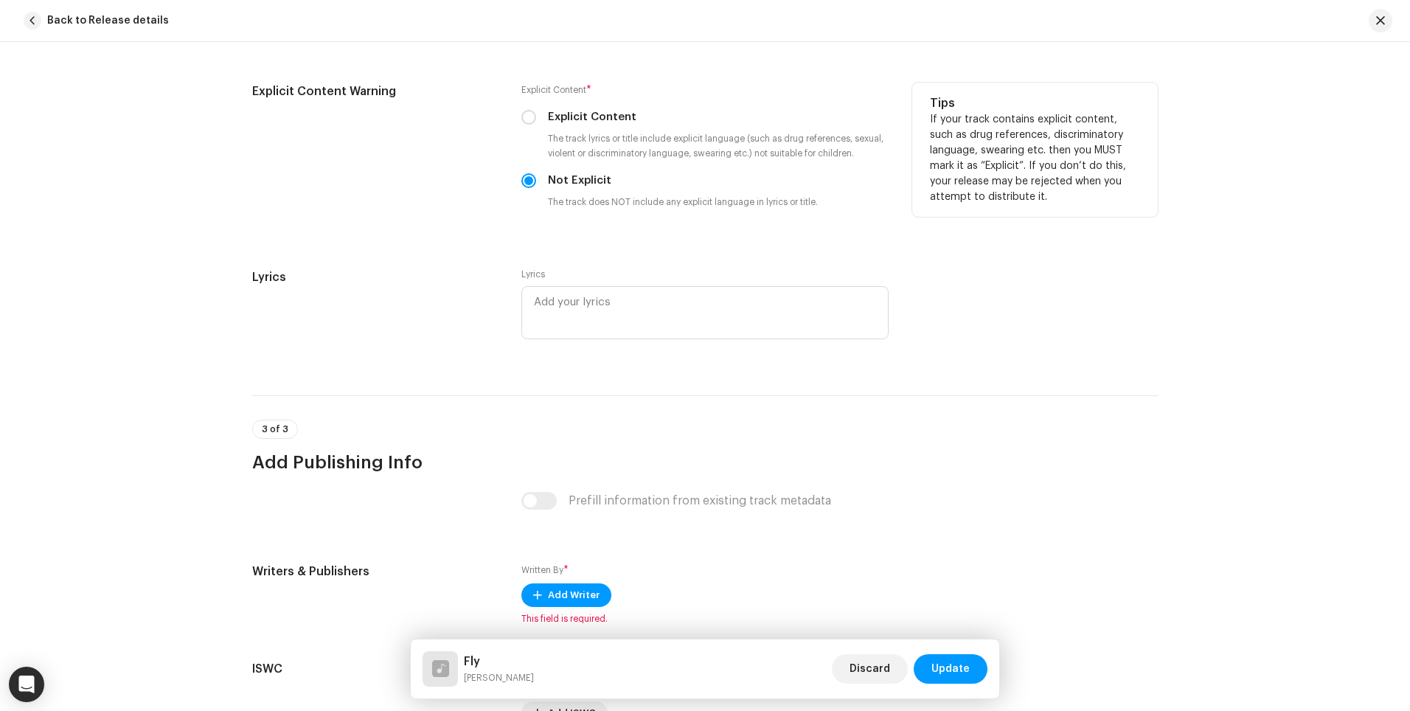
scroll to position [2655, 0]
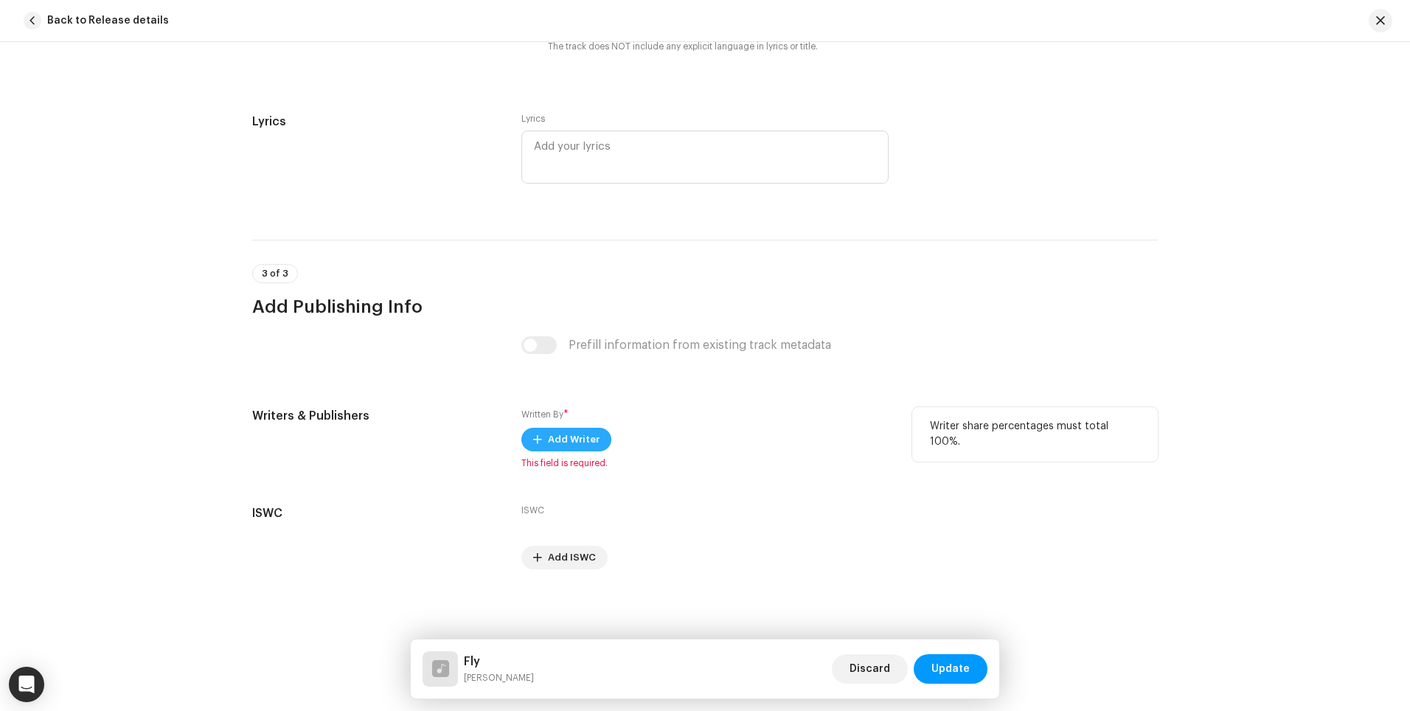
click at [548, 439] on span "Add Writer" at bounding box center [574, 439] width 52 height 29
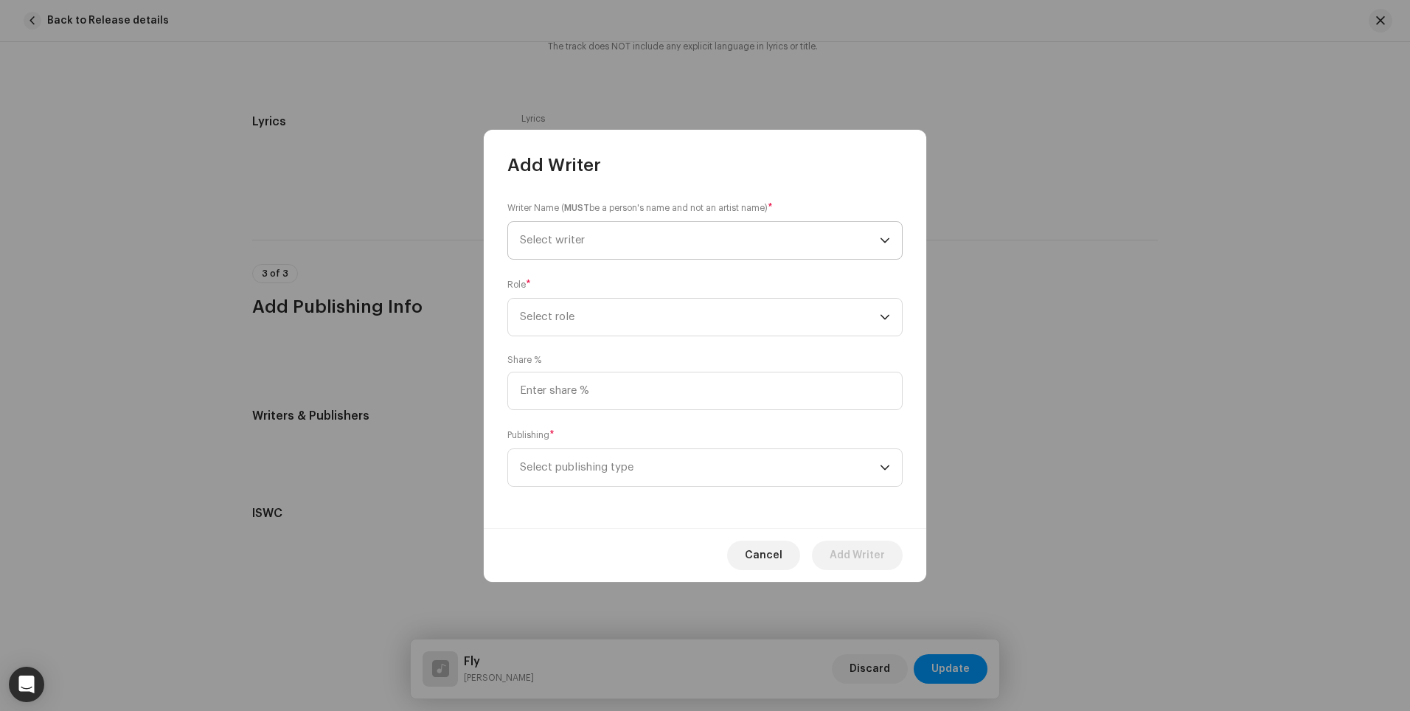
click at [633, 244] on span "Select writer" at bounding box center [700, 240] width 360 height 37
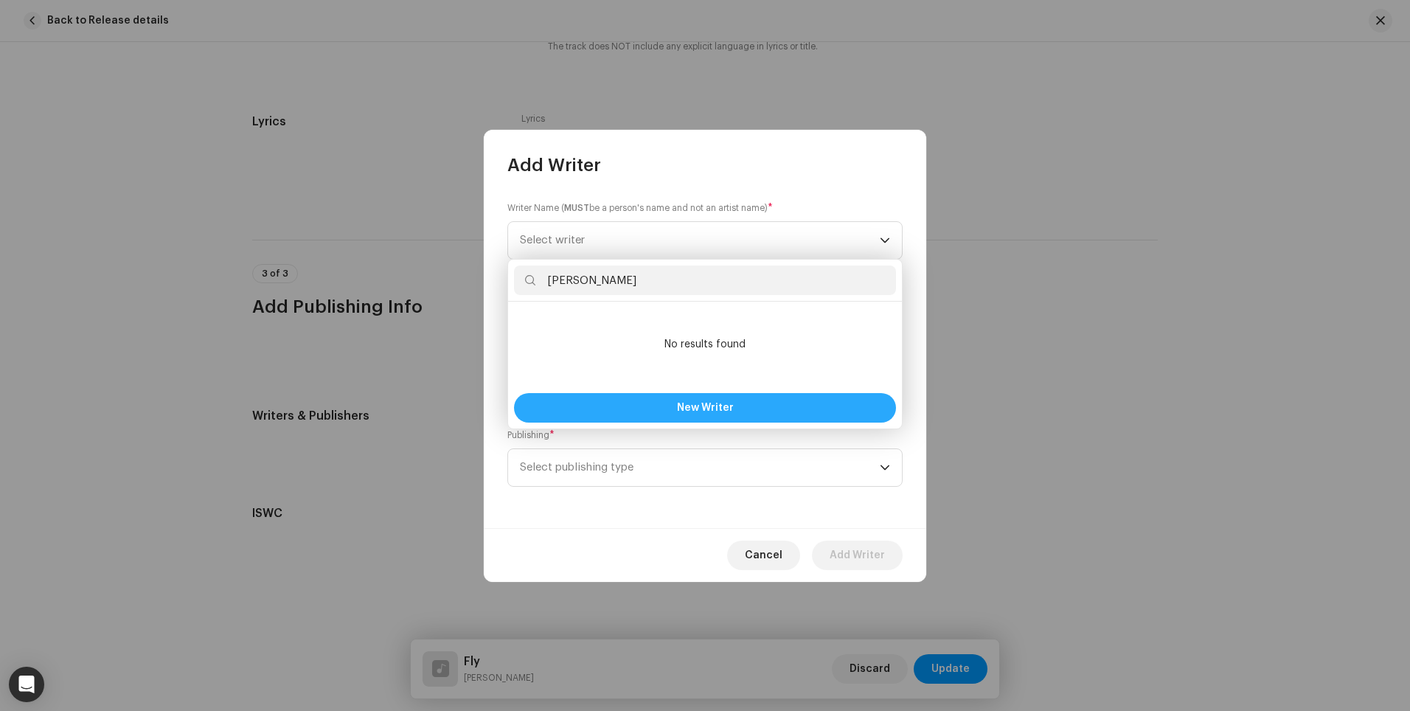
type input "[PERSON_NAME]"
click at [655, 400] on button "New Writer" at bounding box center [705, 407] width 382 height 29
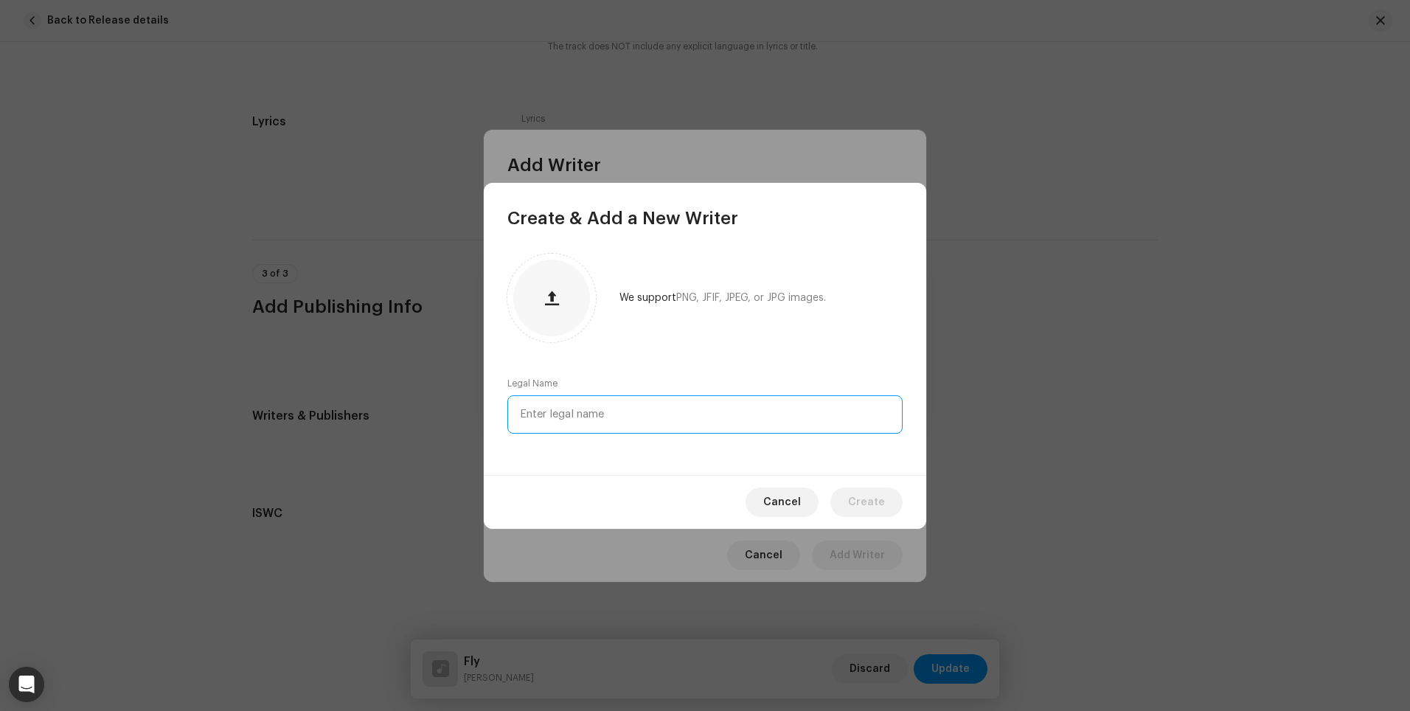
click at [624, 414] on input "text" at bounding box center [704, 414] width 395 height 38
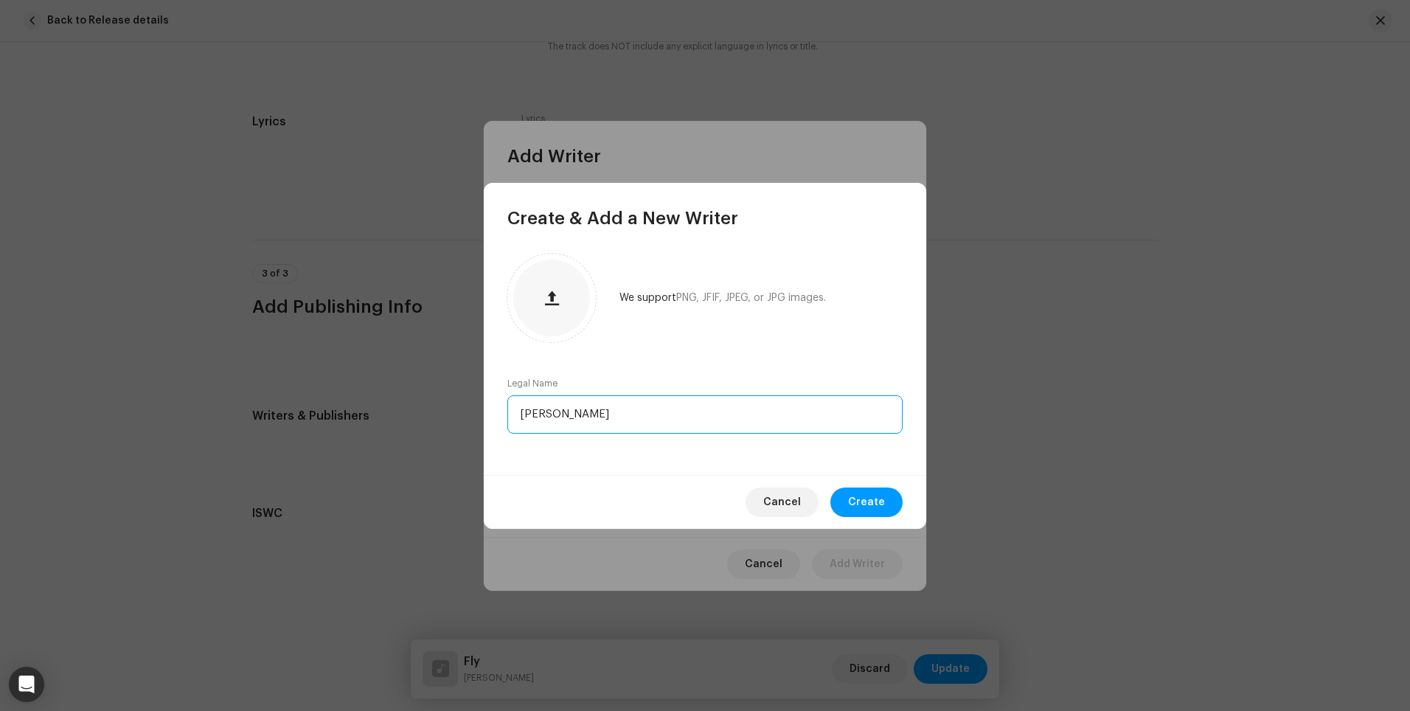
type input "[PERSON_NAME]"
click at [877, 504] on span "Create" at bounding box center [866, 501] width 37 height 29
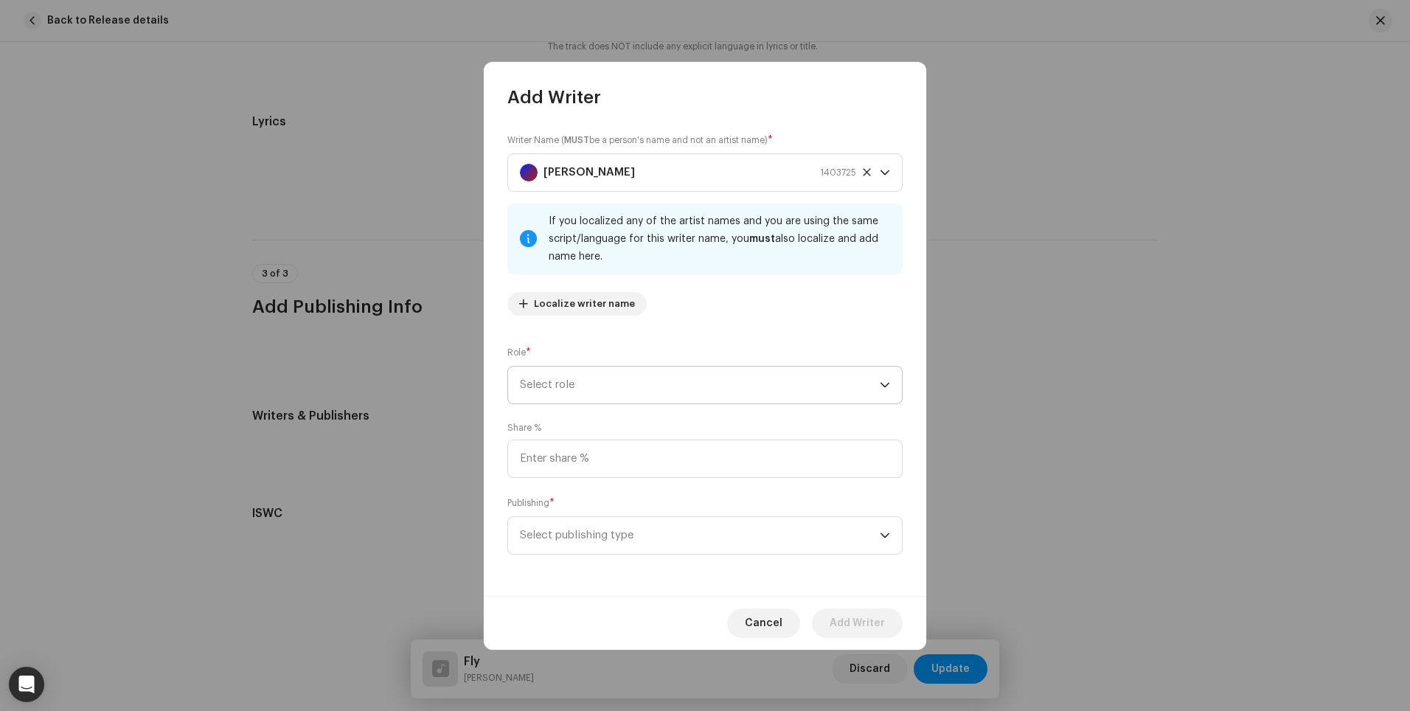
click at [582, 388] on span "Select role" at bounding box center [700, 384] width 360 height 37
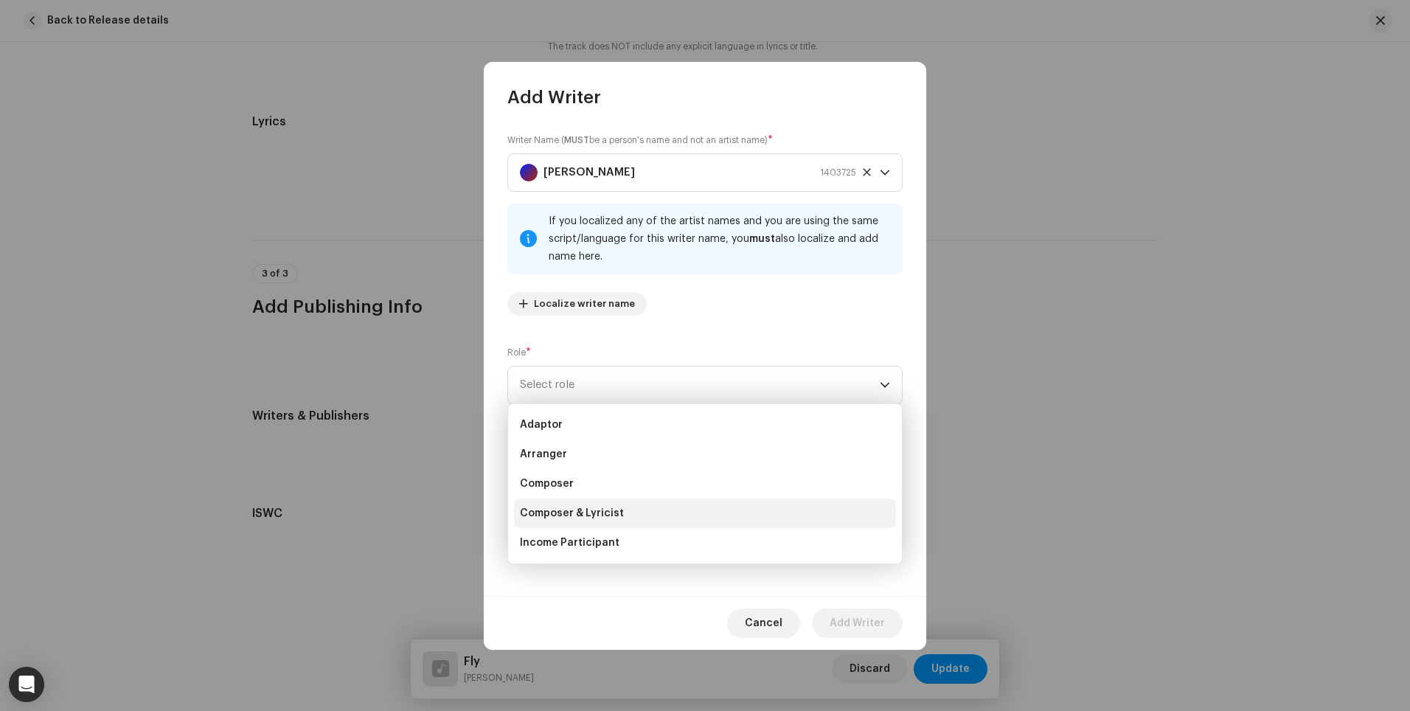
click at [573, 504] on li "Composer & Lyricist" at bounding box center [705, 512] width 382 height 29
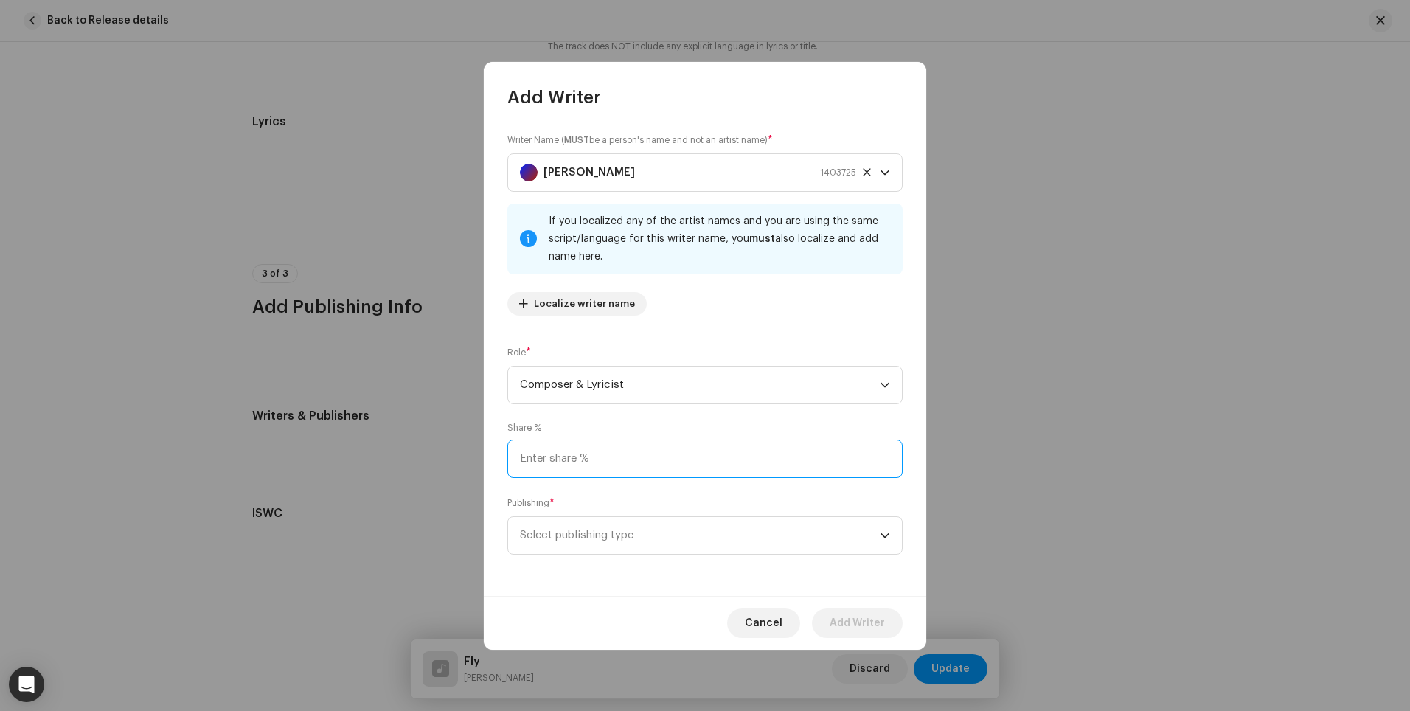
click at [584, 456] on input at bounding box center [704, 458] width 395 height 38
type input "100.00"
click at [627, 528] on span "Select publishing type" at bounding box center [700, 535] width 360 height 37
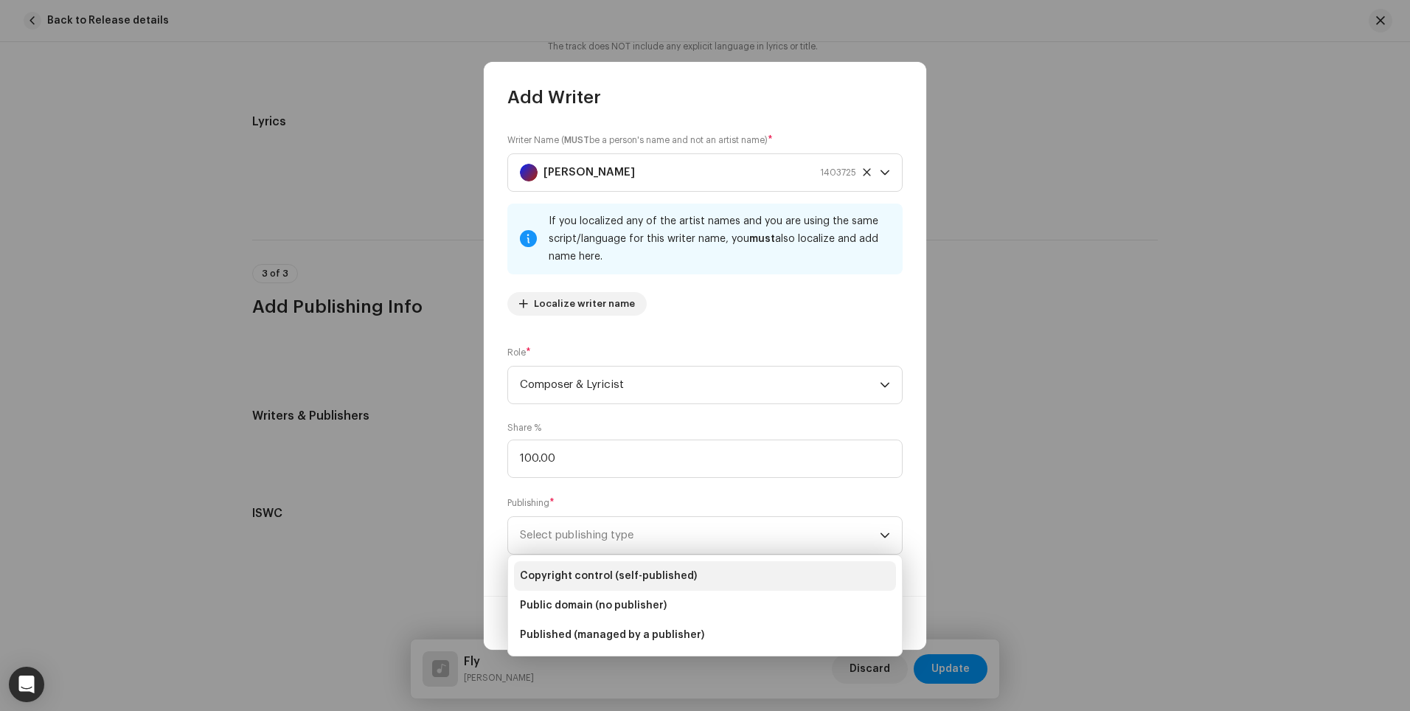
click at [624, 572] on span "Copyright control (self-published)" at bounding box center [608, 575] width 177 height 15
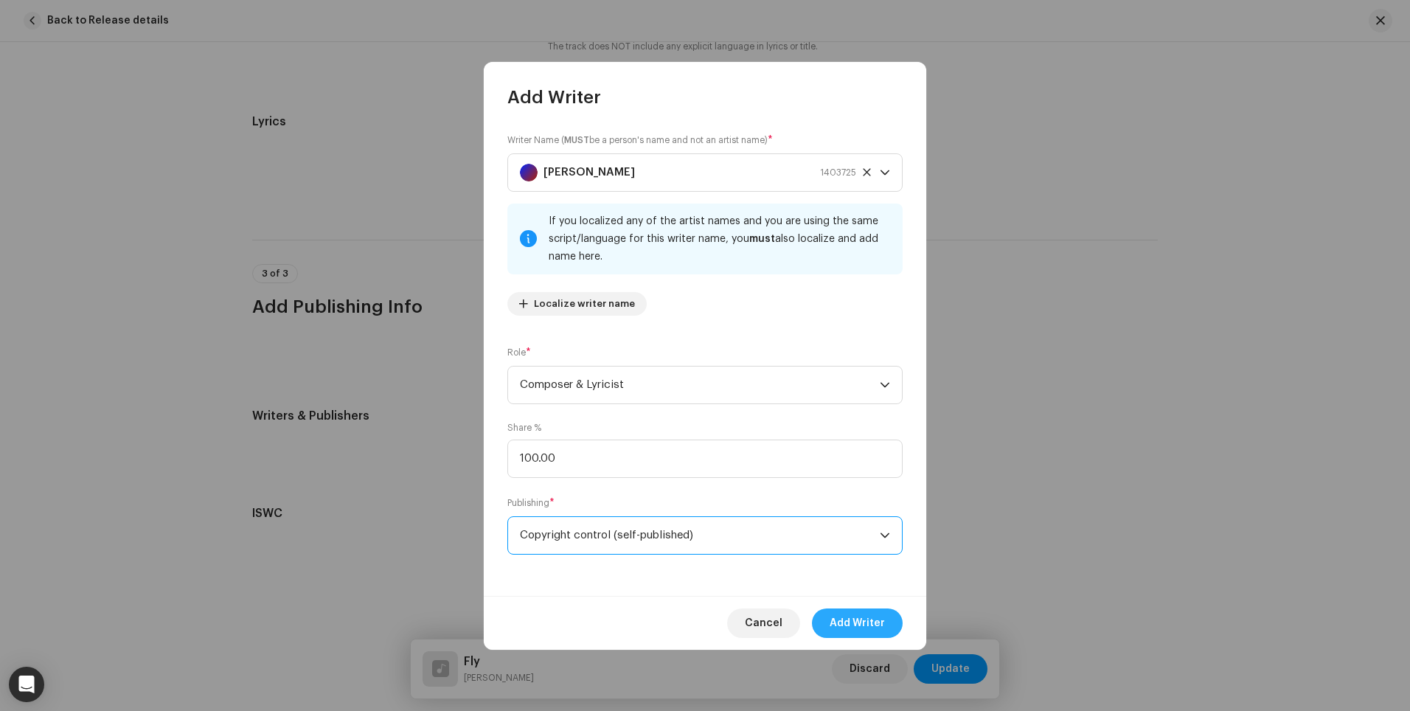
click at [862, 617] on span "Add Writer" at bounding box center [856, 622] width 55 height 29
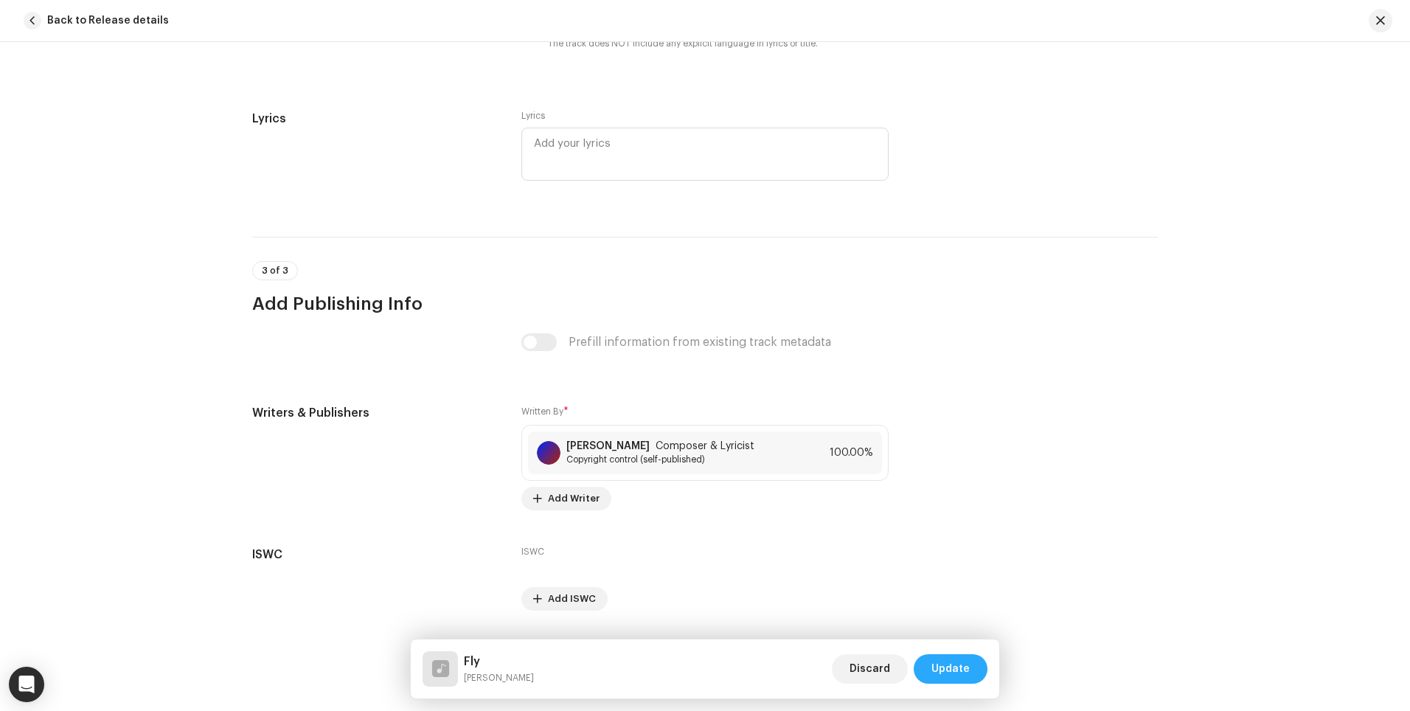
click at [951, 669] on span "Update" at bounding box center [950, 668] width 38 height 29
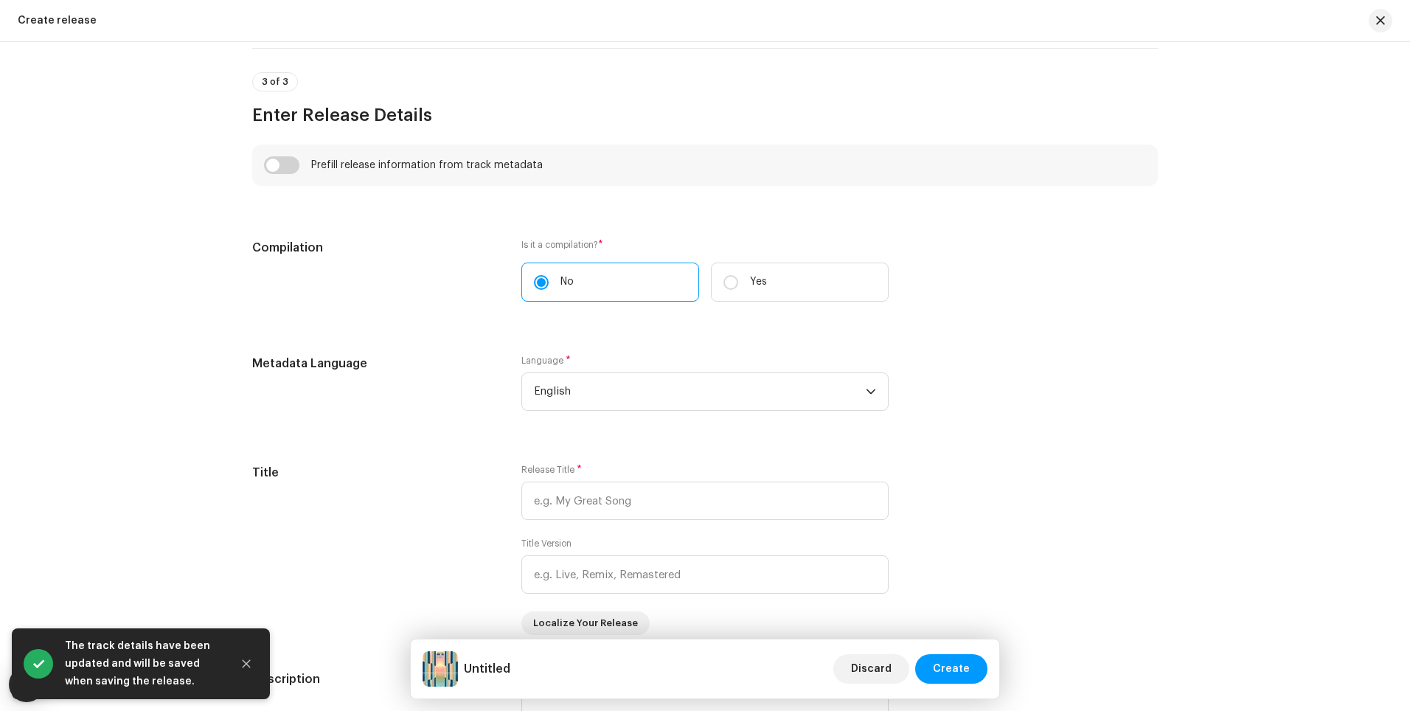
scroll to position [1015, 0]
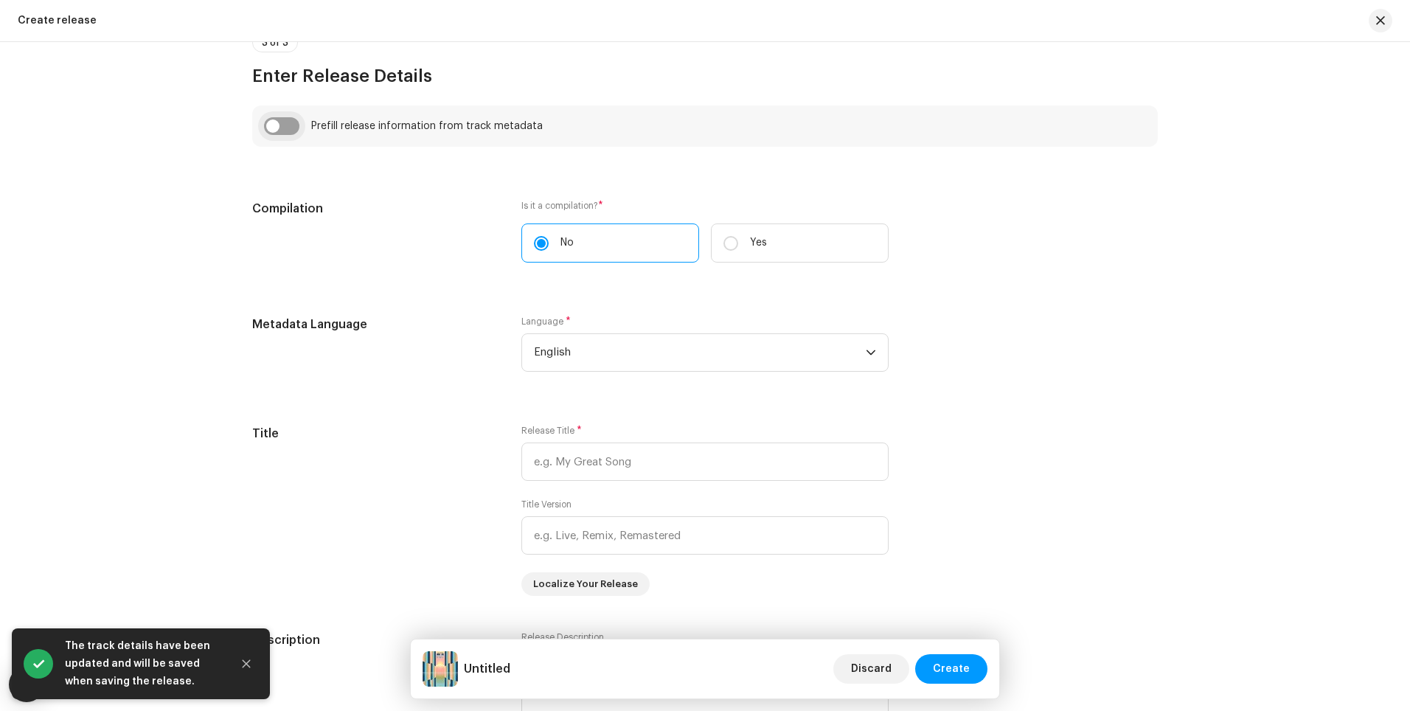
click at [269, 119] on input "checkbox" at bounding box center [281, 126] width 35 height 18
checkbox input "true"
type input "Fly"
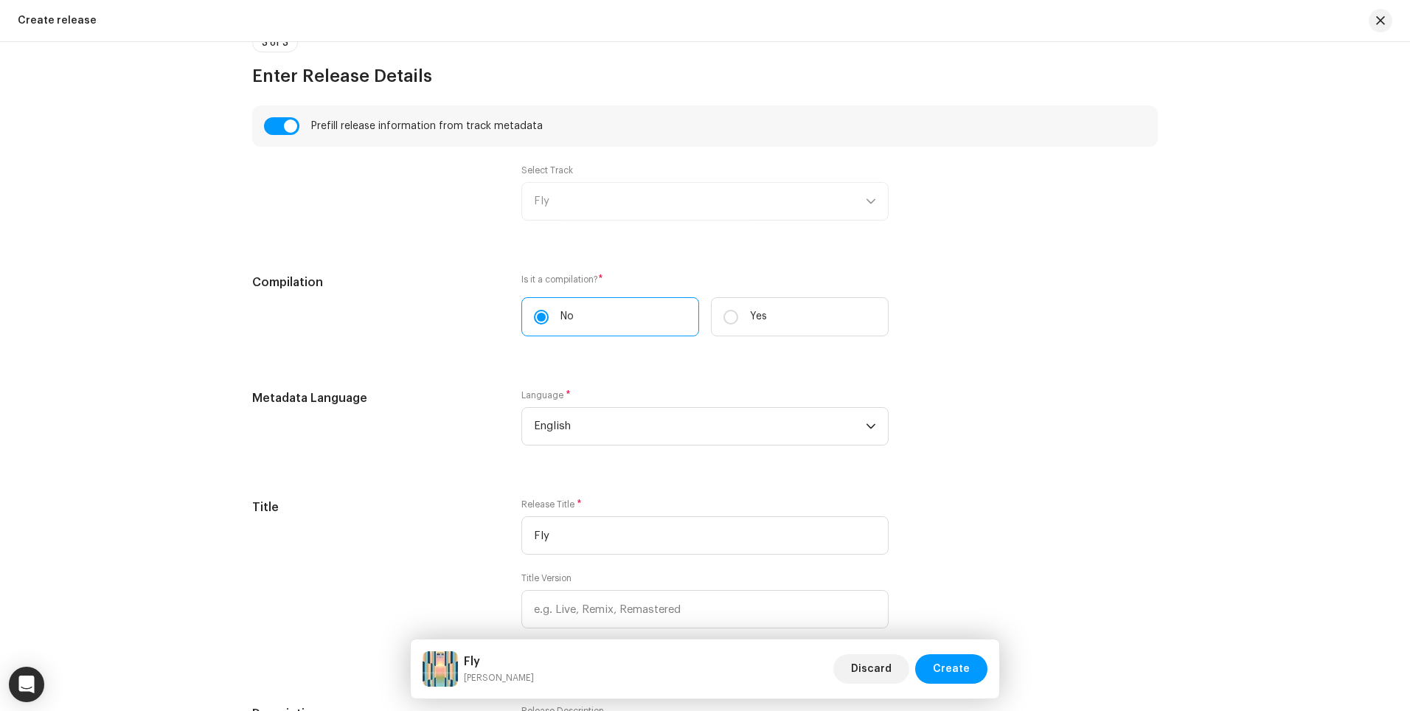
click at [655, 205] on div "Select Track Fly" at bounding box center [704, 192] width 367 height 56
click at [861, 198] on div "Select Track Fly" at bounding box center [704, 192] width 367 height 56
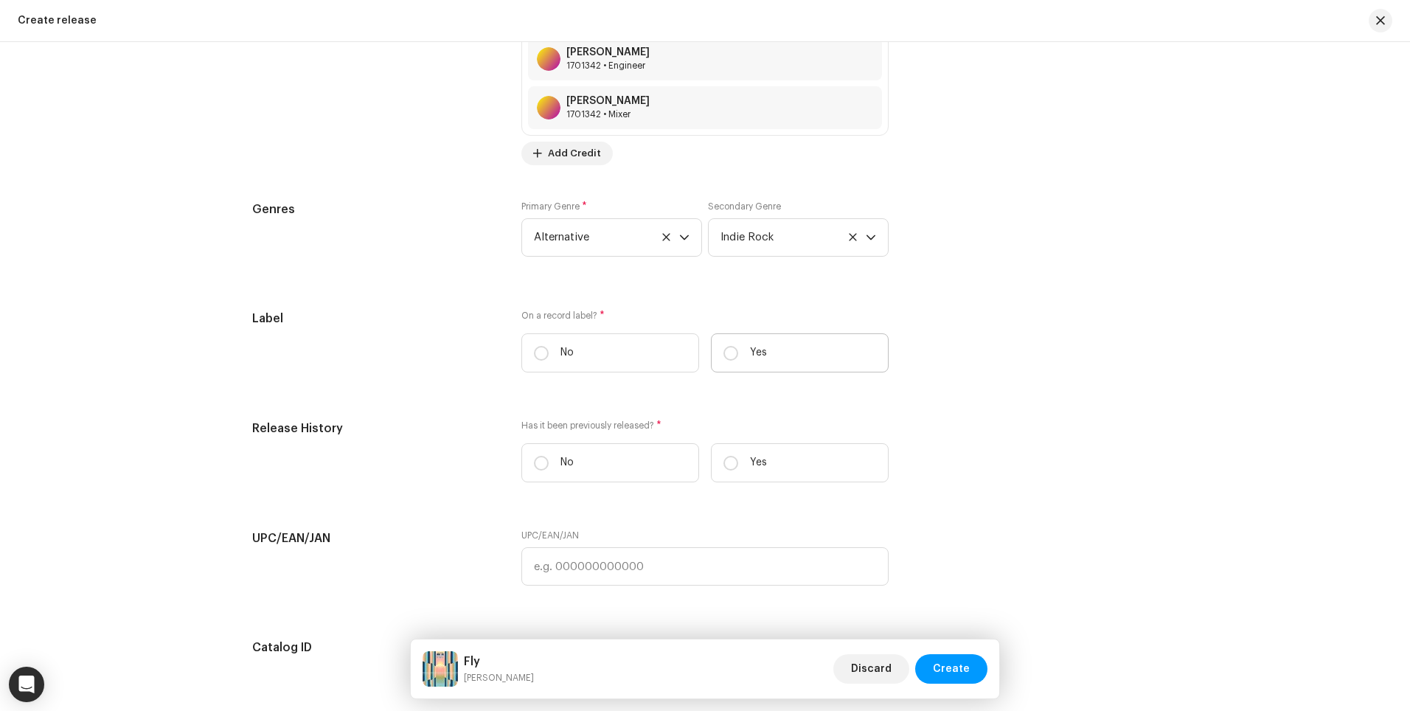
scroll to position [2267, 0]
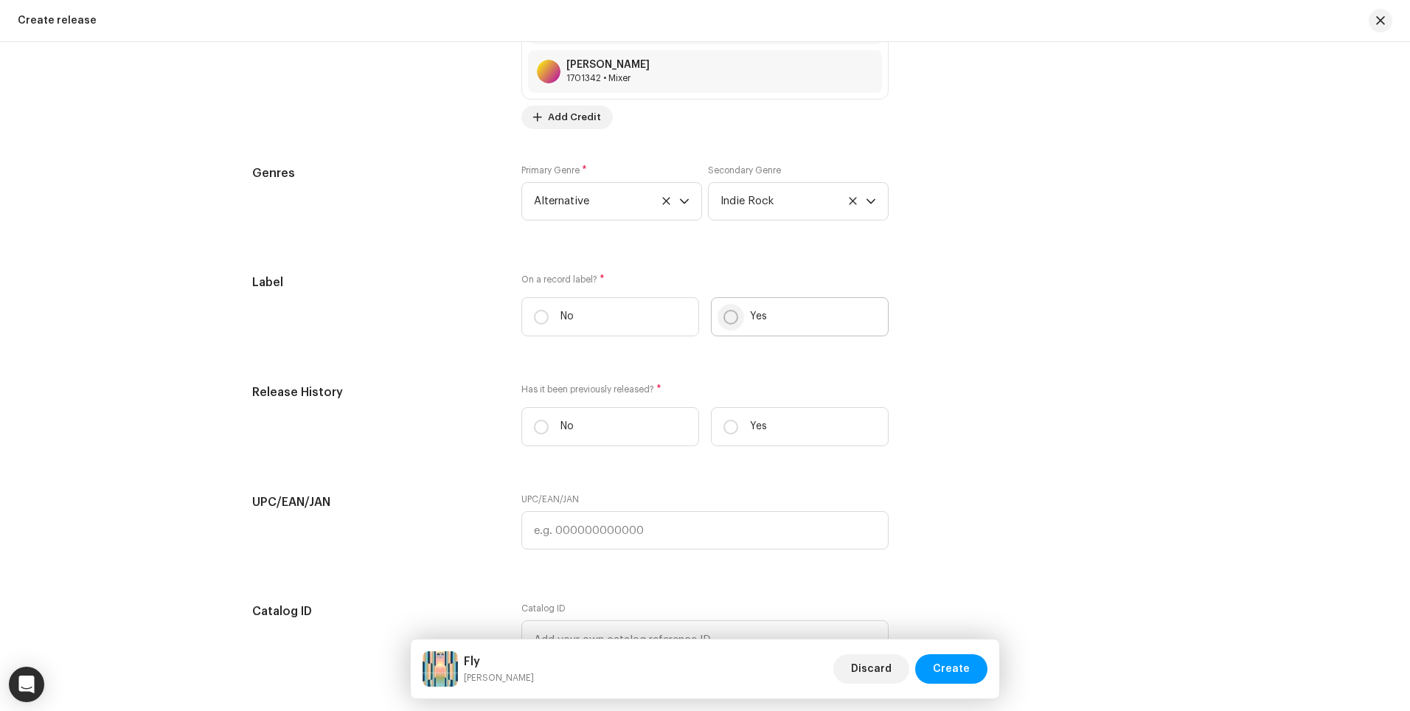
click at [727, 318] on input "Yes" at bounding box center [730, 317] width 15 height 15
radio input "true"
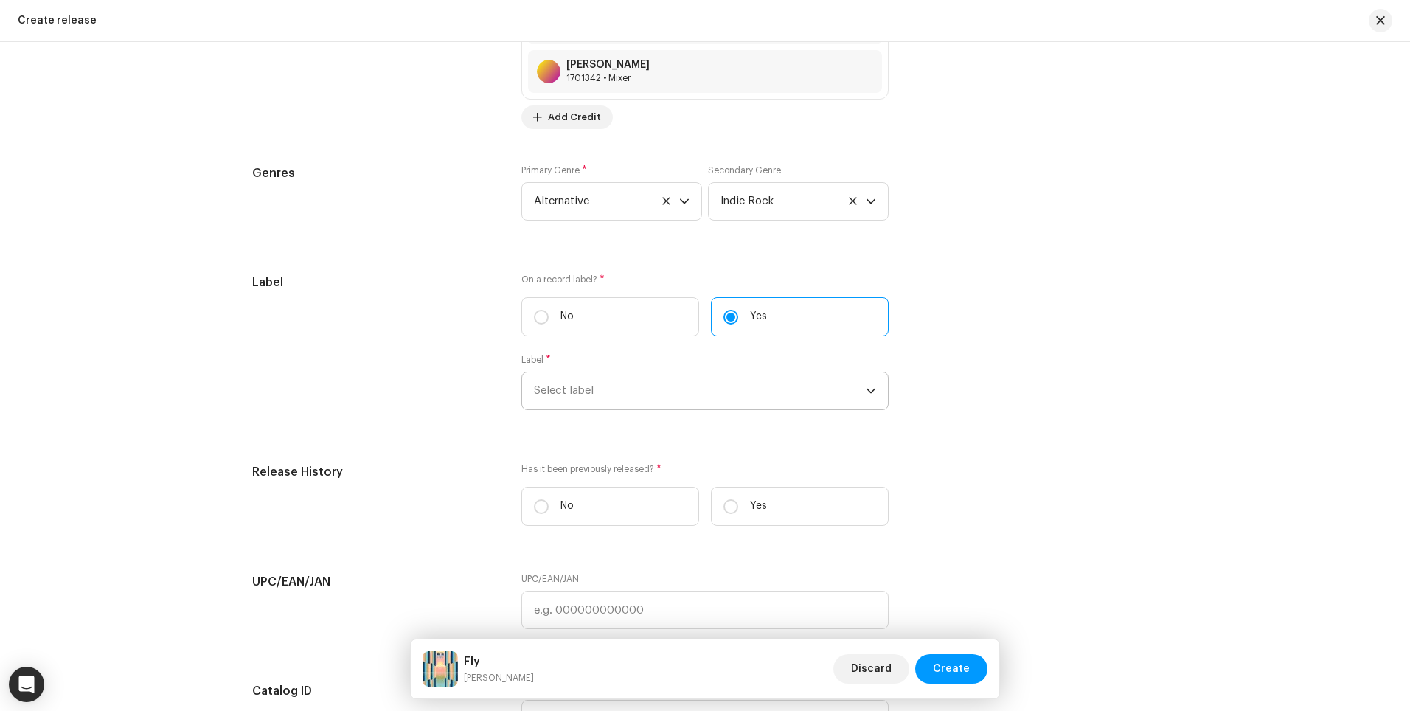
click at [568, 400] on span "Select label" at bounding box center [700, 390] width 332 height 37
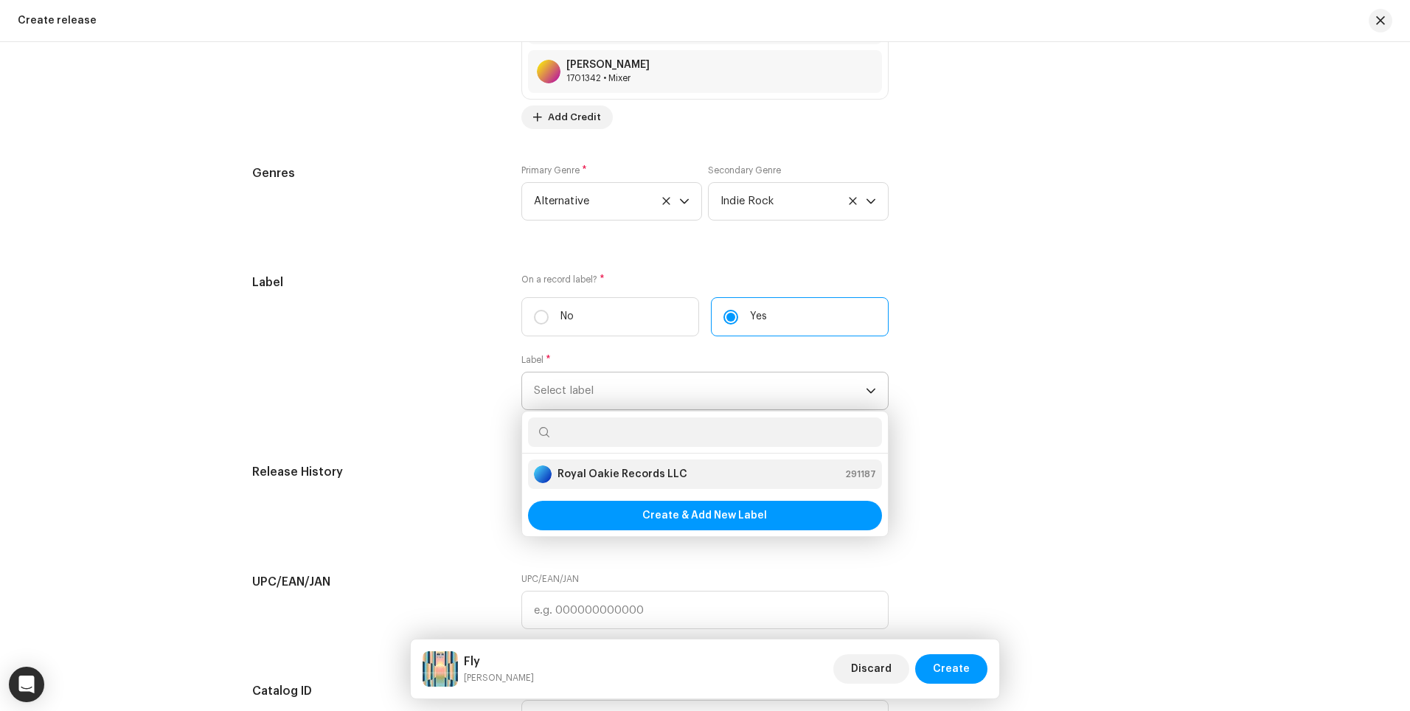
click at [610, 481] on strong "Royal Oakie Records LLC" at bounding box center [622, 474] width 130 height 15
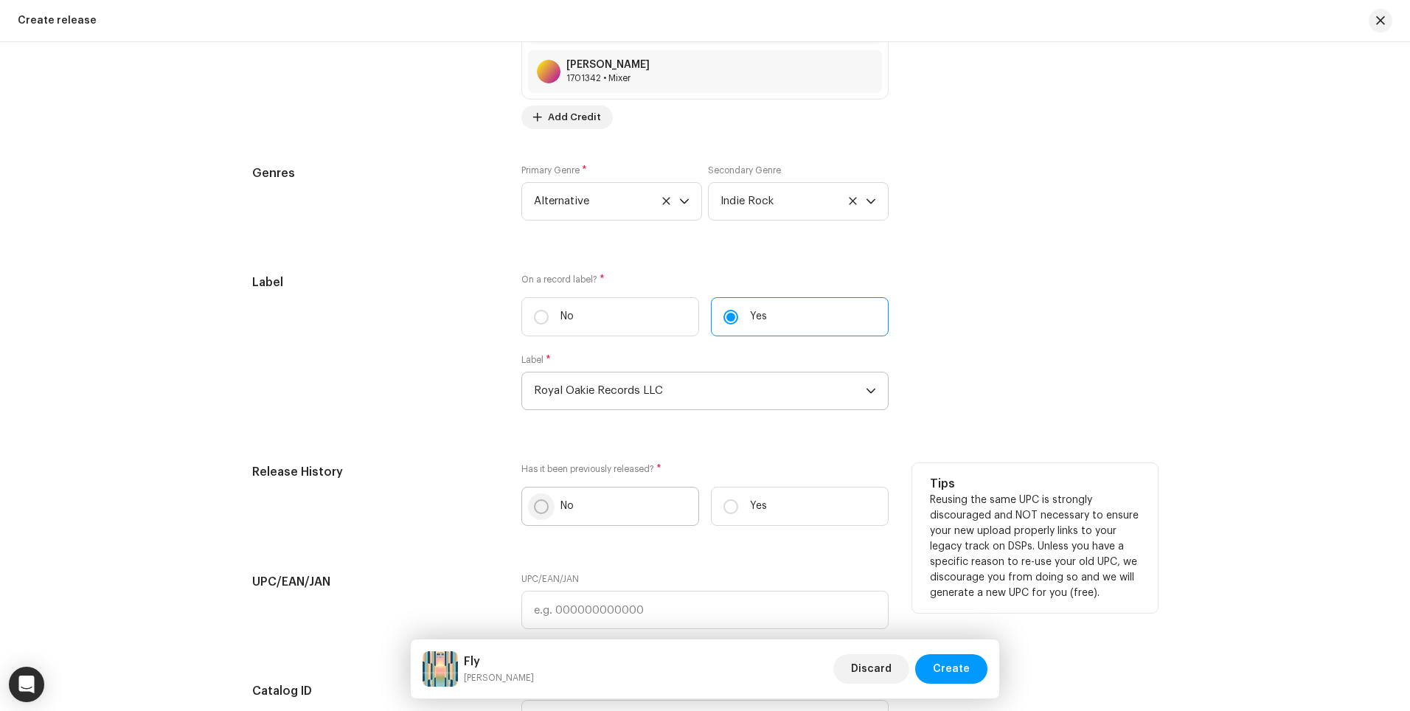
click at [537, 507] on input "No" at bounding box center [541, 506] width 15 height 15
radio input "true"
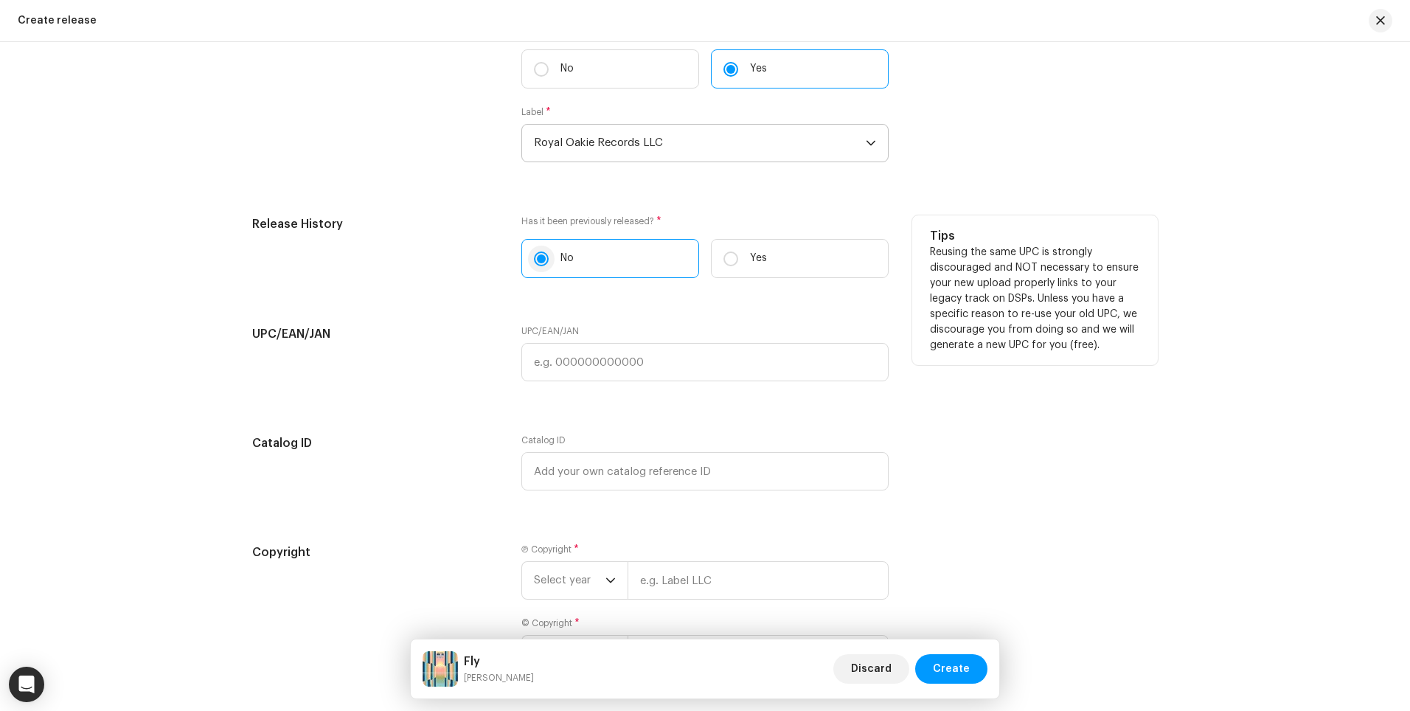
scroll to position [2579, 0]
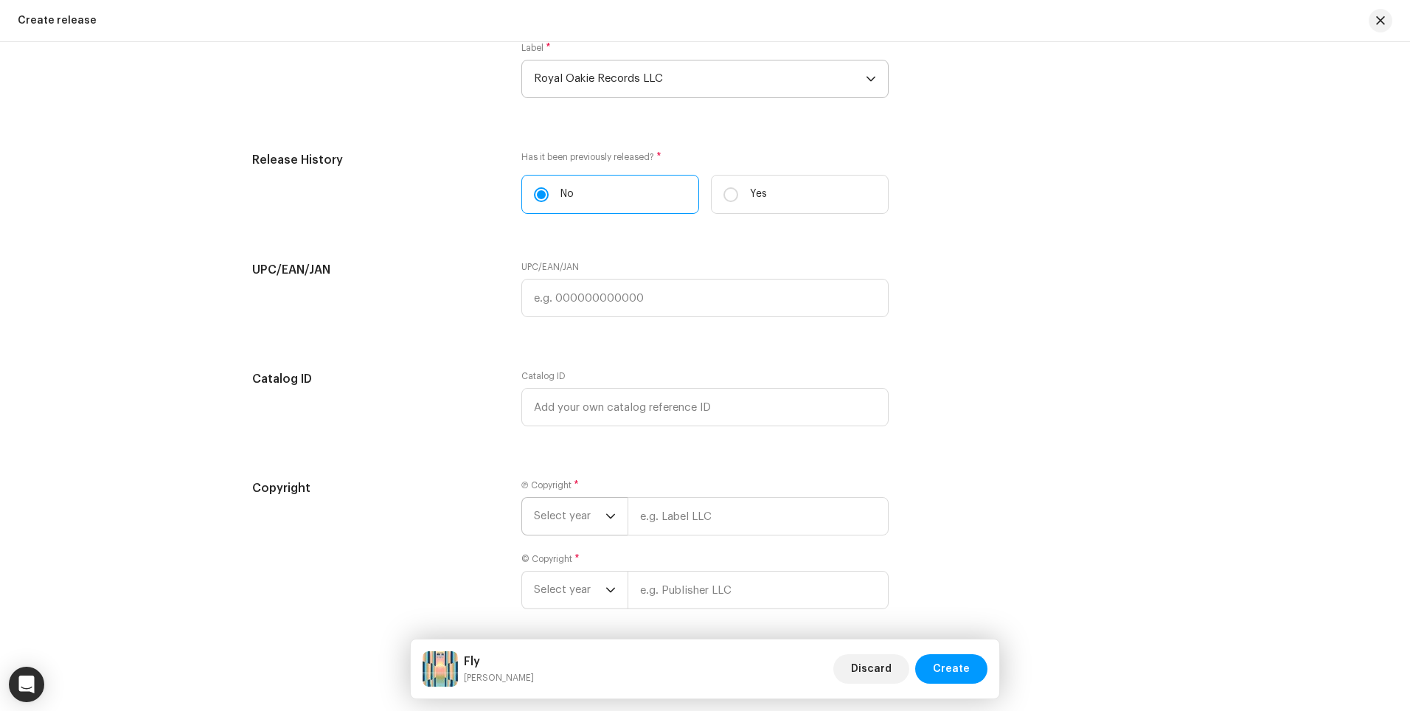
click at [578, 526] on span "Select year" at bounding box center [570, 516] width 72 height 37
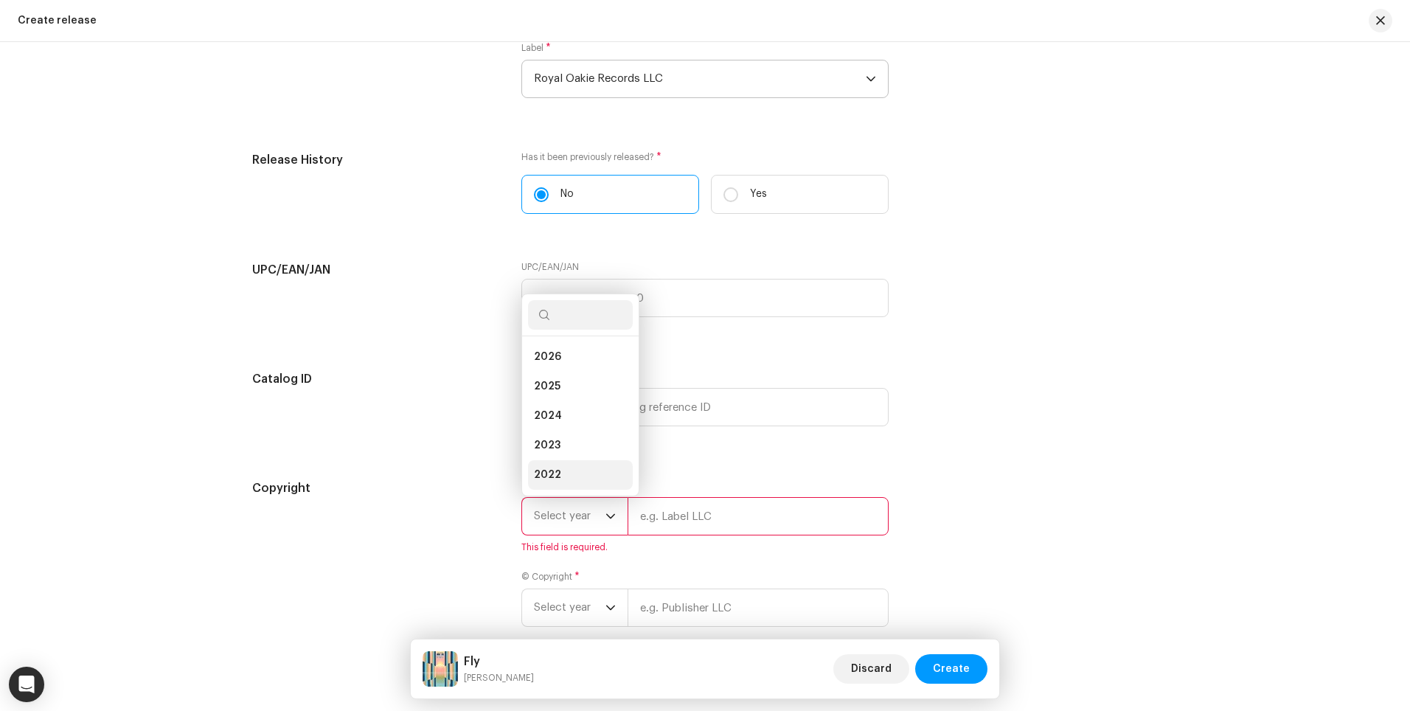
scroll to position [24, 0]
click at [573, 360] on li "2025" at bounding box center [580, 362] width 105 height 29
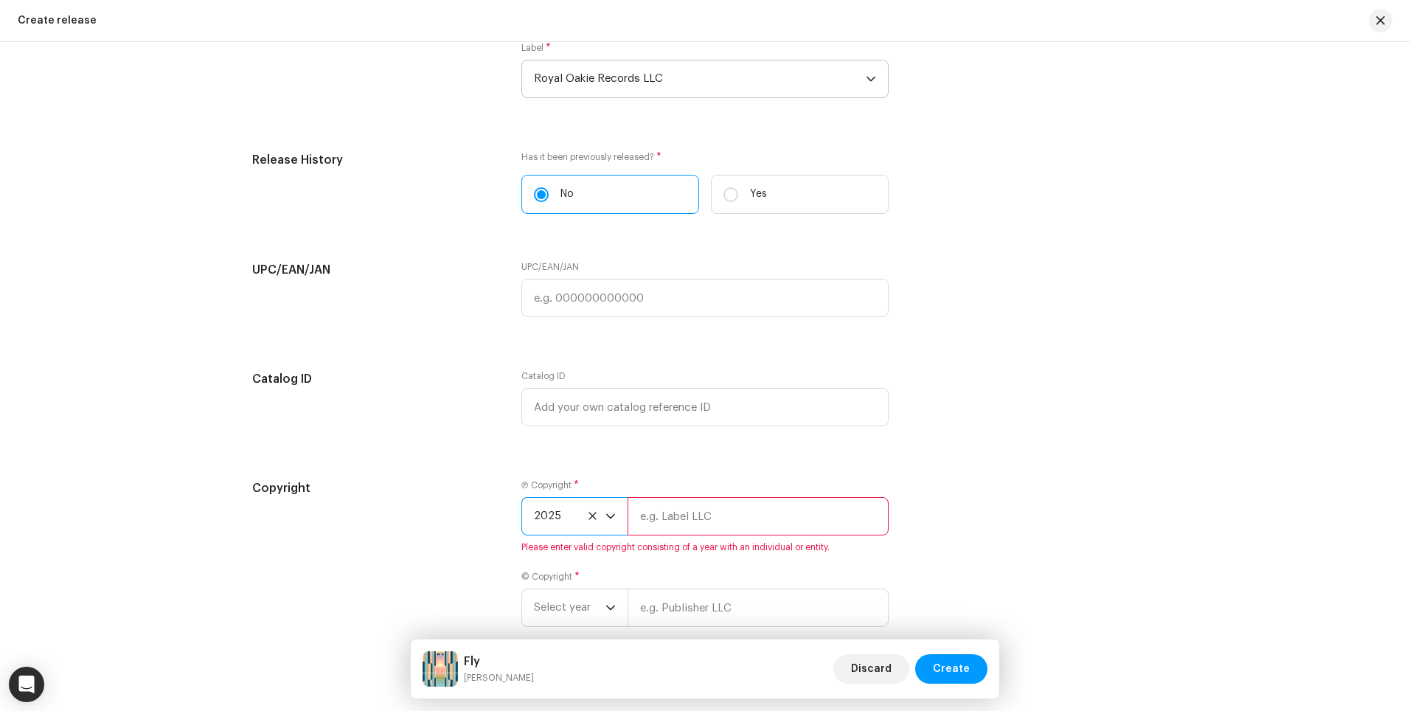
click at [664, 520] on input "text" at bounding box center [757, 516] width 261 height 38
type input "Royal Oakie Records LLC"
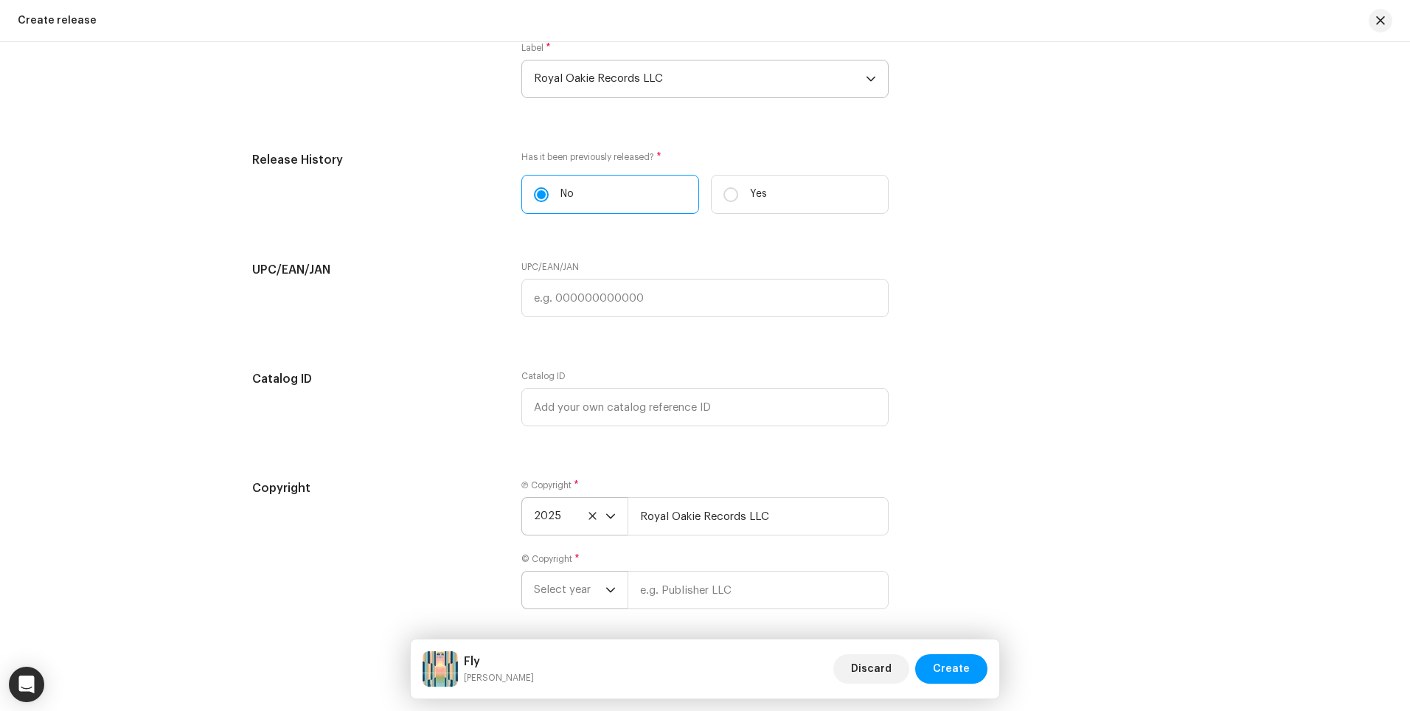
click at [556, 597] on span "Select year" at bounding box center [570, 589] width 72 height 37
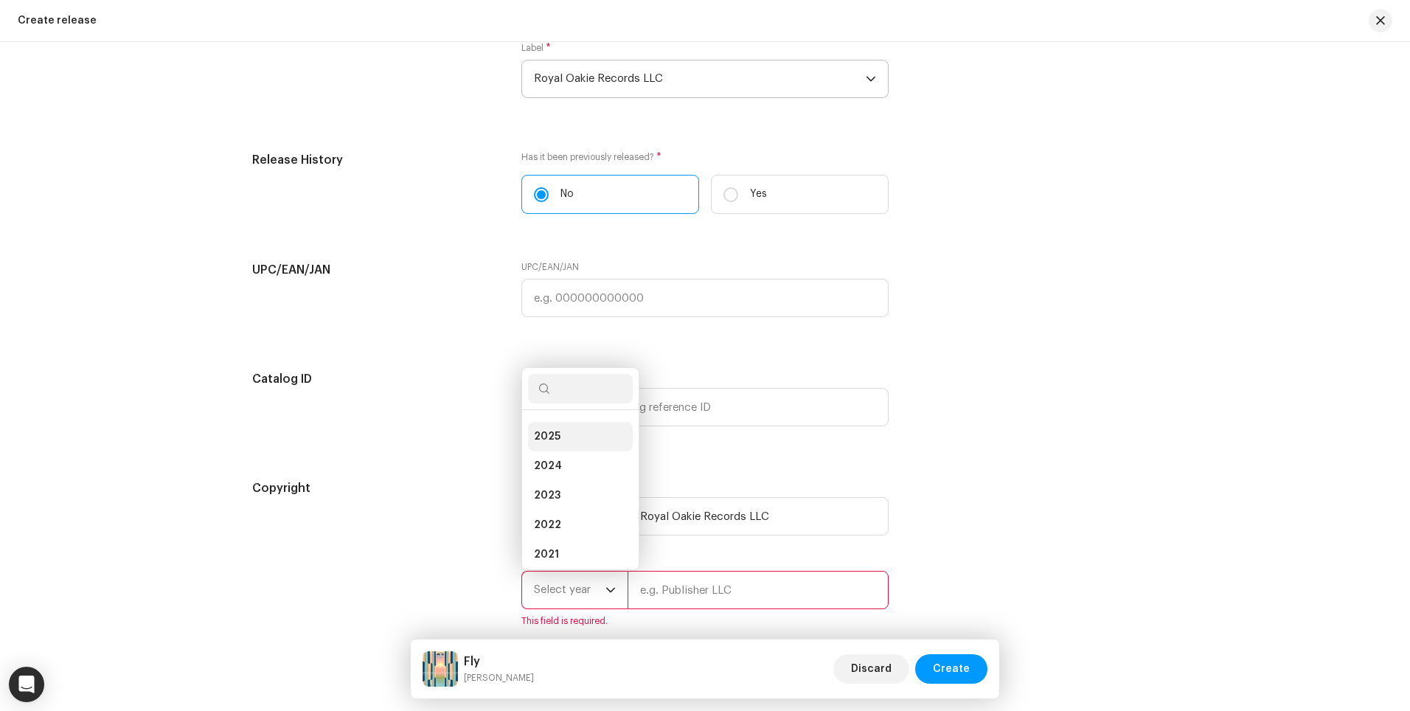
click at [566, 439] on li "2025" at bounding box center [580, 436] width 105 height 29
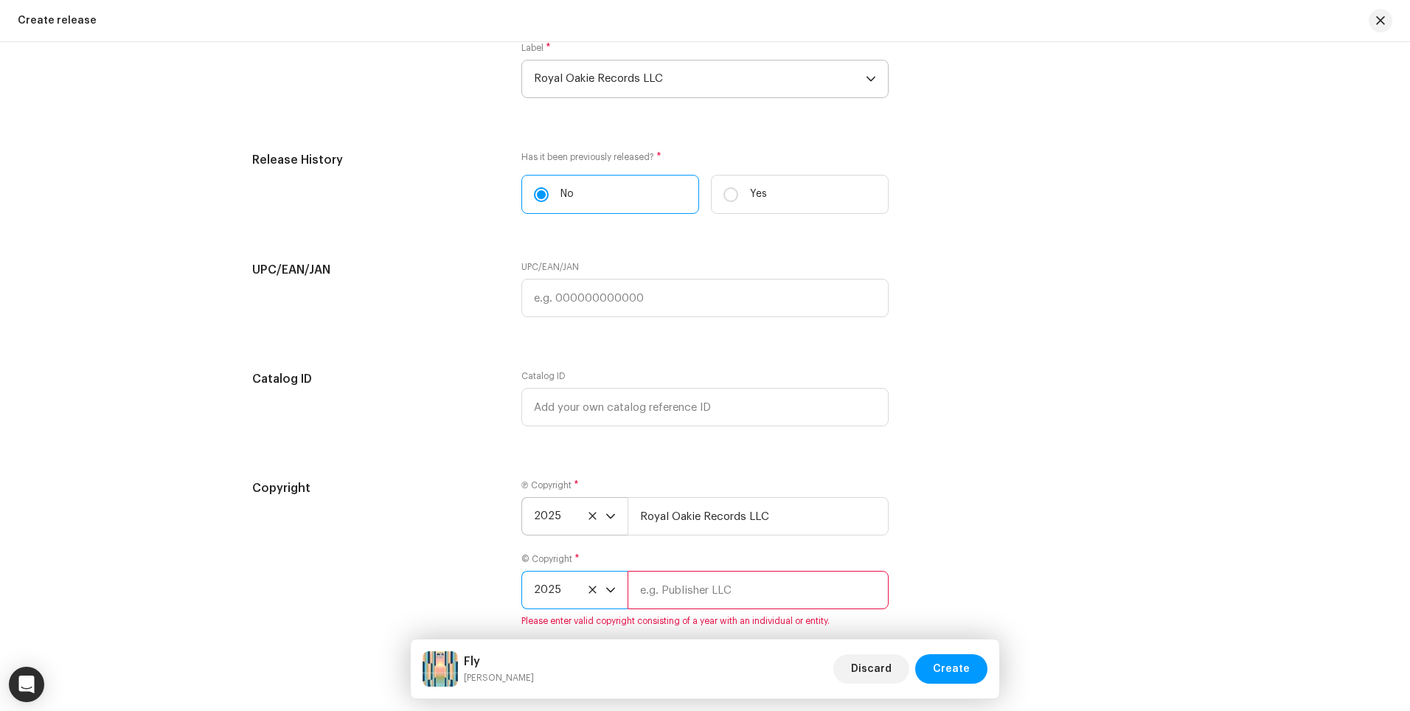
click at [653, 601] on input "text" at bounding box center [757, 590] width 261 height 38
type input "Royal Oakie Records LLC"
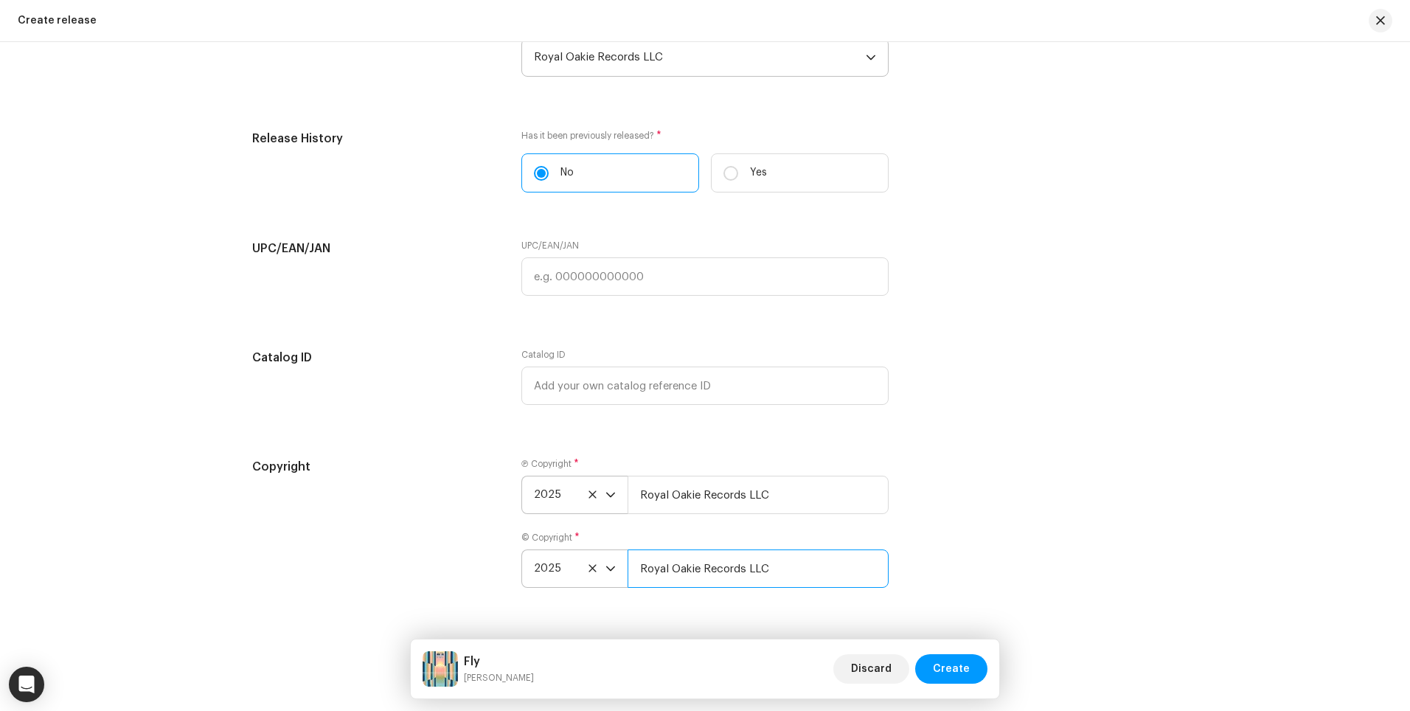
scroll to position [2641, 0]
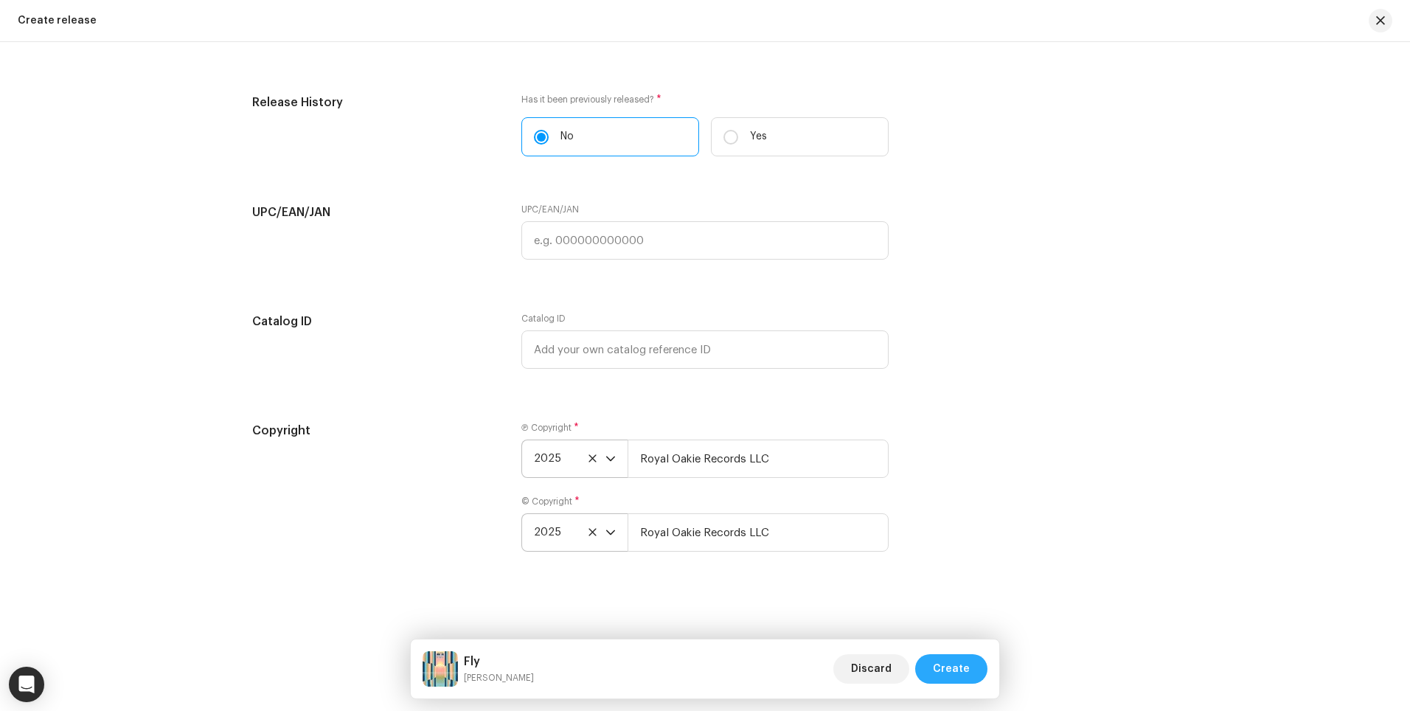
click at [941, 663] on span "Create" at bounding box center [951, 668] width 37 height 29
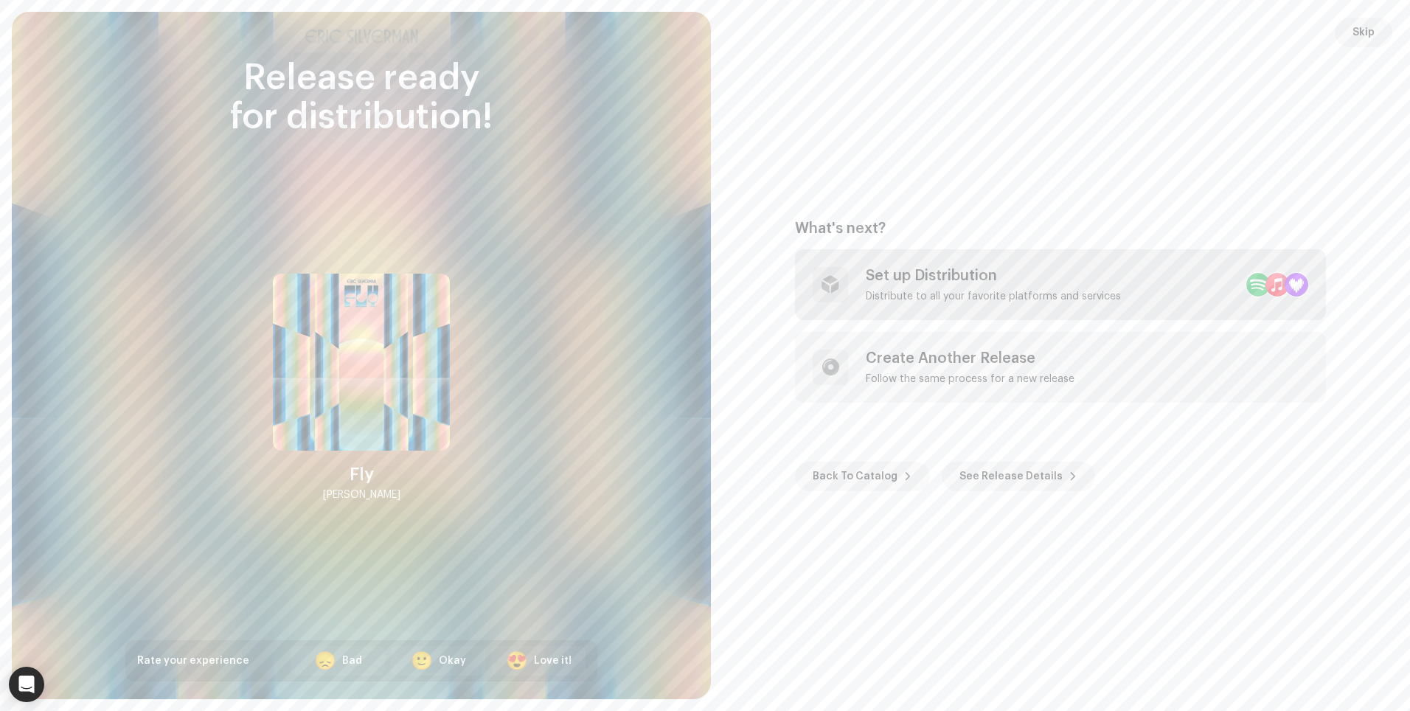
click at [903, 276] on div "Set up Distribution" at bounding box center [992, 276] width 255 height 18
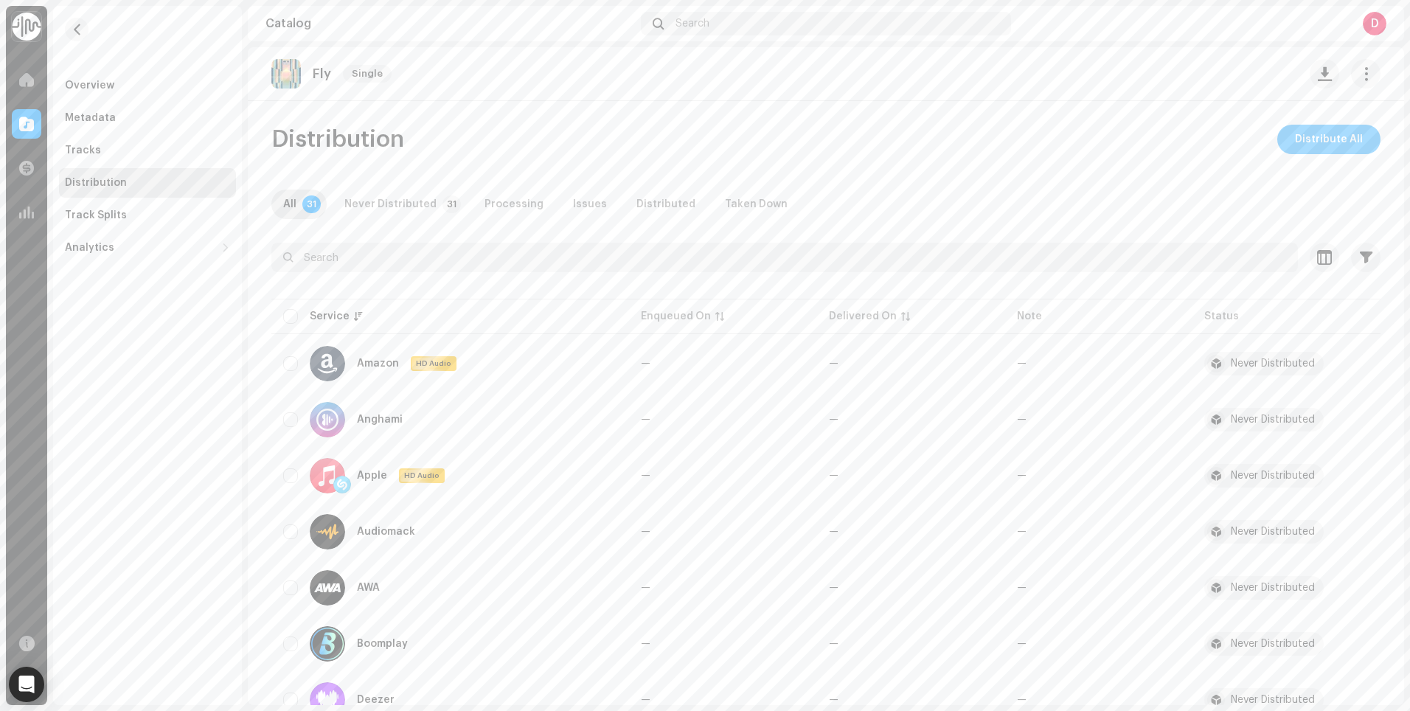
click at [1301, 152] on span "Distribute All" at bounding box center [1329, 139] width 68 height 29
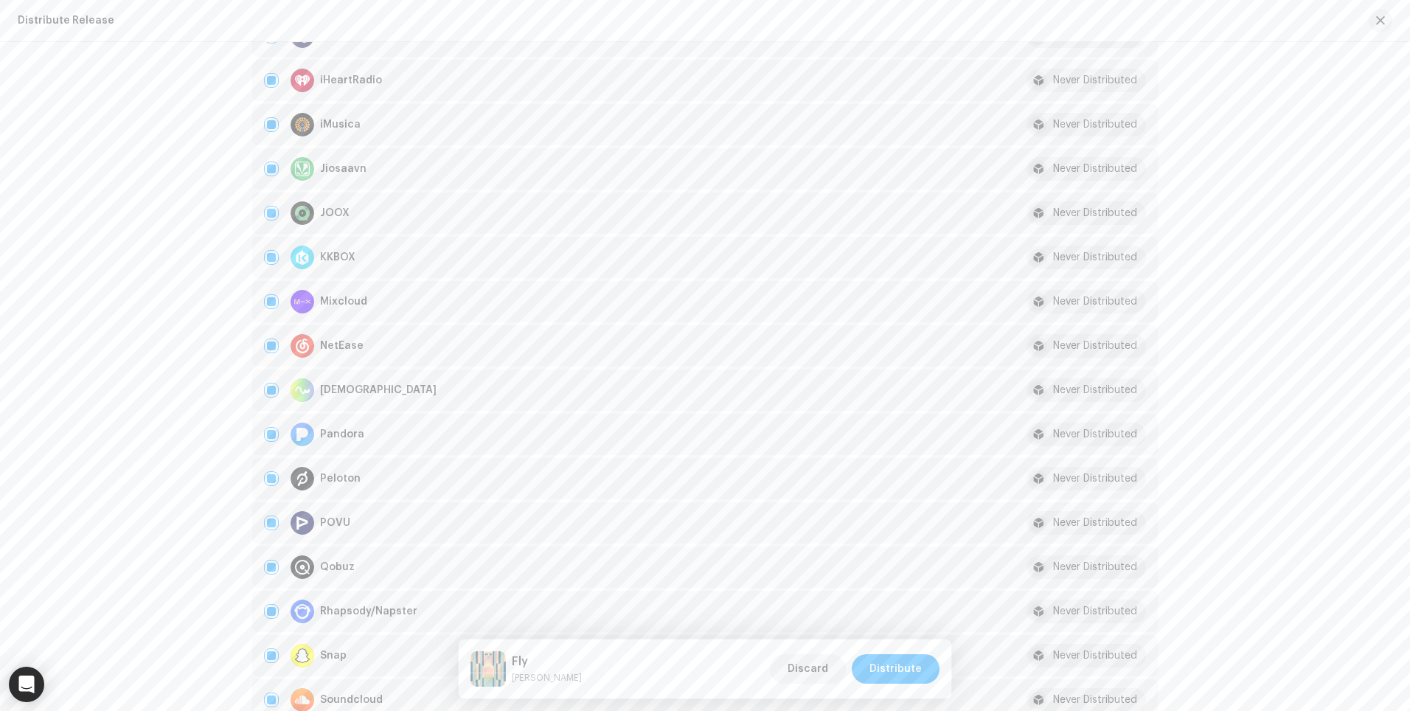
scroll to position [1118, 0]
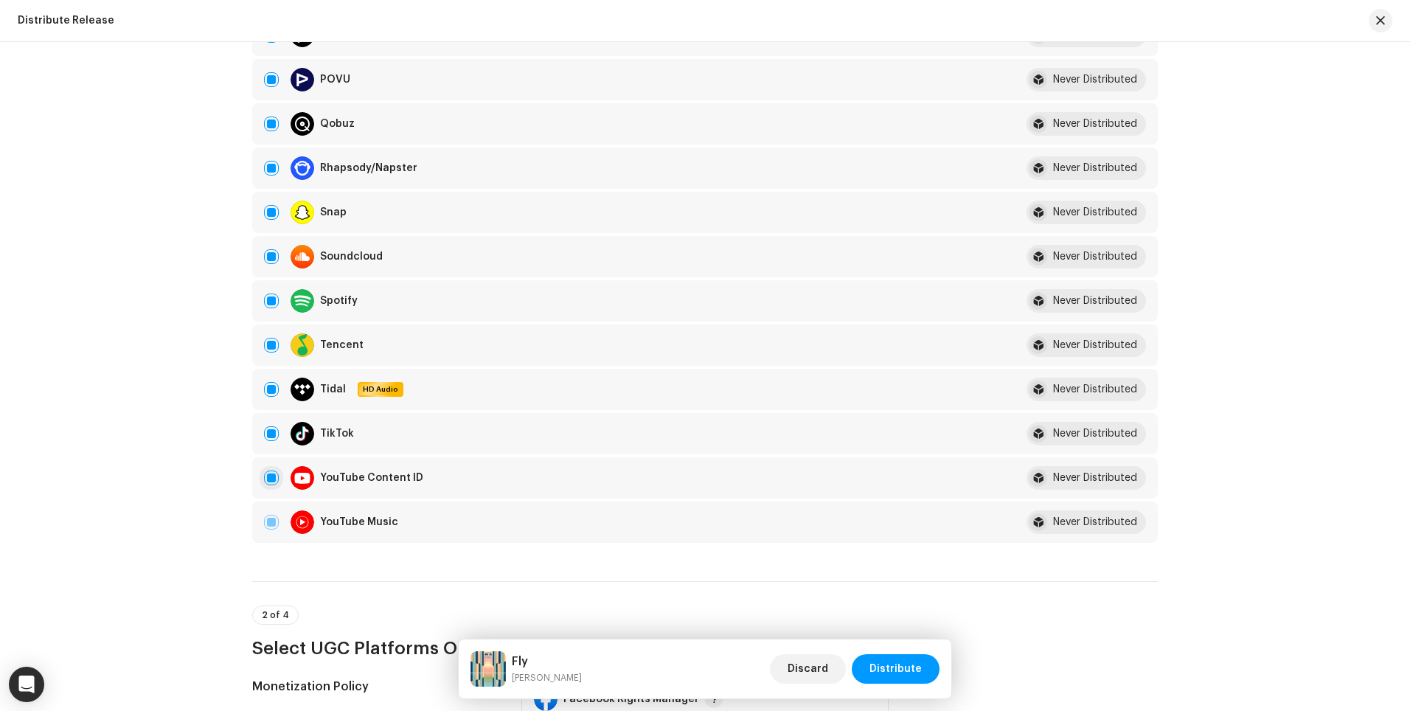
click at [267, 481] on input "checkbox" at bounding box center [271, 477] width 15 height 15
checkbox input "false"
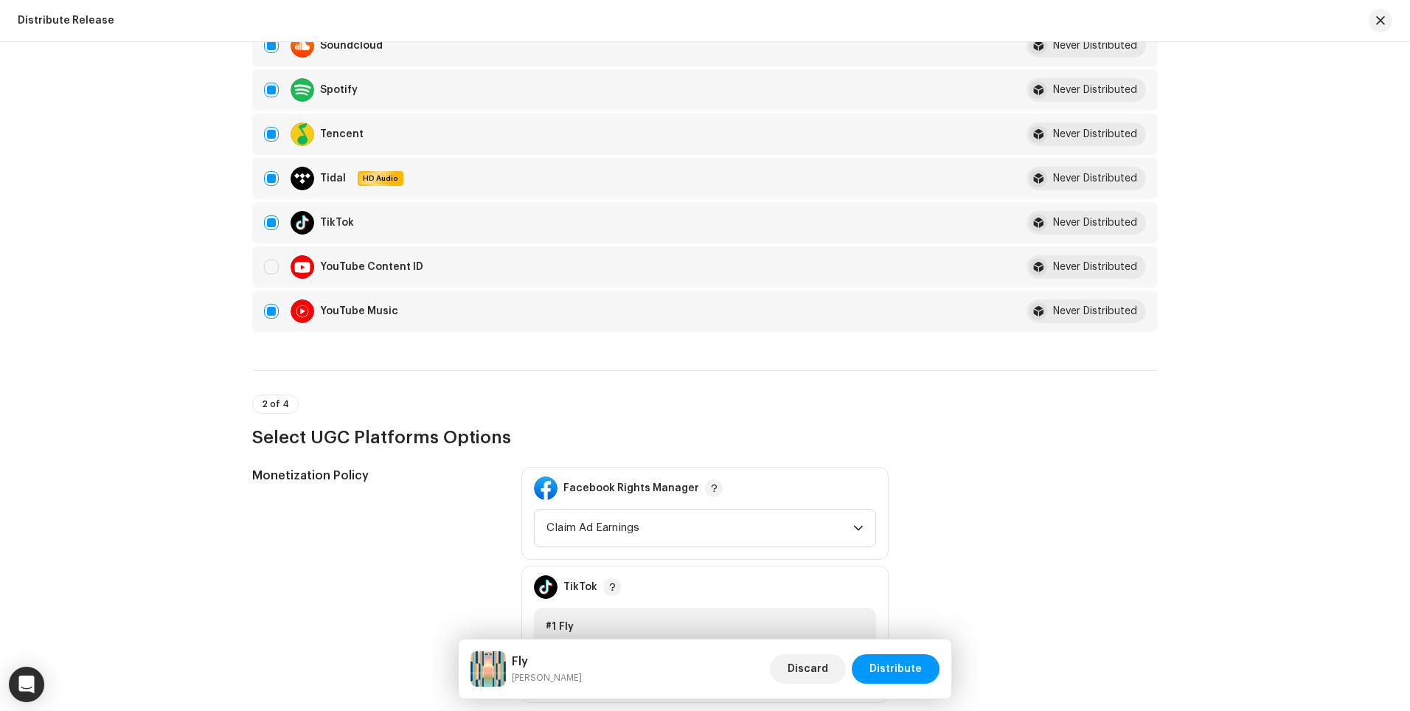
scroll to position [1689, 0]
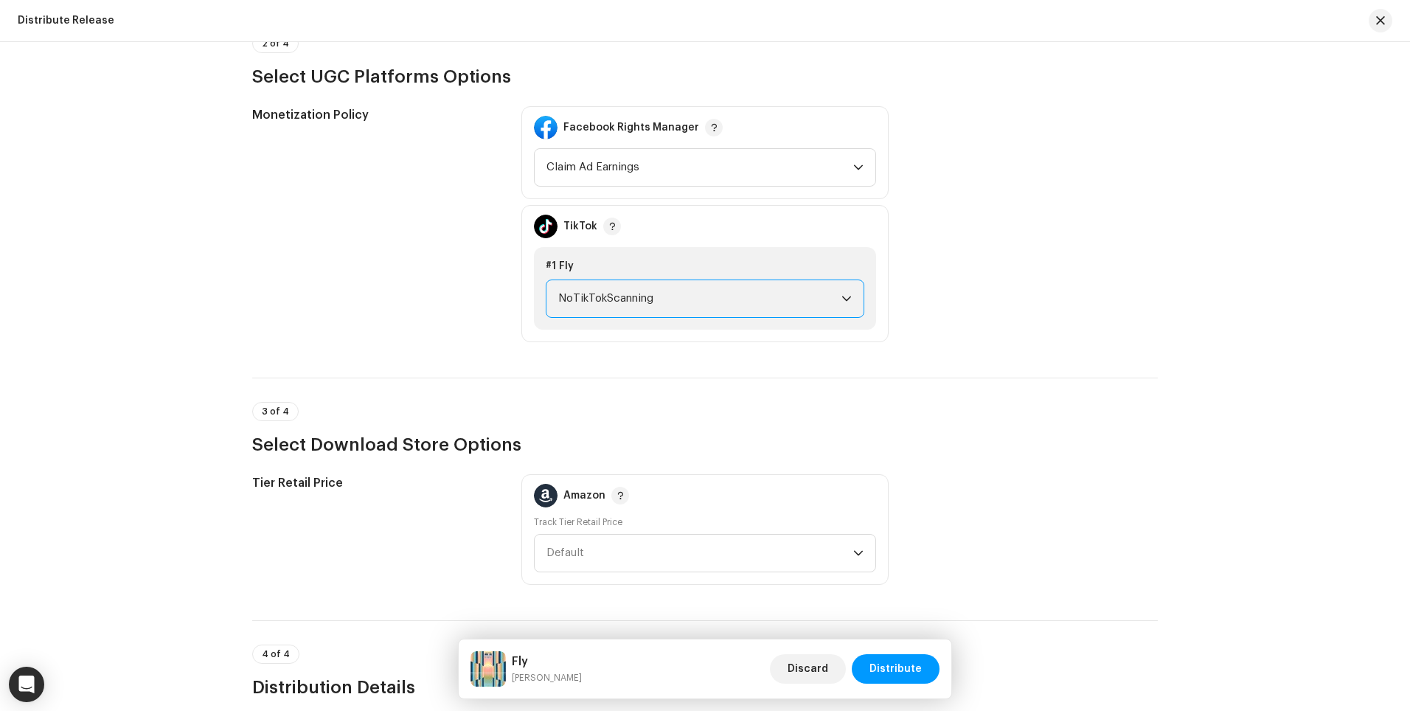
click at [694, 311] on span "NoTikTokScanning" at bounding box center [699, 298] width 283 height 37
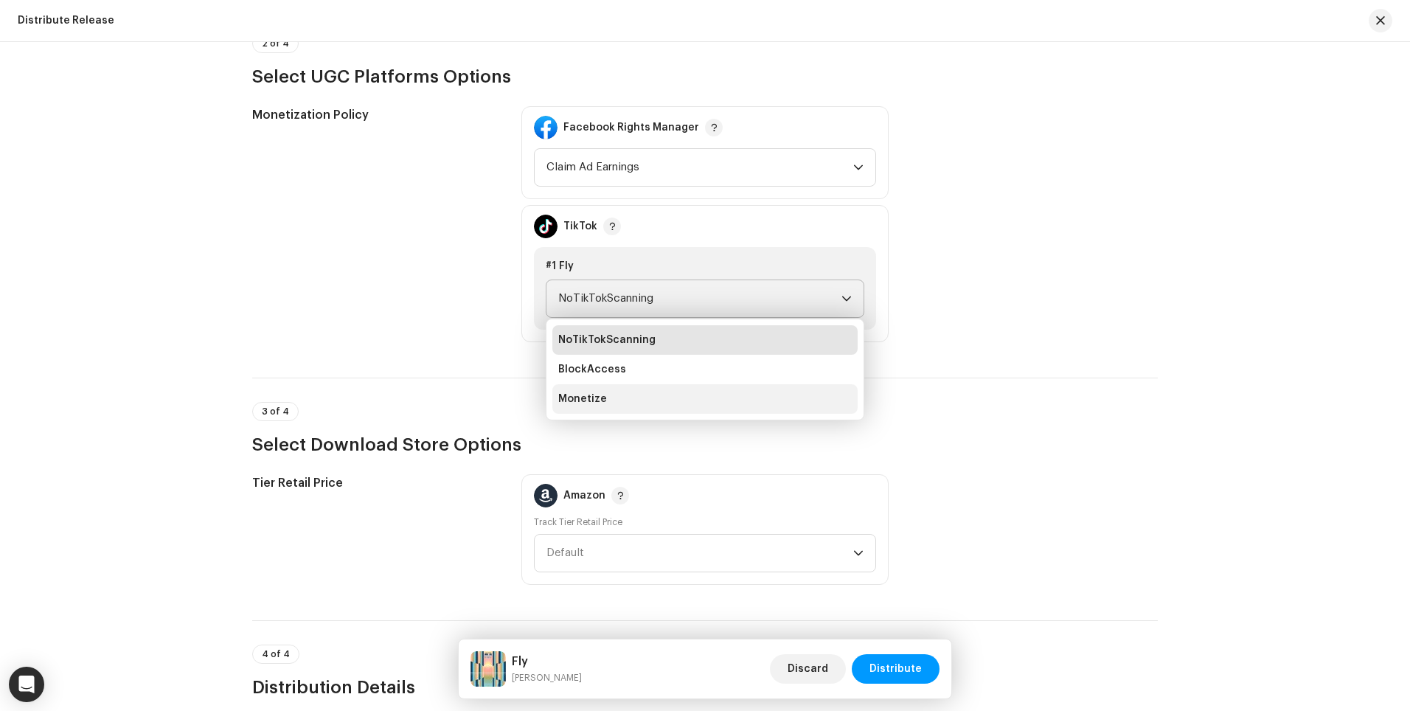
click at [645, 391] on li "Monetize" at bounding box center [704, 398] width 305 height 29
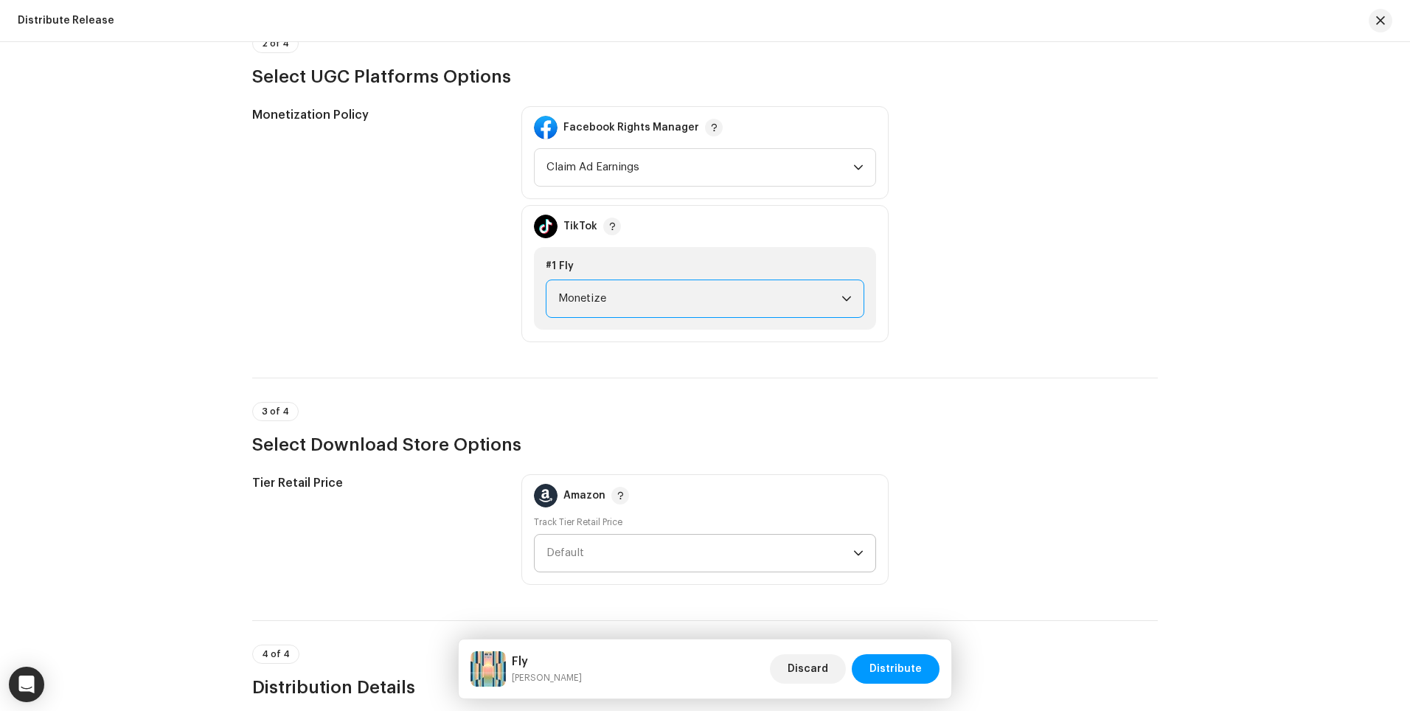
click at [656, 560] on span "Default" at bounding box center [699, 552] width 307 height 37
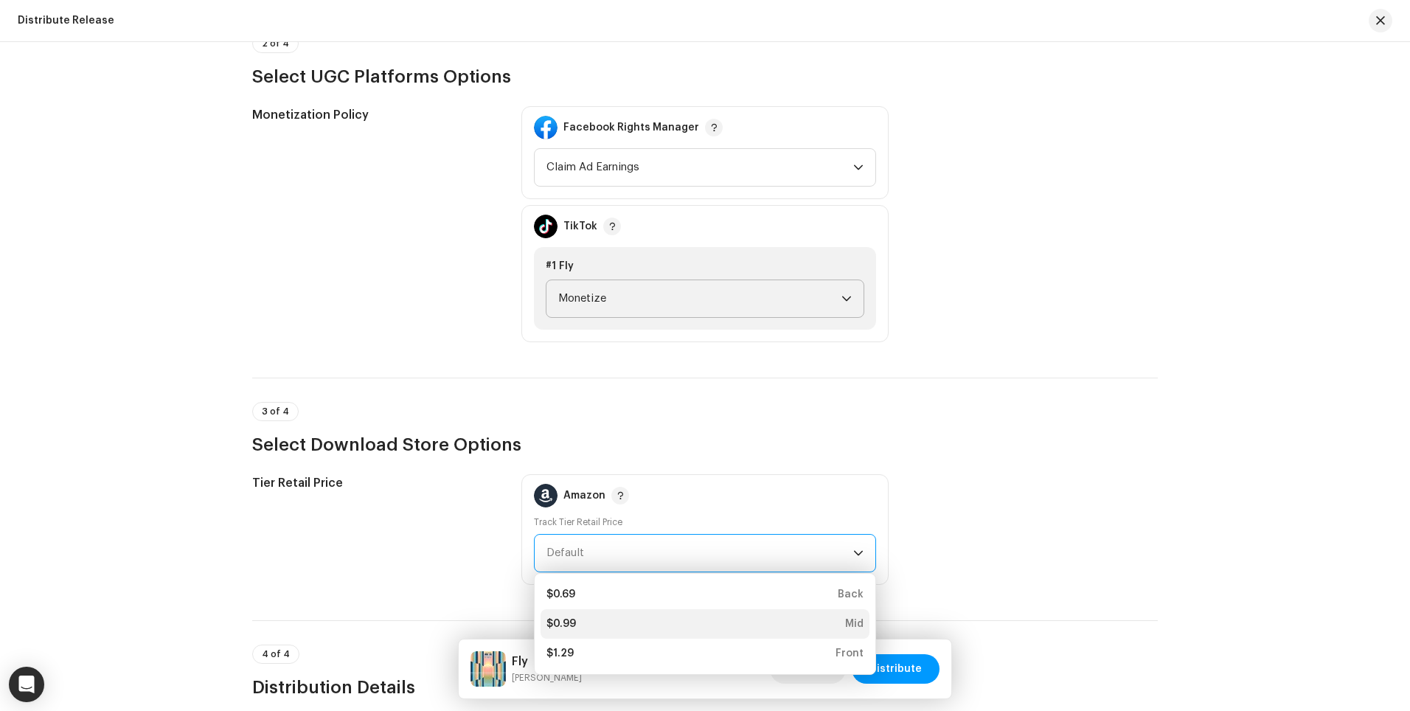
click at [615, 623] on div "$0.99 Mid" at bounding box center [704, 623] width 317 height 15
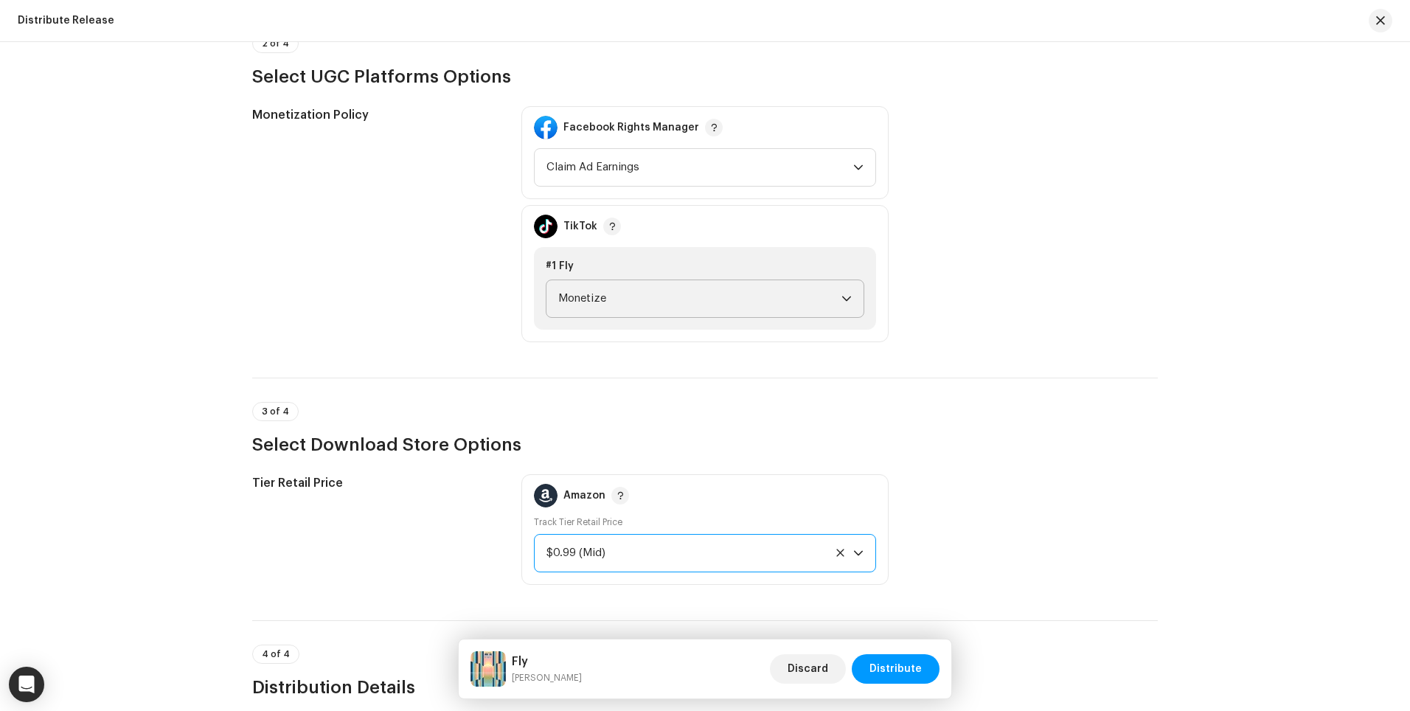
click at [906, 442] on h3 "Select Download Store Options" at bounding box center [704, 445] width 905 height 24
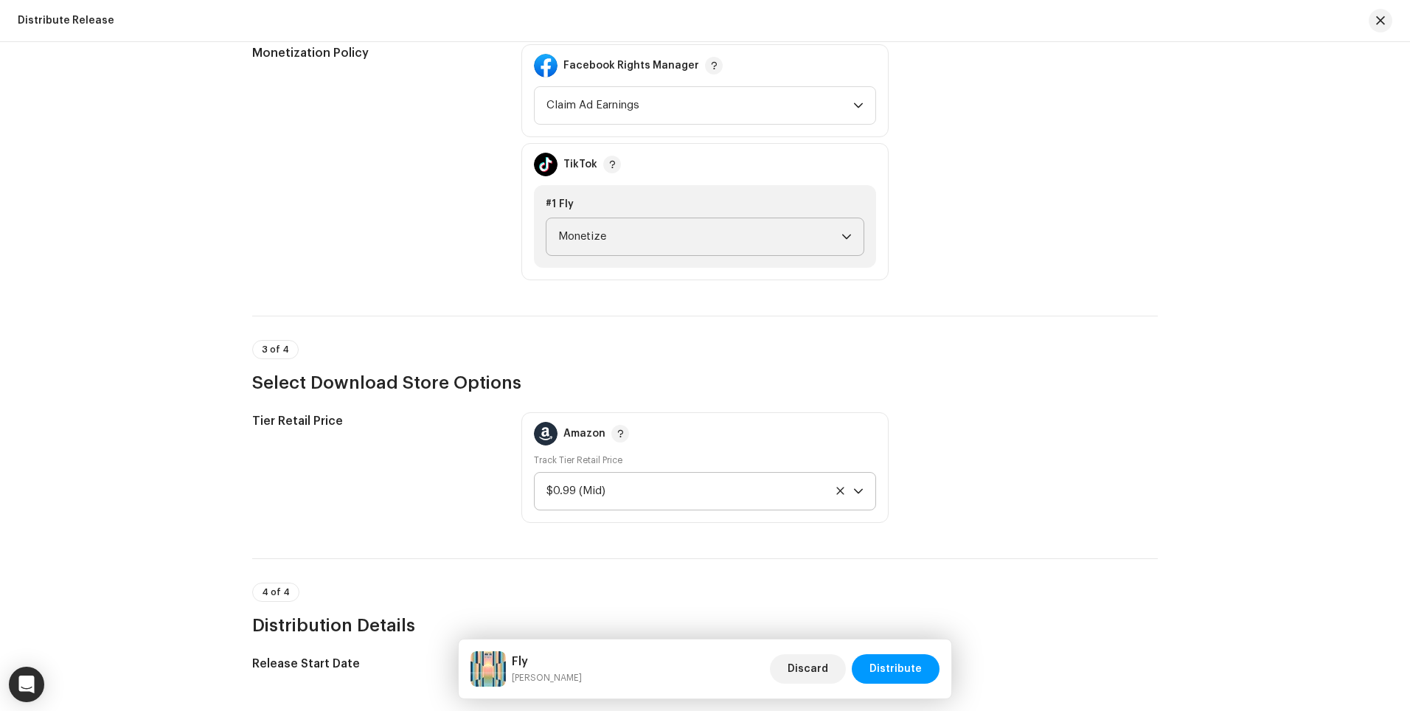
scroll to position [2082, 0]
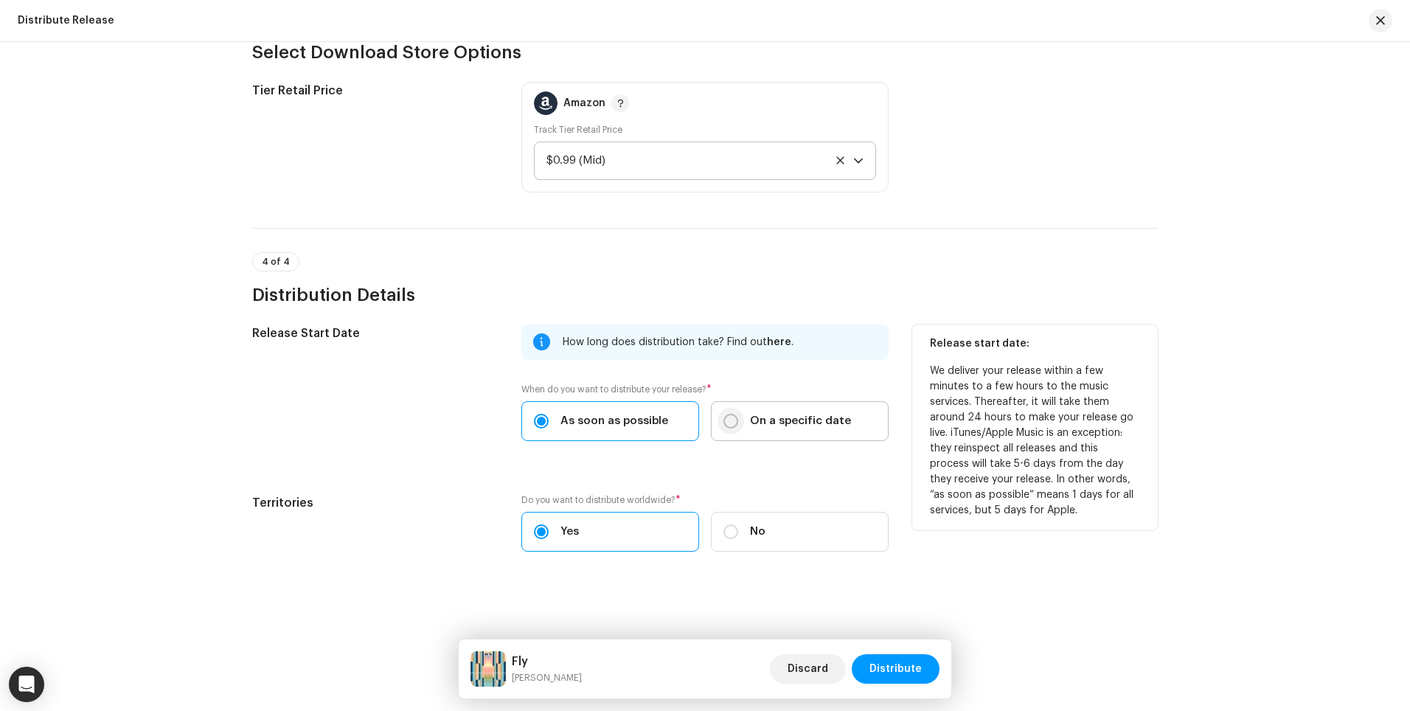
click at [734, 421] on input "On a specific date" at bounding box center [730, 421] width 15 height 15
radio input "true"
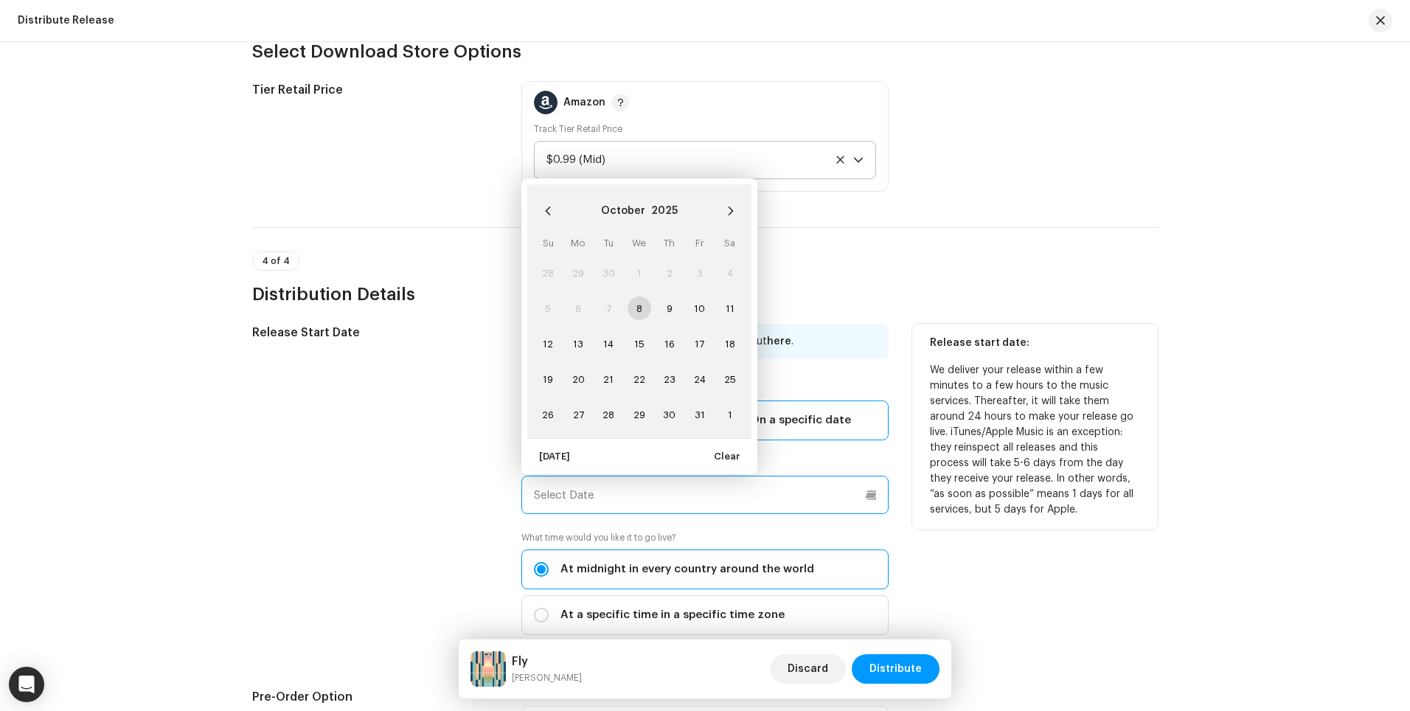
click at [679, 499] on input "text" at bounding box center [704, 494] width 367 height 38
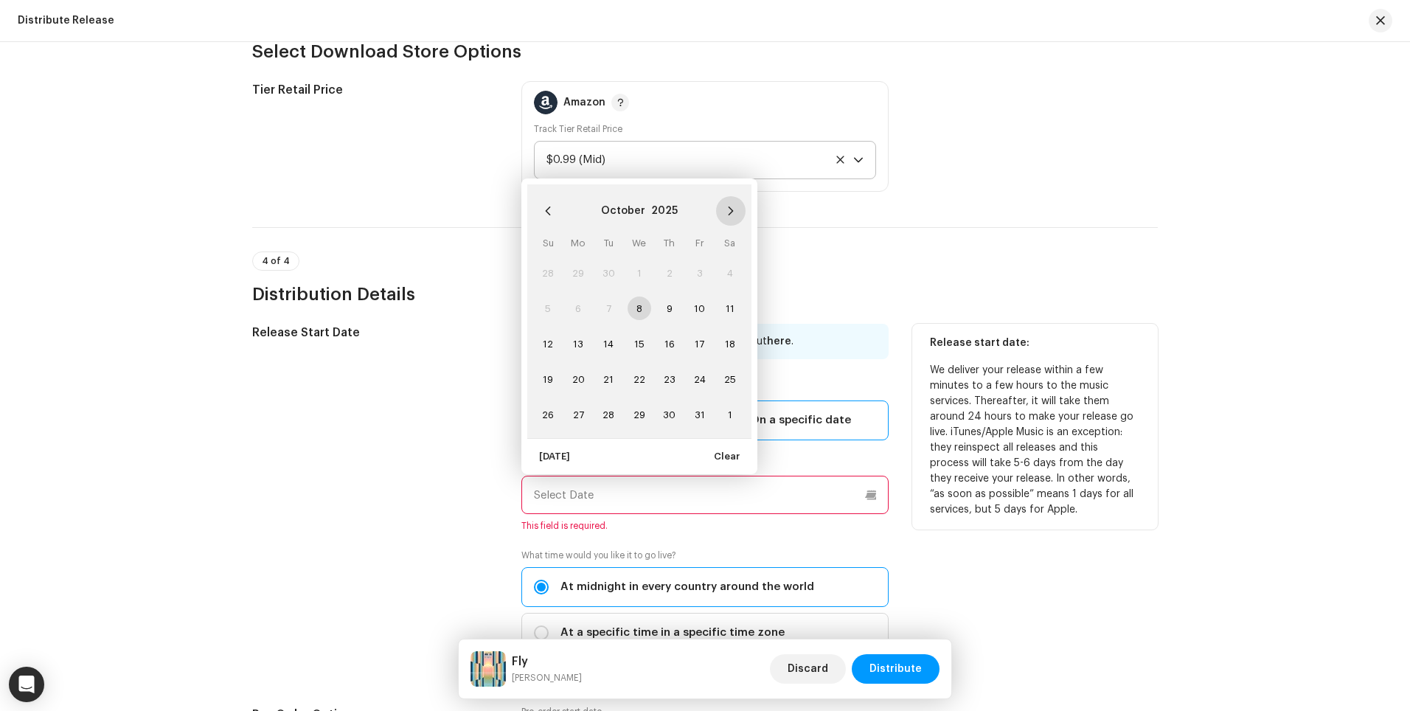
click at [736, 206] on button "Next Month" at bounding box center [730, 210] width 29 height 29
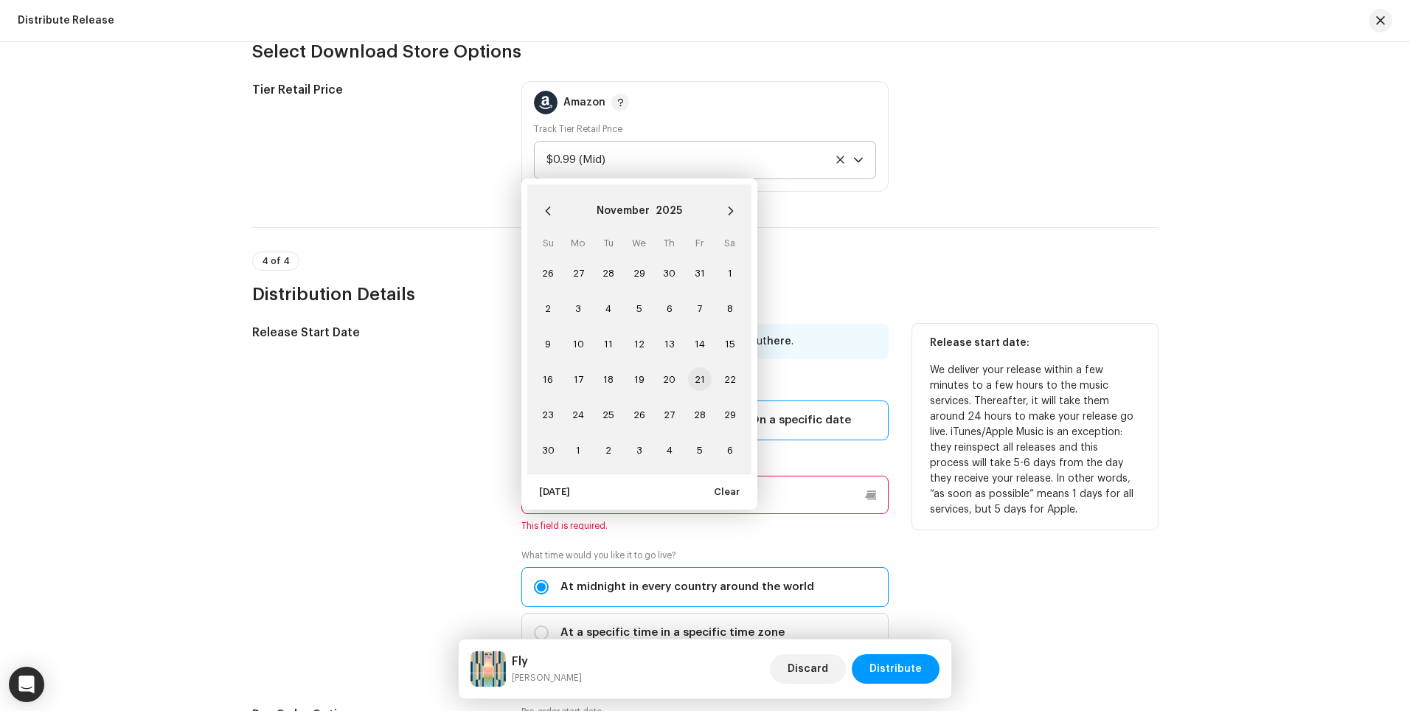
click at [691, 374] on span "21" at bounding box center [700, 379] width 24 height 24
type input "[DATE]"
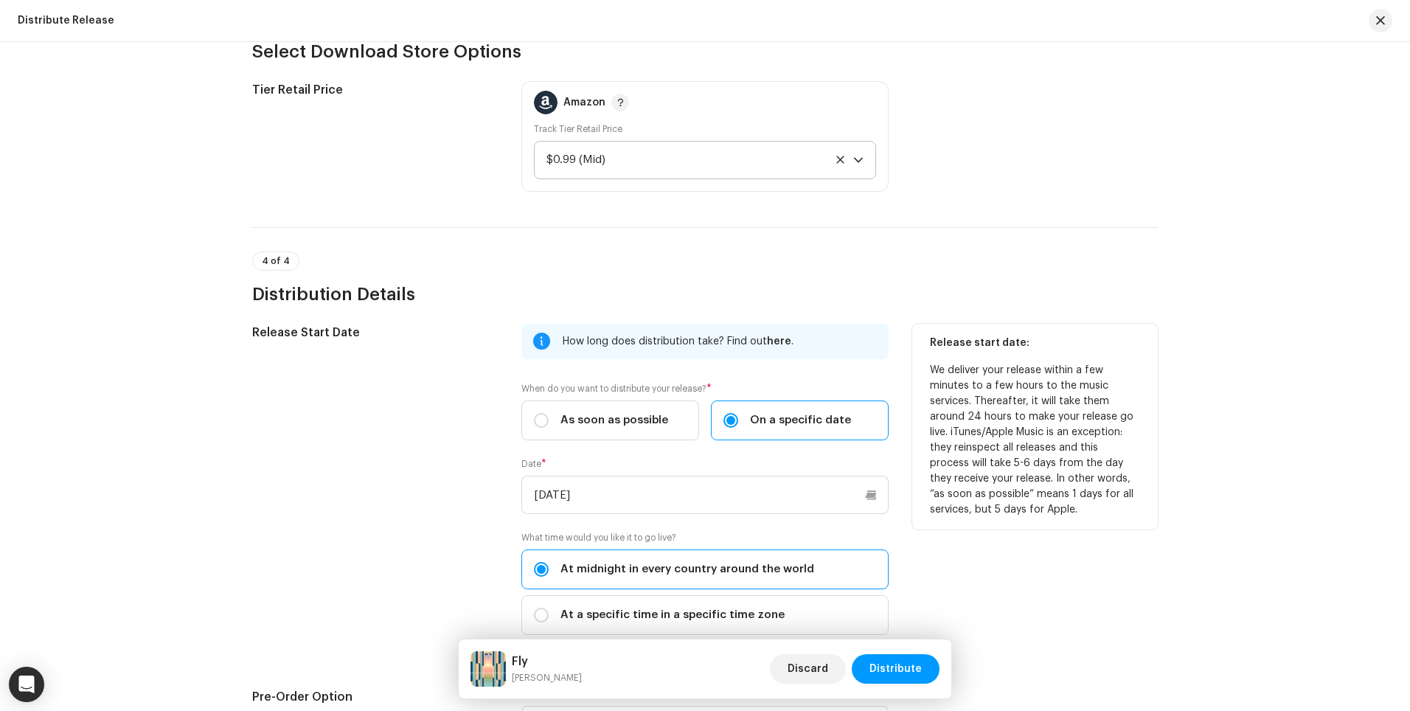
click at [388, 450] on div "Release Start Date" at bounding box center [374, 488] width 245 height 329
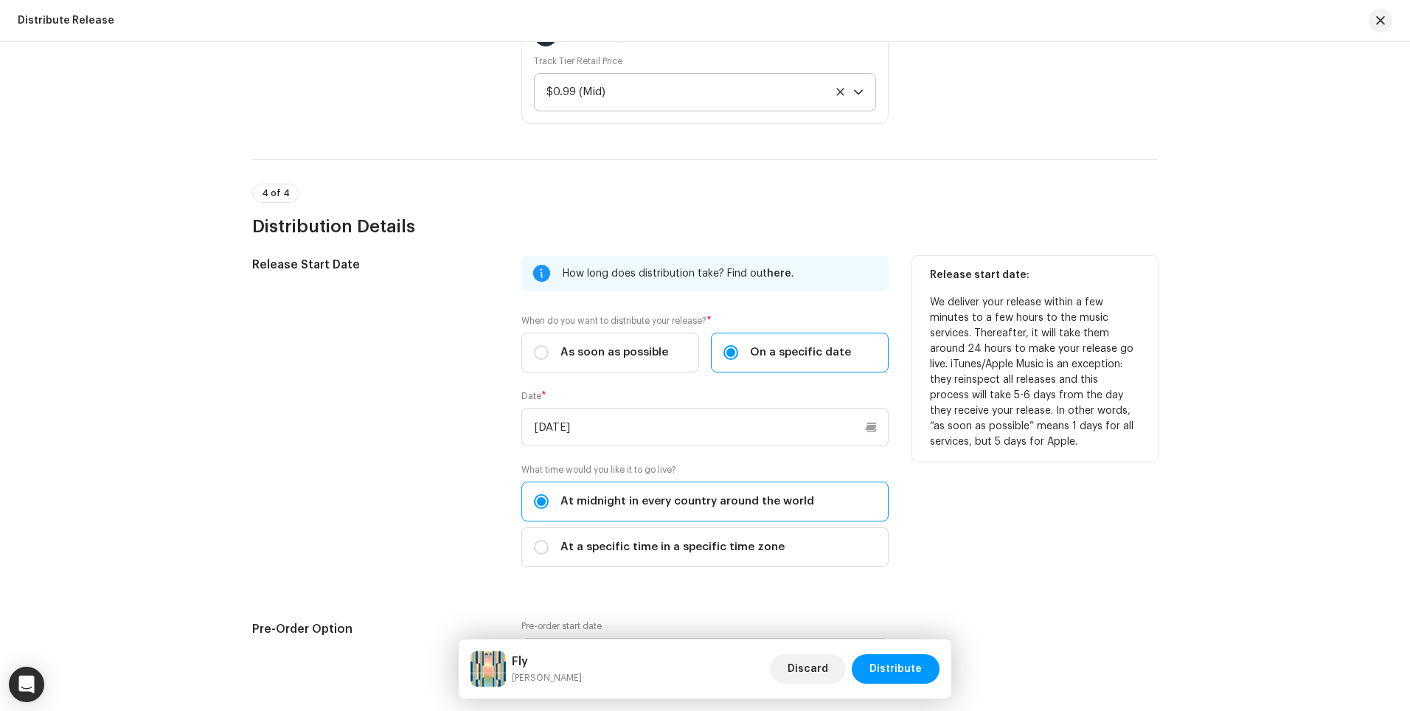
scroll to position [2310, 0]
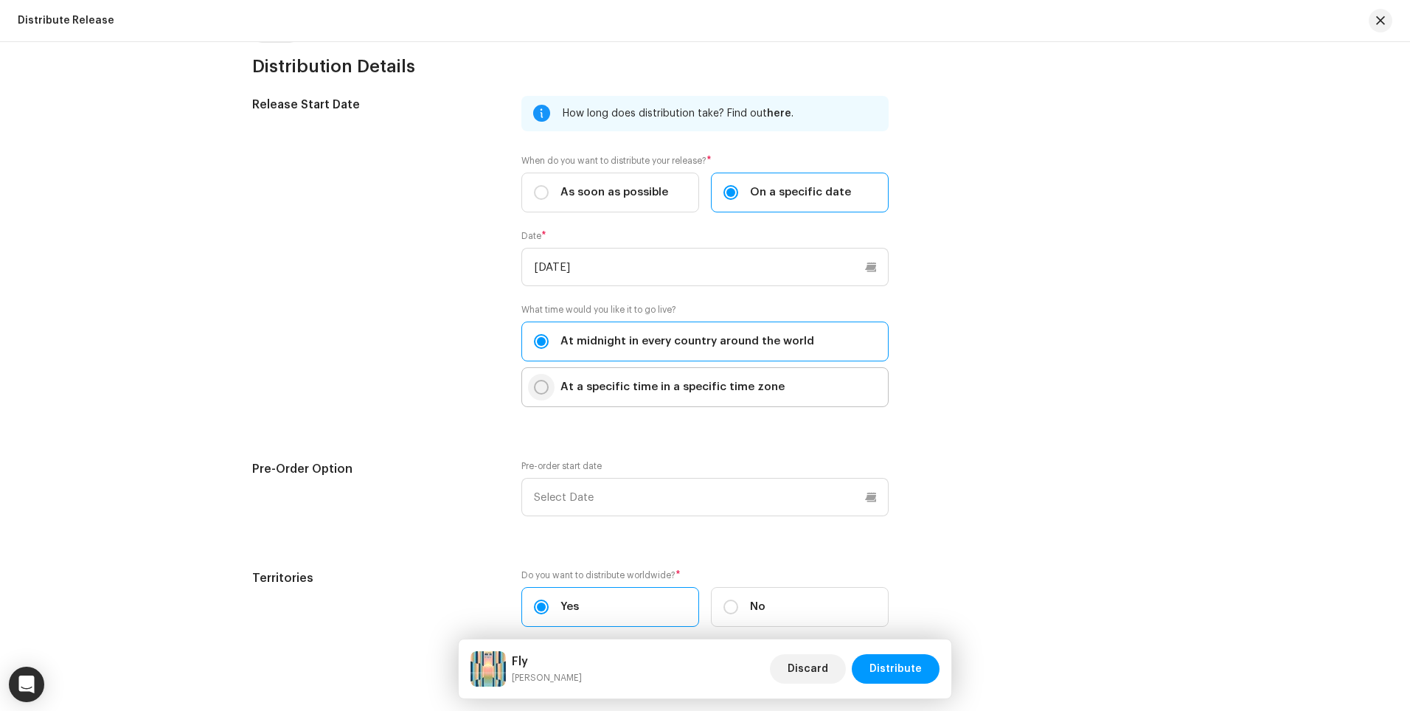
click at [537, 391] on input "At a specific time in a specific time zone" at bounding box center [541, 387] width 15 height 15
radio input "true"
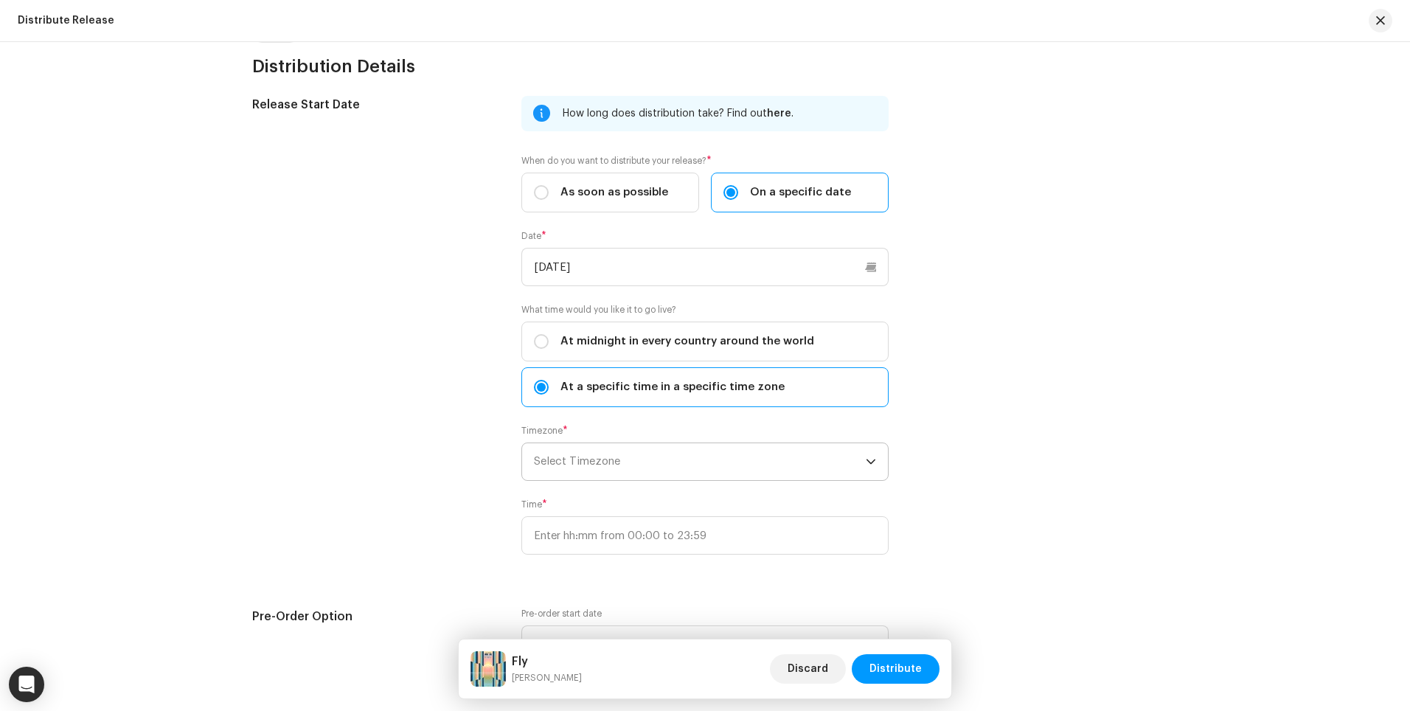
click at [585, 461] on span "Select Timezone" at bounding box center [700, 461] width 332 height 37
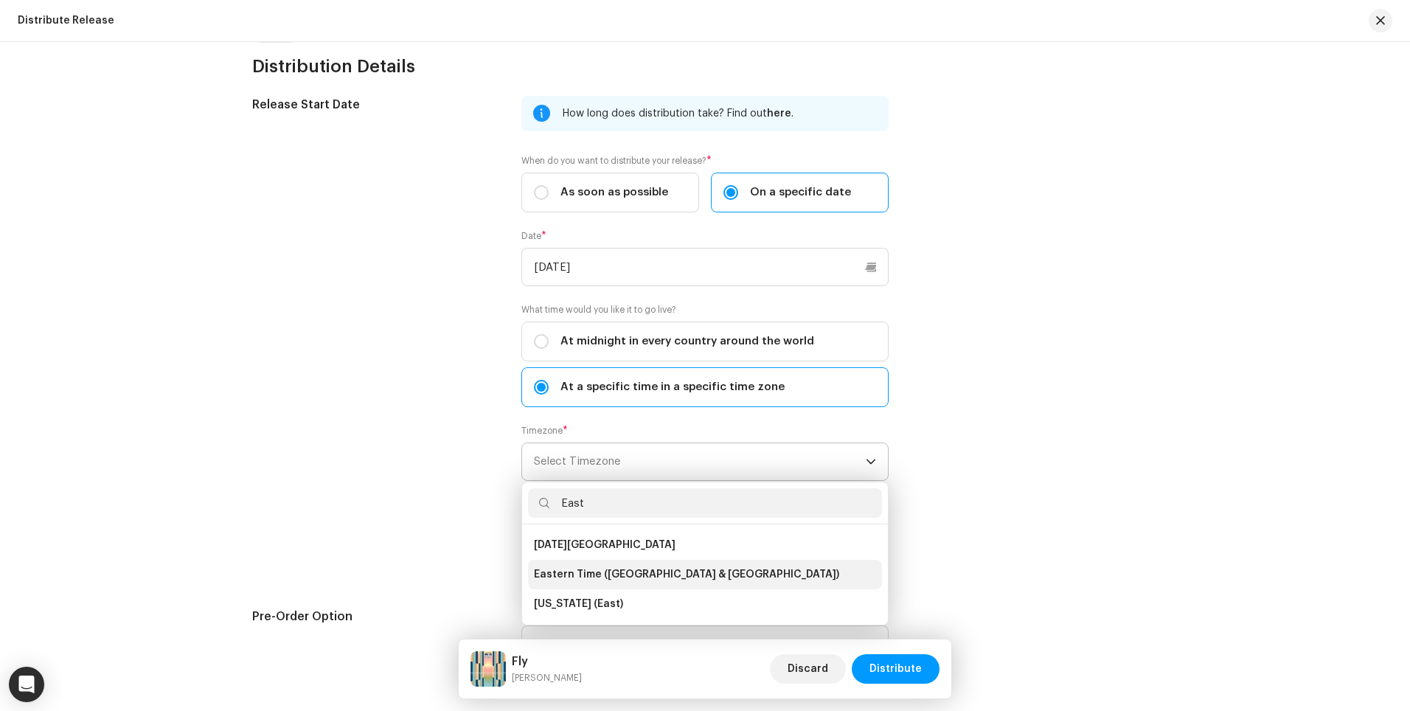
type input "East"
click at [608, 575] on span "Eastern Time ([GEOGRAPHIC_DATA] & [GEOGRAPHIC_DATA])" at bounding box center [686, 574] width 305 height 15
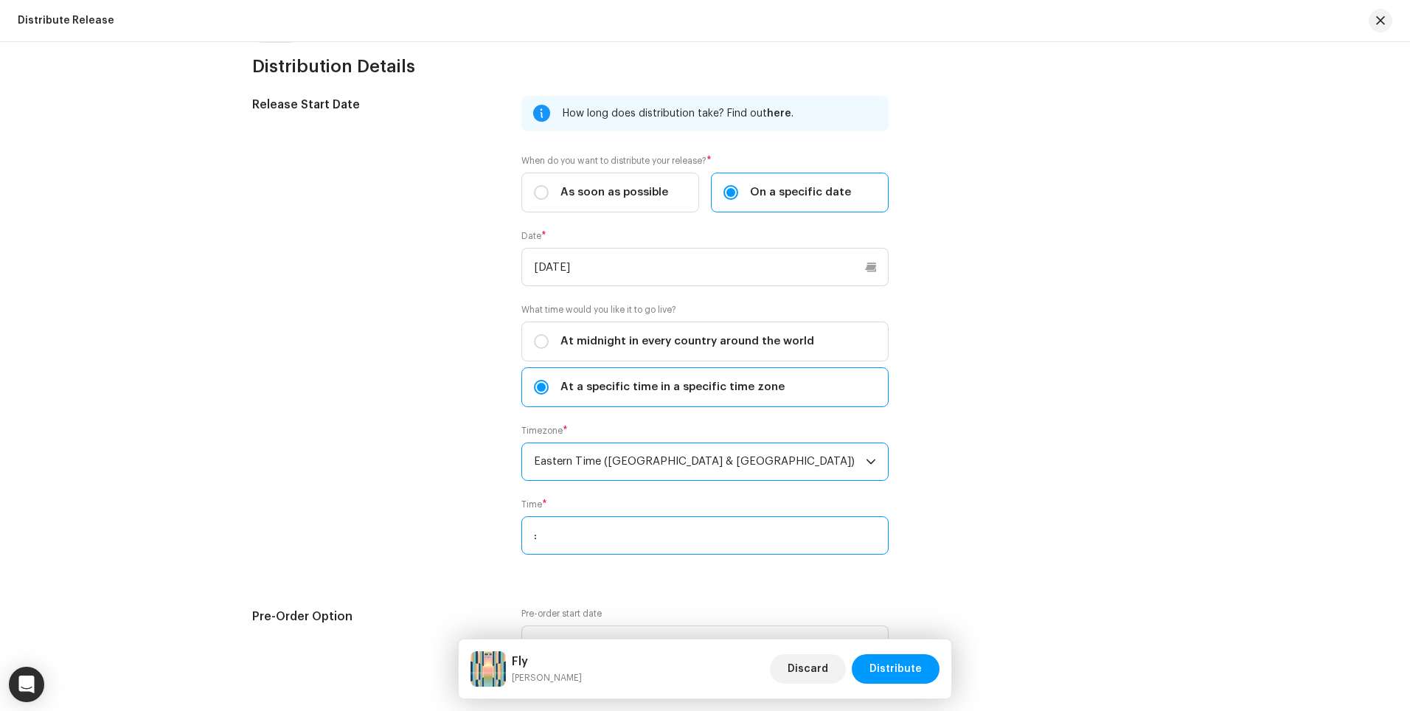
click at [605, 543] on input ":" at bounding box center [704, 535] width 367 height 38
type input "00:00"
click at [411, 529] on div "Release Start Date" at bounding box center [374, 334] width 245 height 476
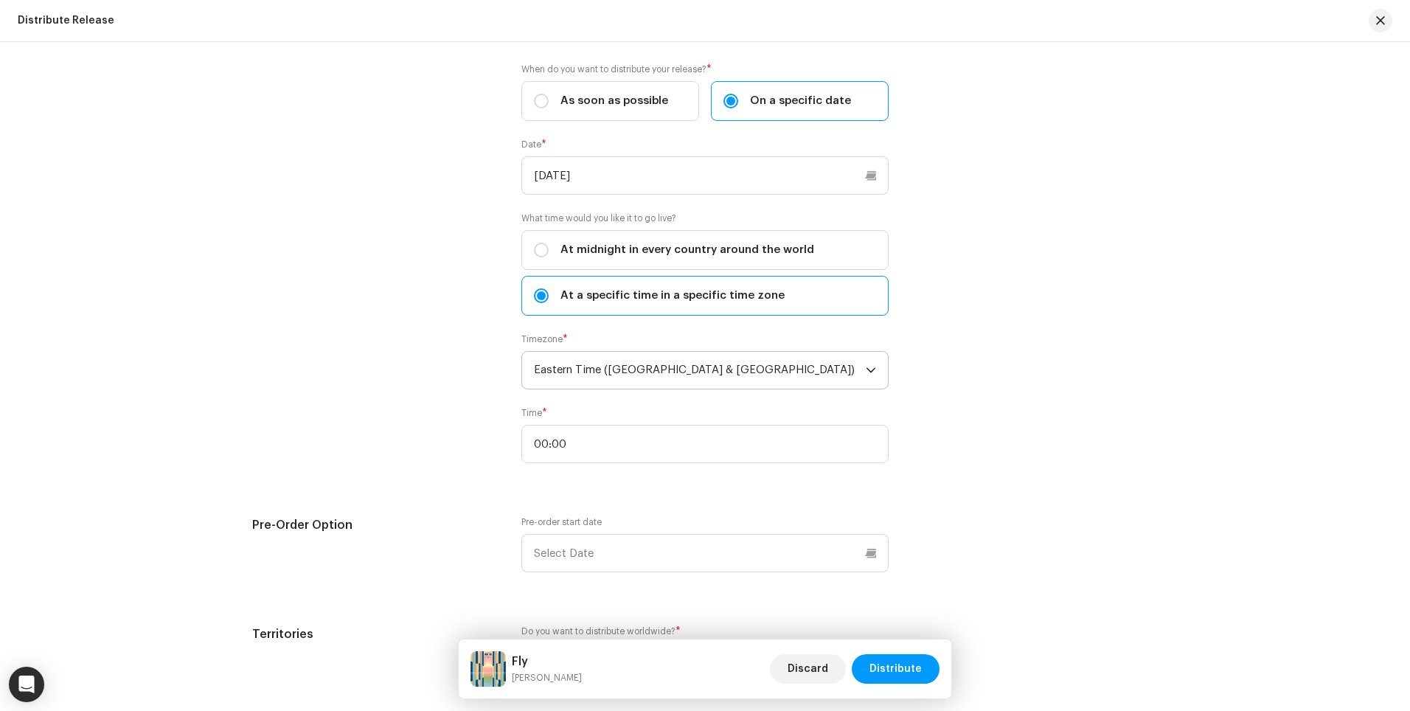
scroll to position [2534, 0]
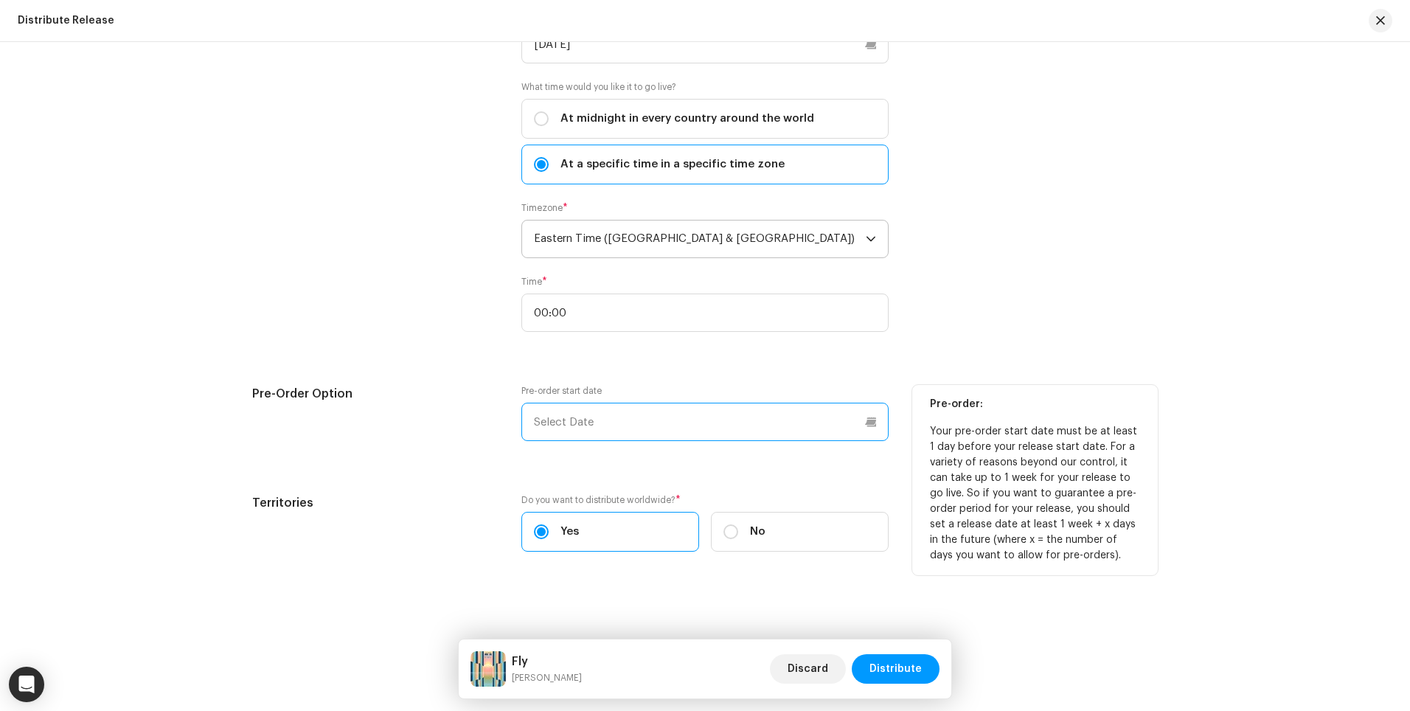
click at [540, 423] on input "text" at bounding box center [704, 422] width 367 height 38
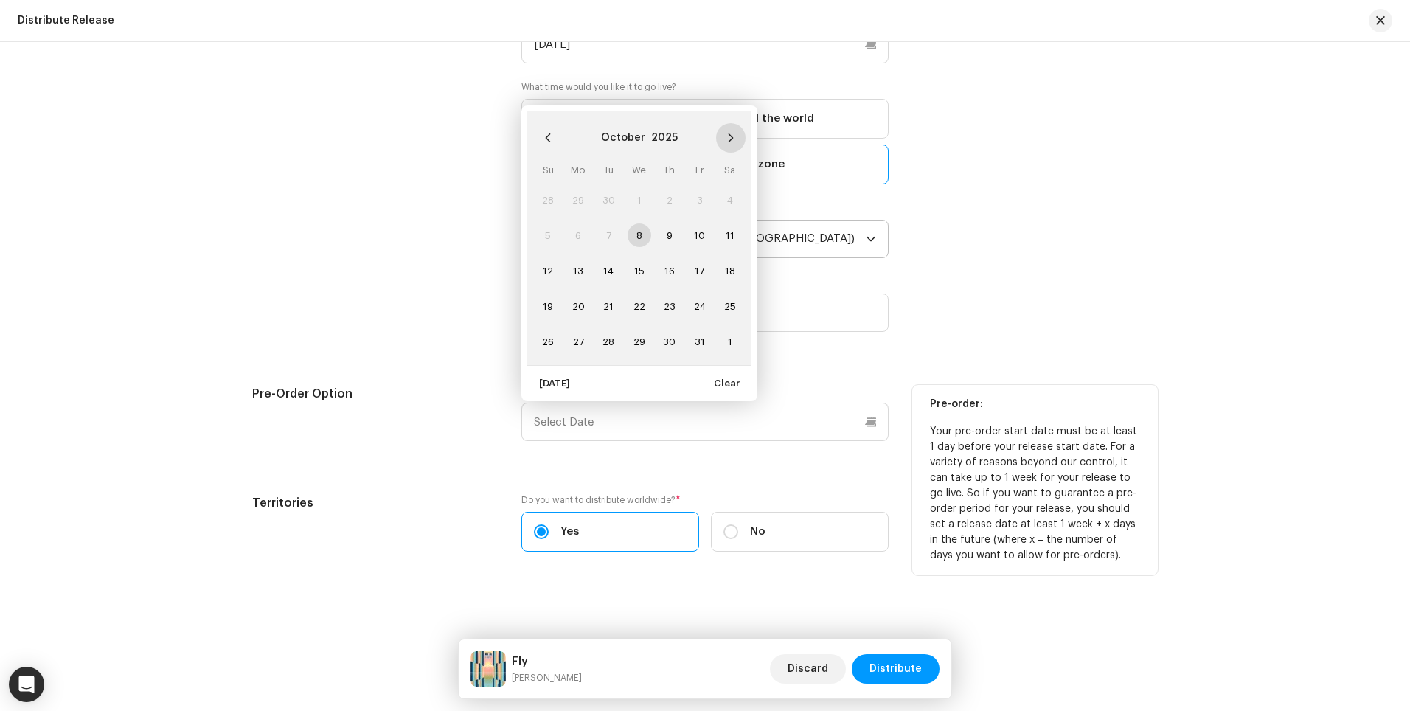
click at [728, 133] on icon "Next Month" at bounding box center [730, 137] width 5 height 9
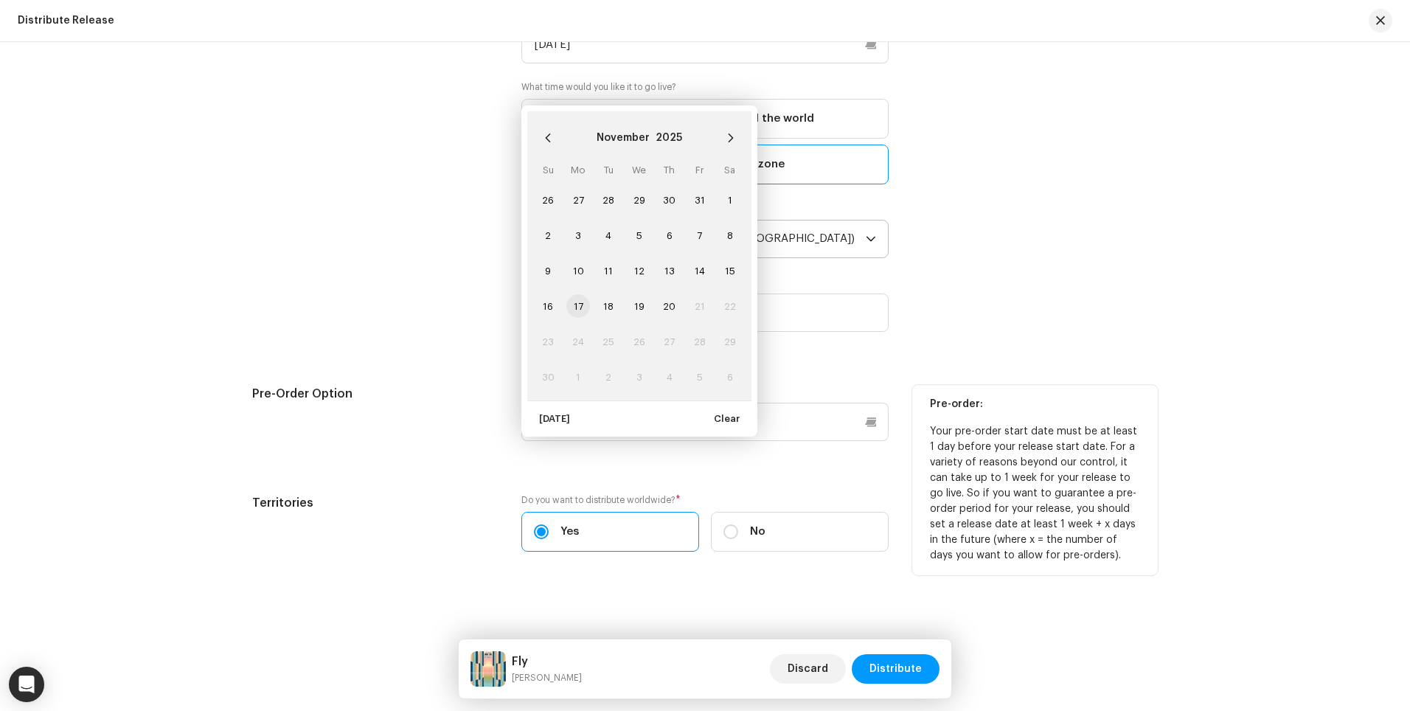
click at [576, 300] on span "17" at bounding box center [578, 306] width 24 height 24
type input "[DATE]"
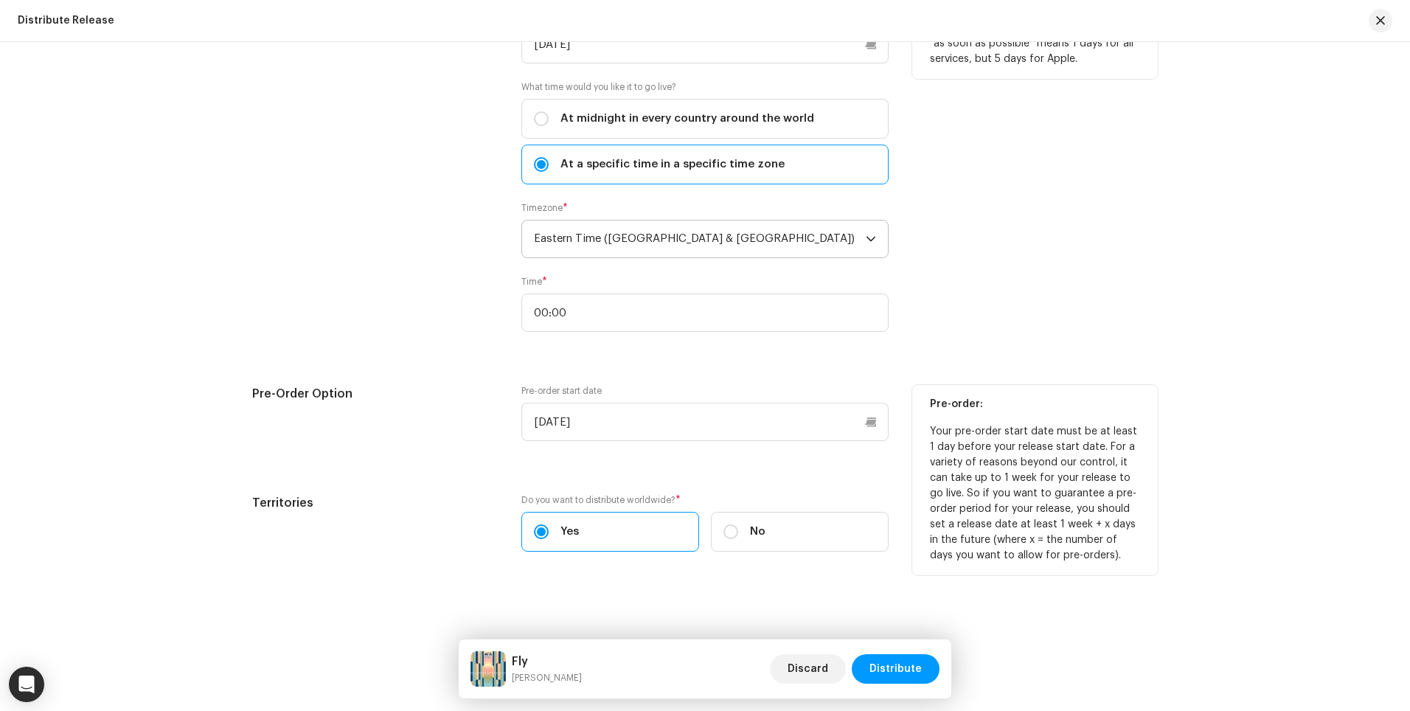
click at [463, 325] on div "Release Start Date" at bounding box center [374, 111] width 245 height 476
click at [900, 665] on span "Distribute" at bounding box center [895, 668] width 52 height 29
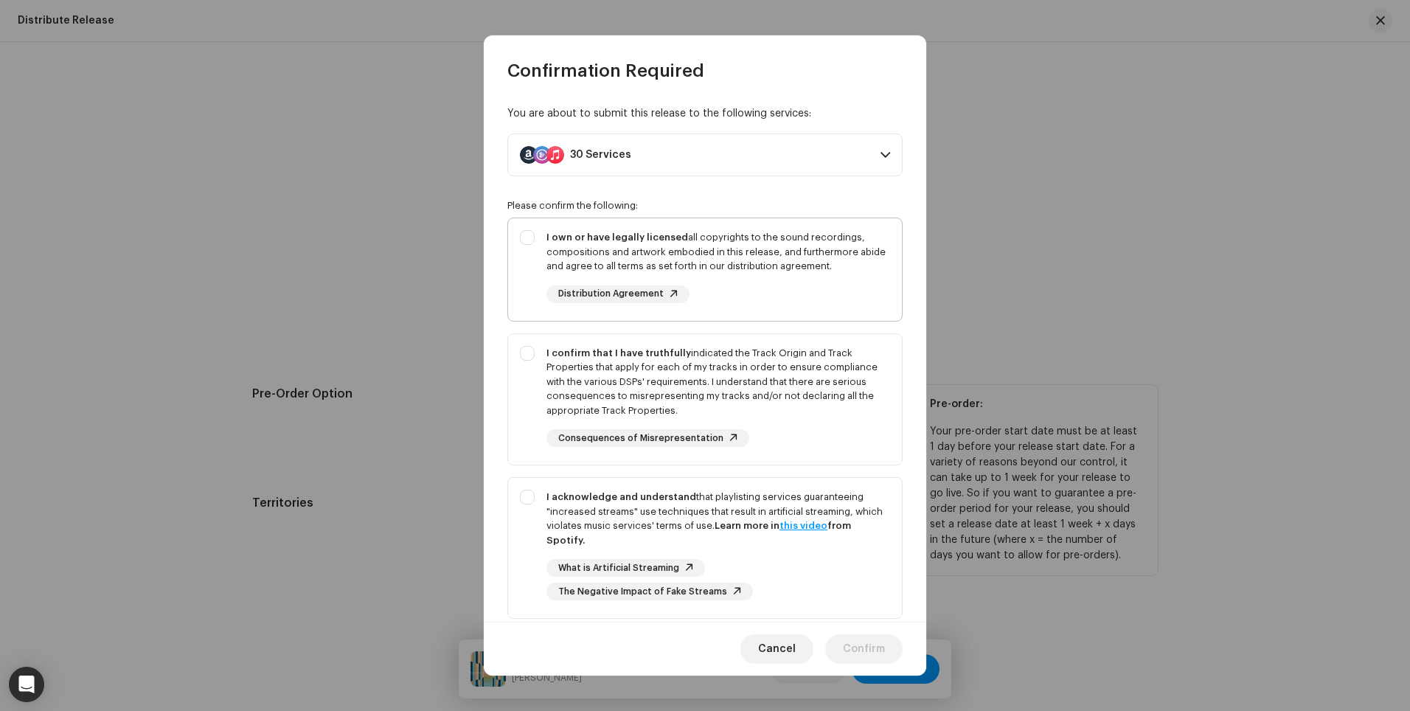
click at [523, 241] on div "I own or have legally licensed all copyrights to the sound recordings, composit…" at bounding box center [705, 266] width 394 height 97
checkbox input "true"
click at [523, 365] on div "I confirm that I have truthfully indicated the Track Origin and Track Propertie…" at bounding box center [705, 396] width 394 height 125
checkbox input "true"
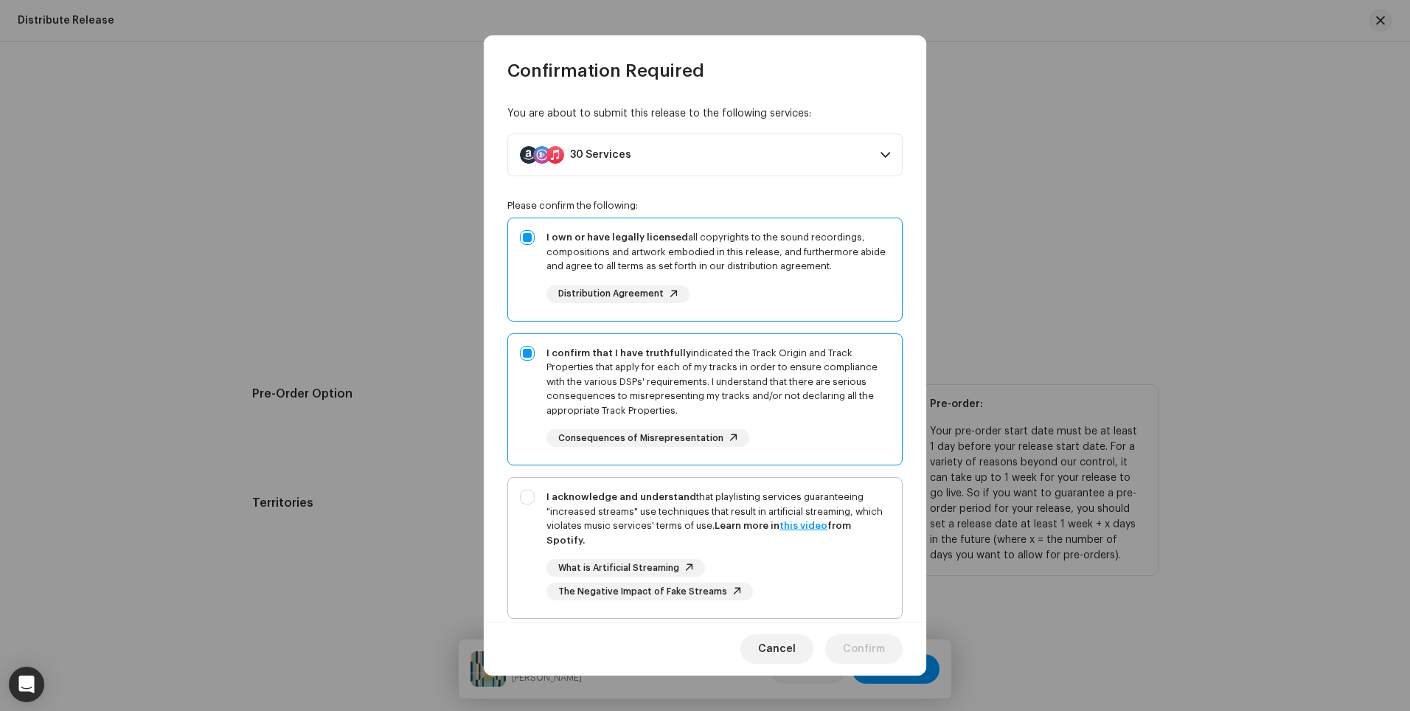
click at [526, 492] on div "I acknowledge and understand that playlisting services guaranteeing "increased …" at bounding box center [705, 545] width 394 height 134
checkbox input "true"
click at [867, 644] on span "Confirm" at bounding box center [864, 648] width 42 height 29
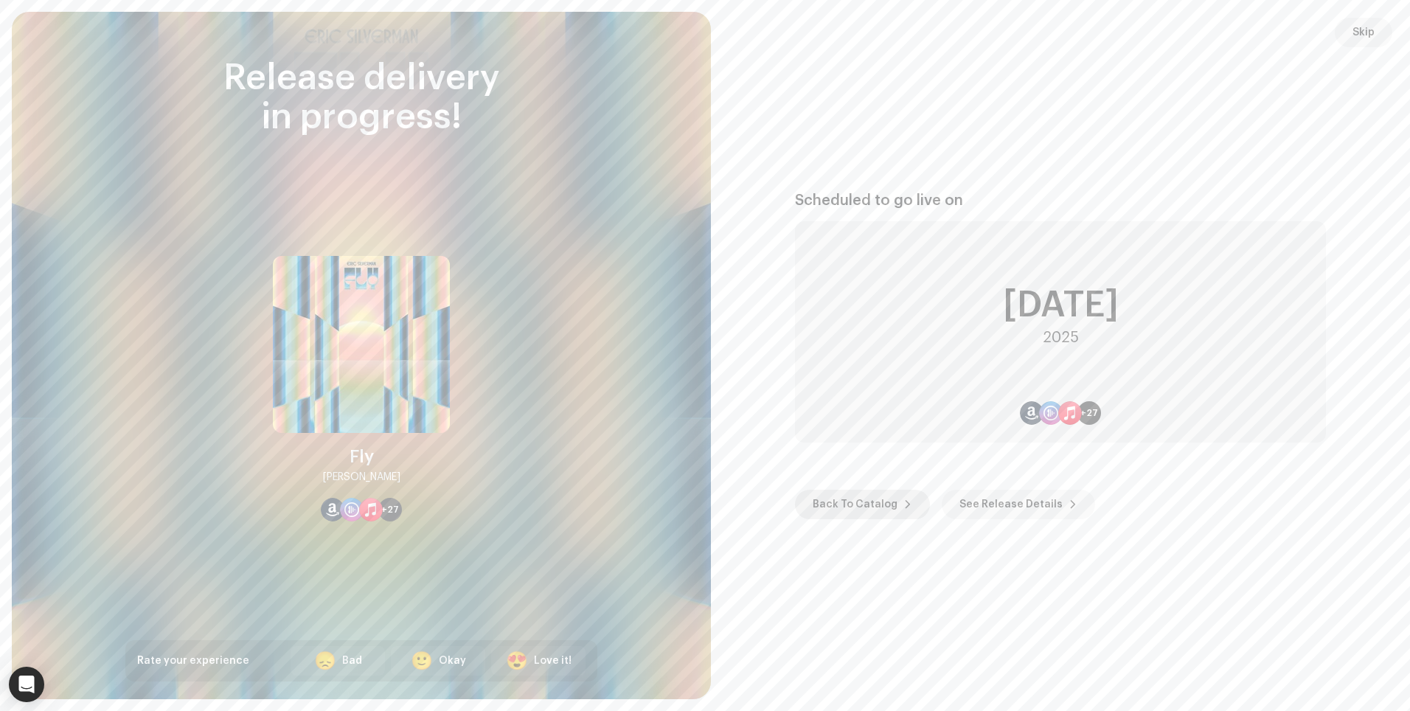
click at [879, 505] on span "Back To Catalog" at bounding box center [854, 503] width 85 height 29
